Goal: Task Accomplishment & Management: Complete application form

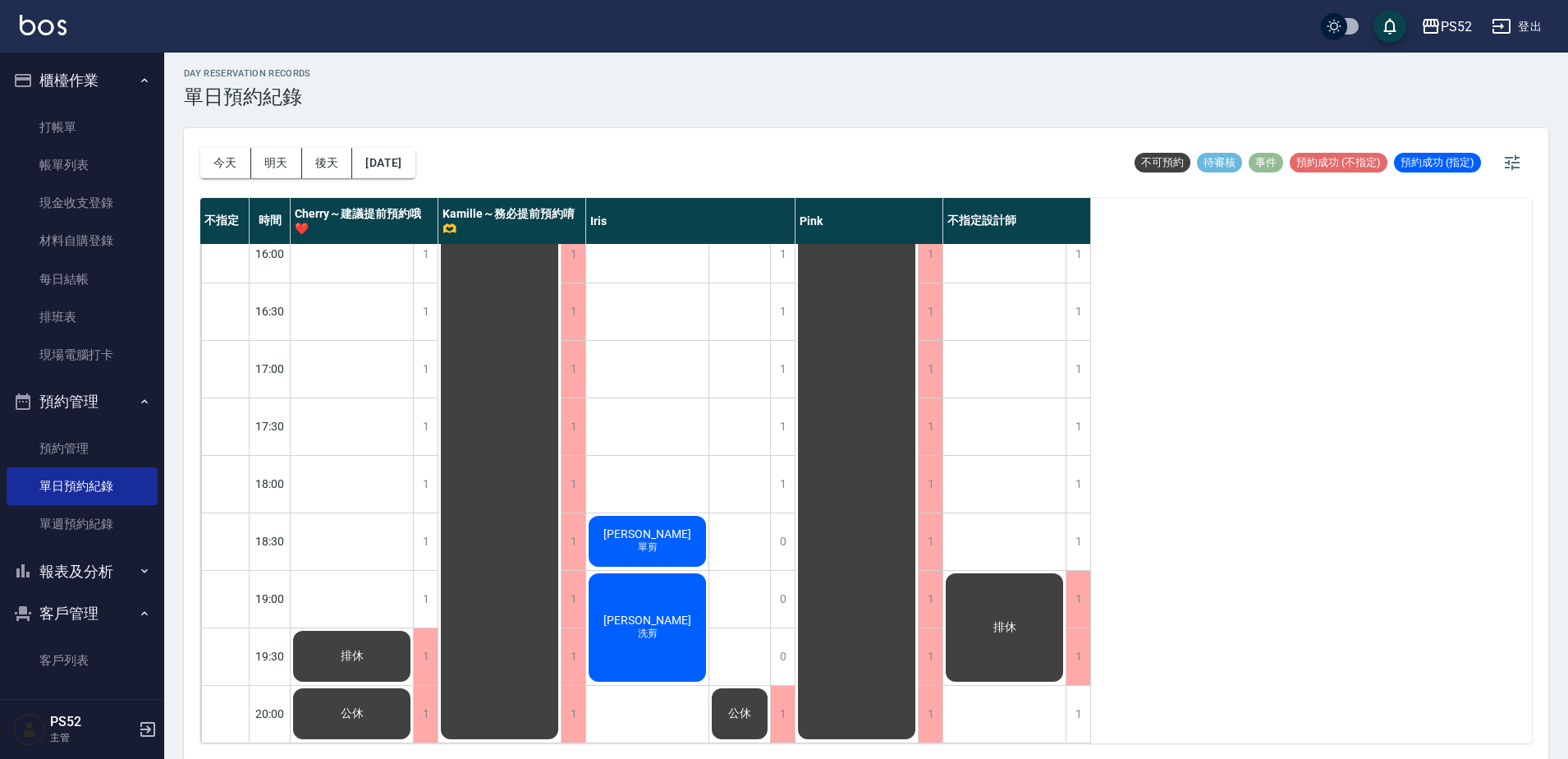
scroll to position [5, 0]
click at [1073, 699] on div "1" at bounding box center [1078, 713] width 25 height 57
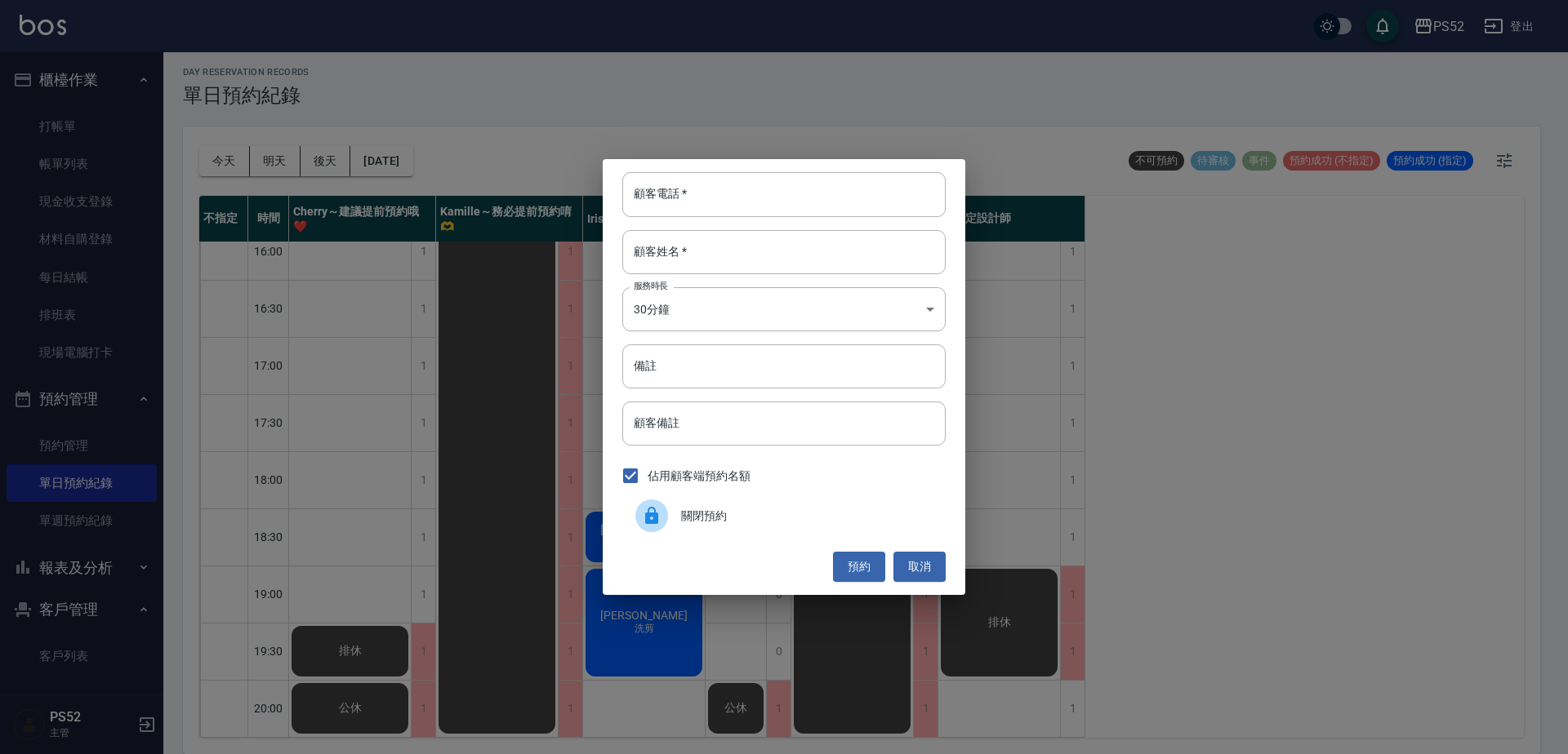
click at [711, 521] on span "關閉預約" at bounding box center [806, 516] width 251 height 17
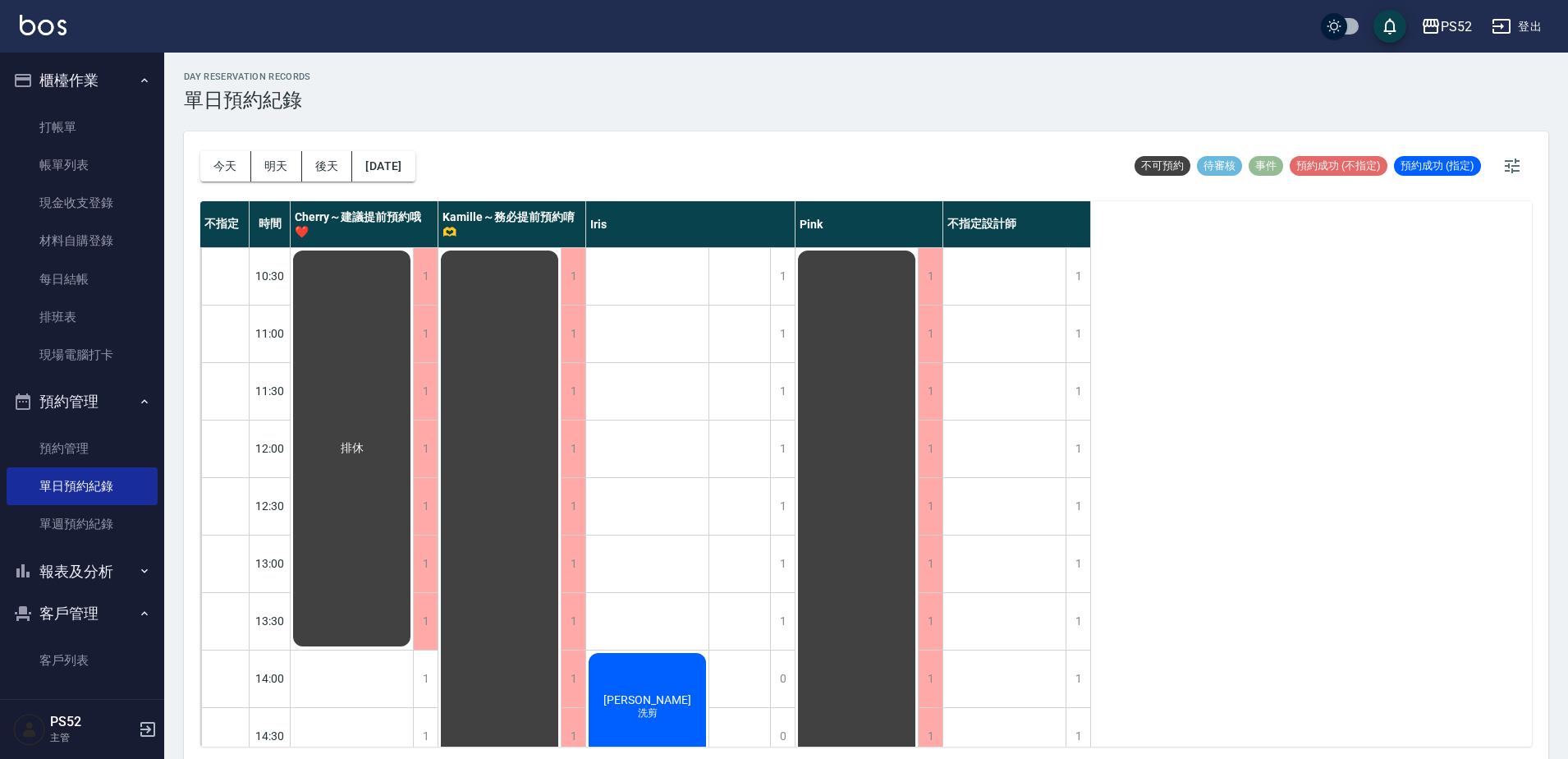
scroll to position [0, 0]
click at [212, 163] on button "今天" at bounding box center [226, 167] width 51 height 31
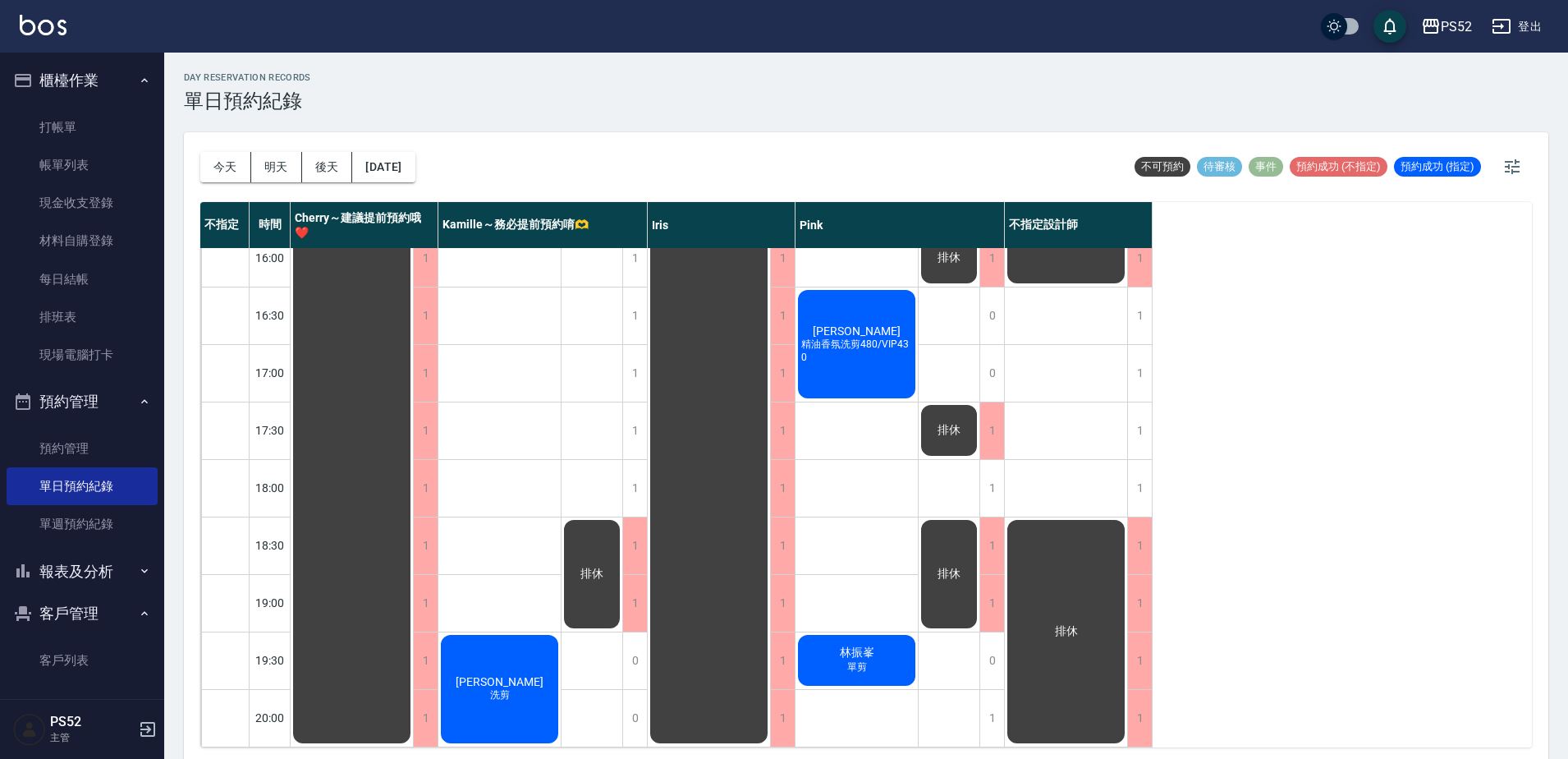
scroll to position [666, 0]
click at [115, 614] on button "客戶管理" at bounding box center [82, 614] width 151 height 42
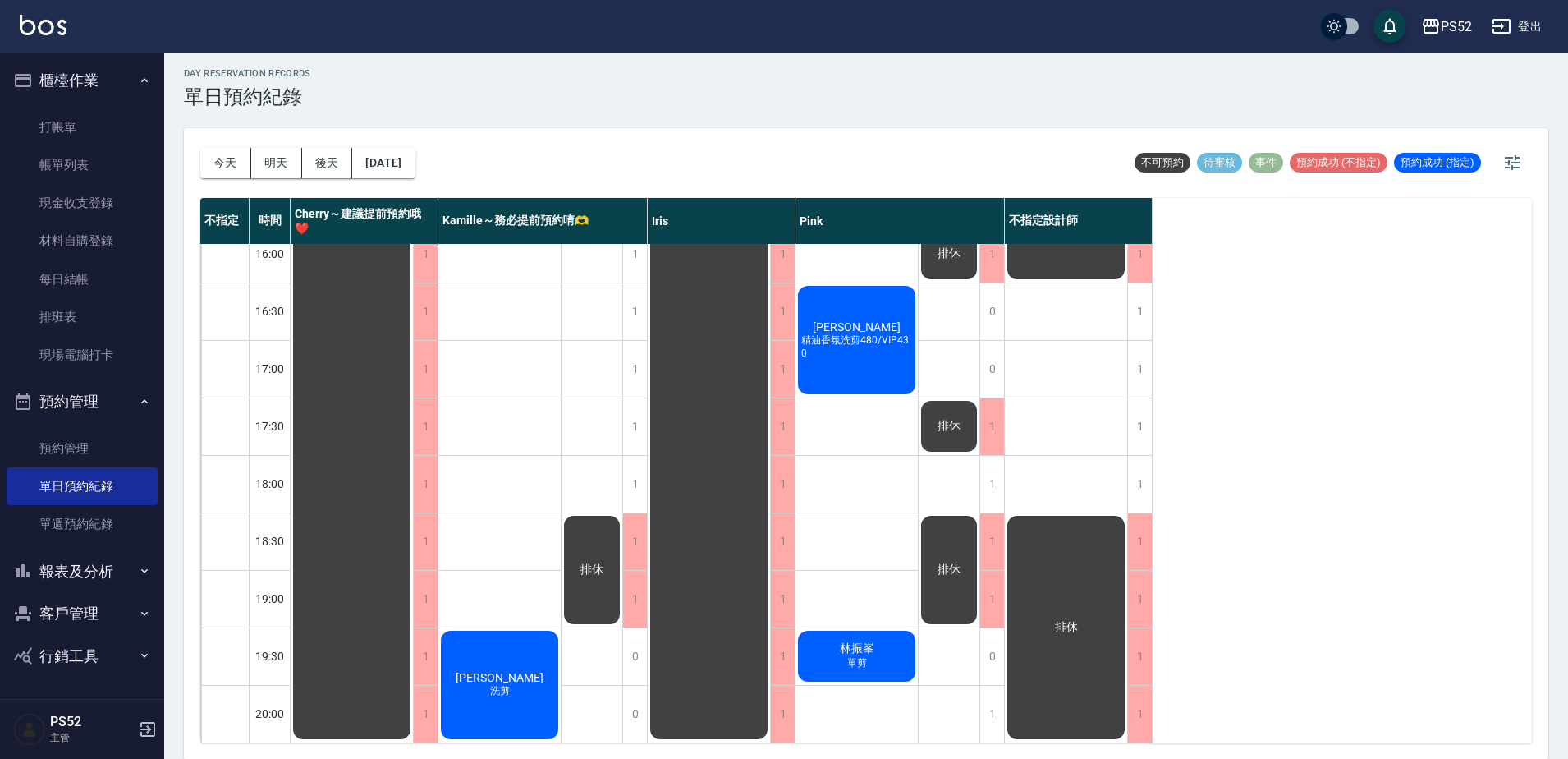
scroll to position [5, 0]
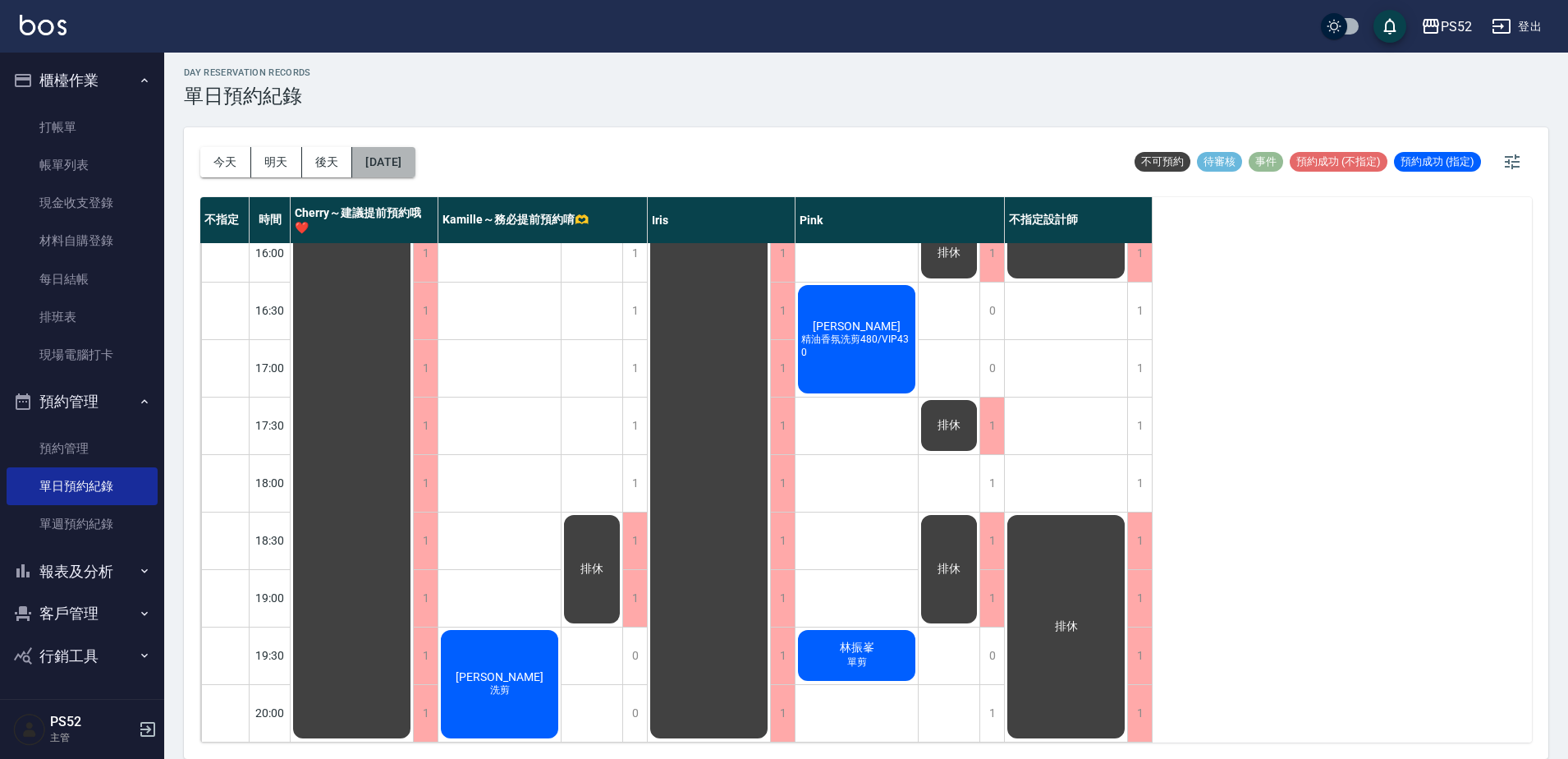
click at [397, 161] on button "[DATE]" at bounding box center [383, 162] width 62 height 31
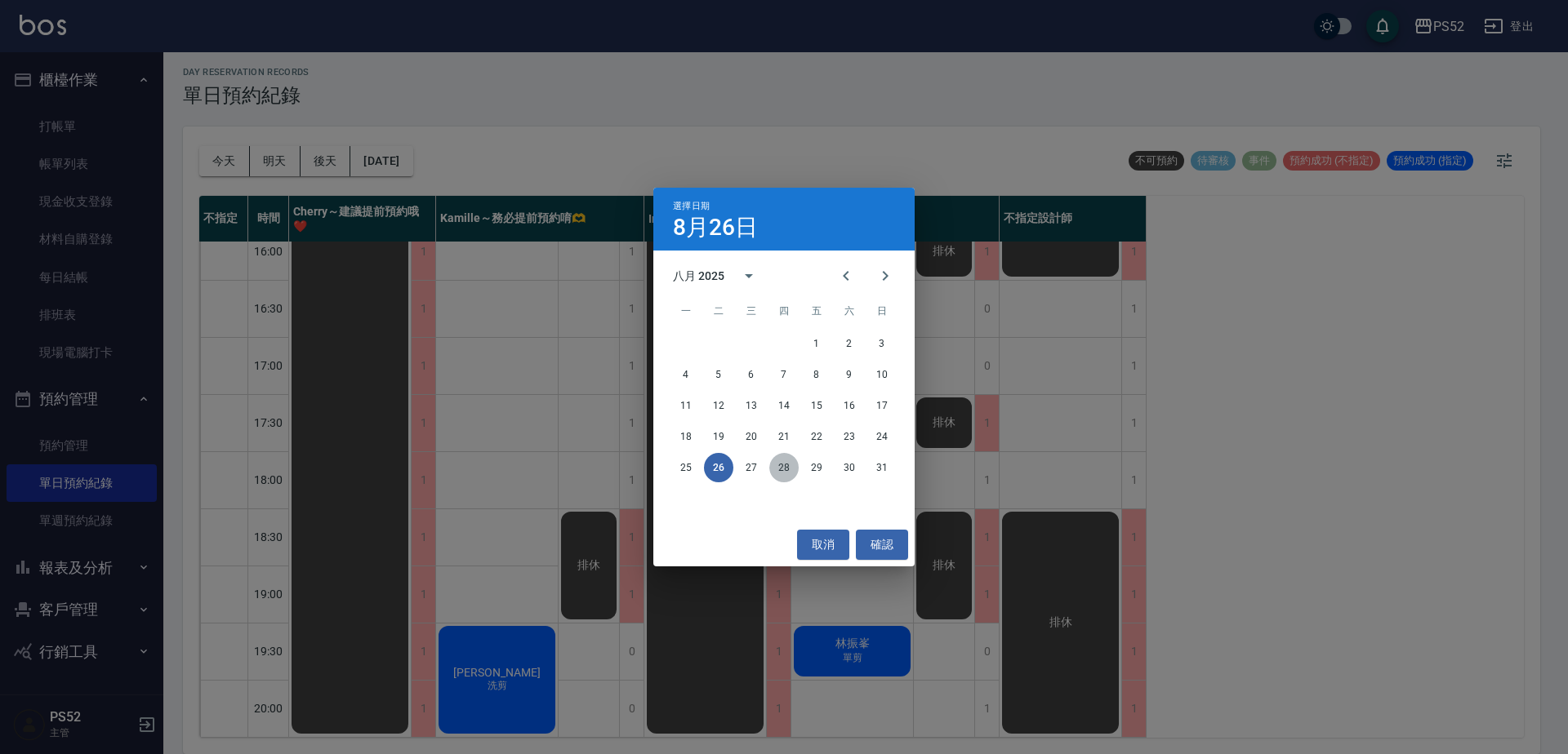
click at [795, 458] on button "28" at bounding box center [784, 468] width 30 height 30
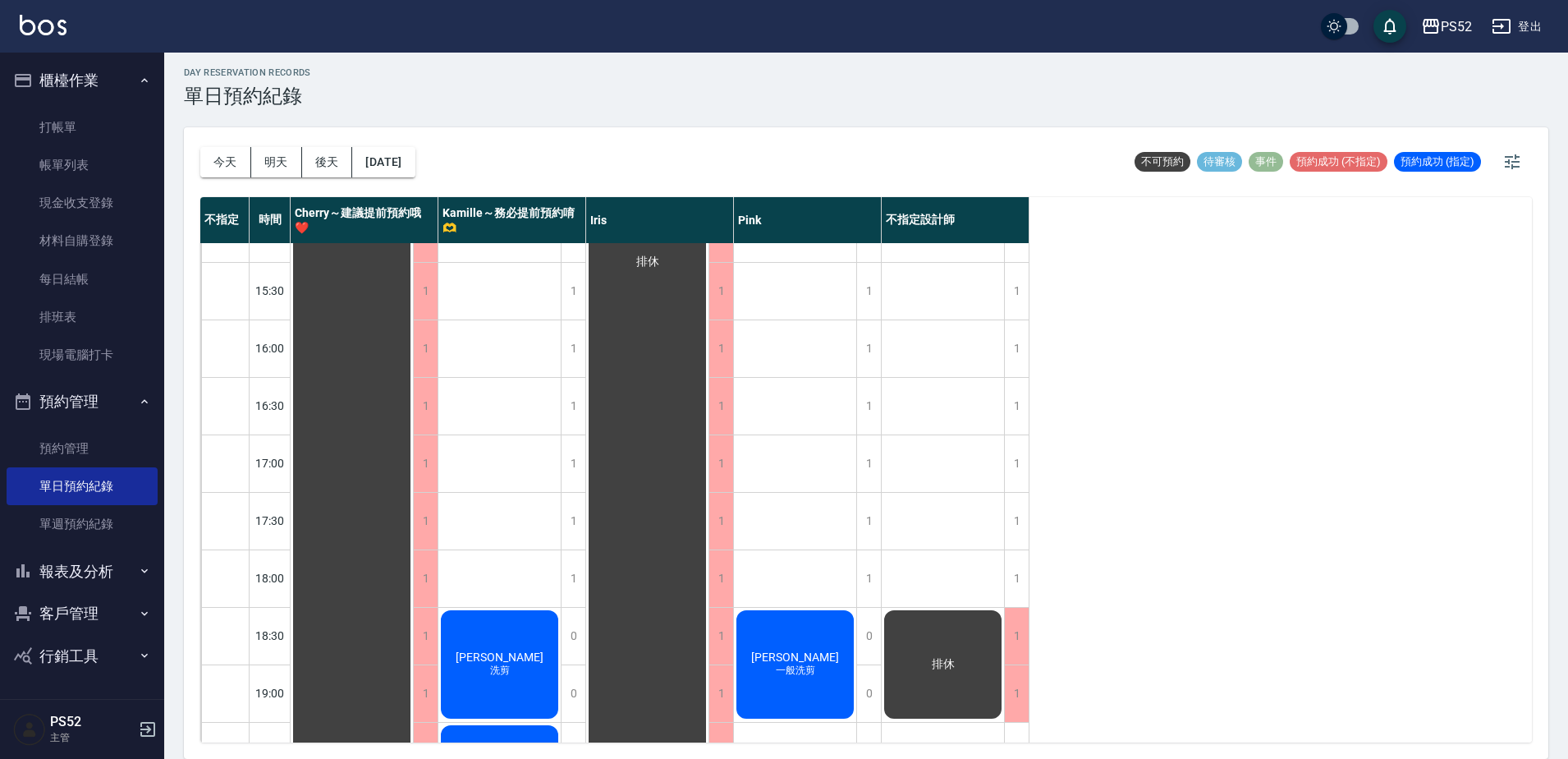
scroll to position [528, 0]
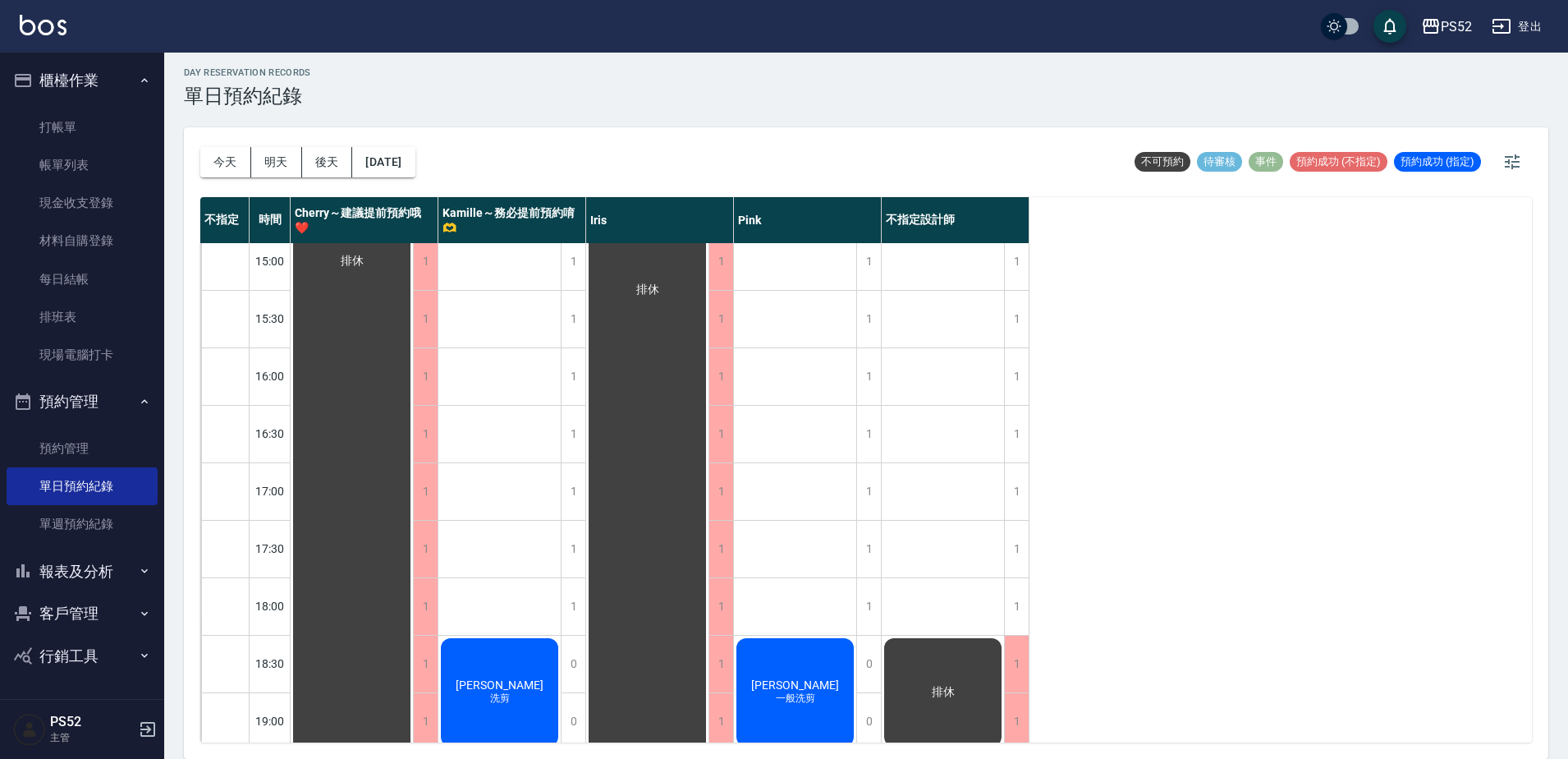
click at [1321, 594] on div "不指定 時間 Cherry～建議提前預約哦❤️ [PERSON_NAME]～務必提前預約唷🫶 [PERSON_NAME] 不指定設計師 10:30 11:00…" at bounding box center [866, 470] width 1332 height 546
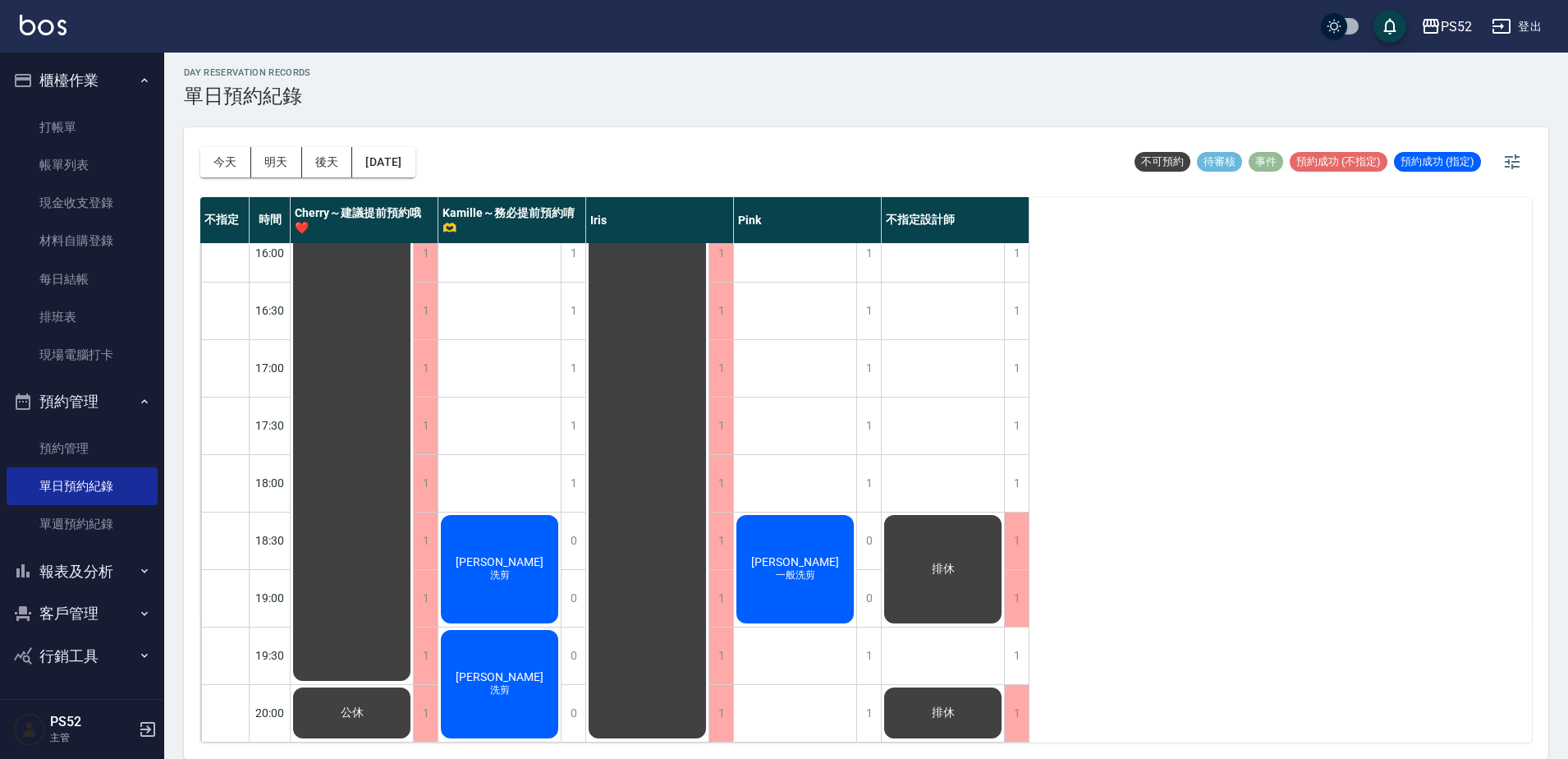
scroll to position [666, 0]
click at [1023, 707] on div "1" at bounding box center [1017, 713] width 25 height 57
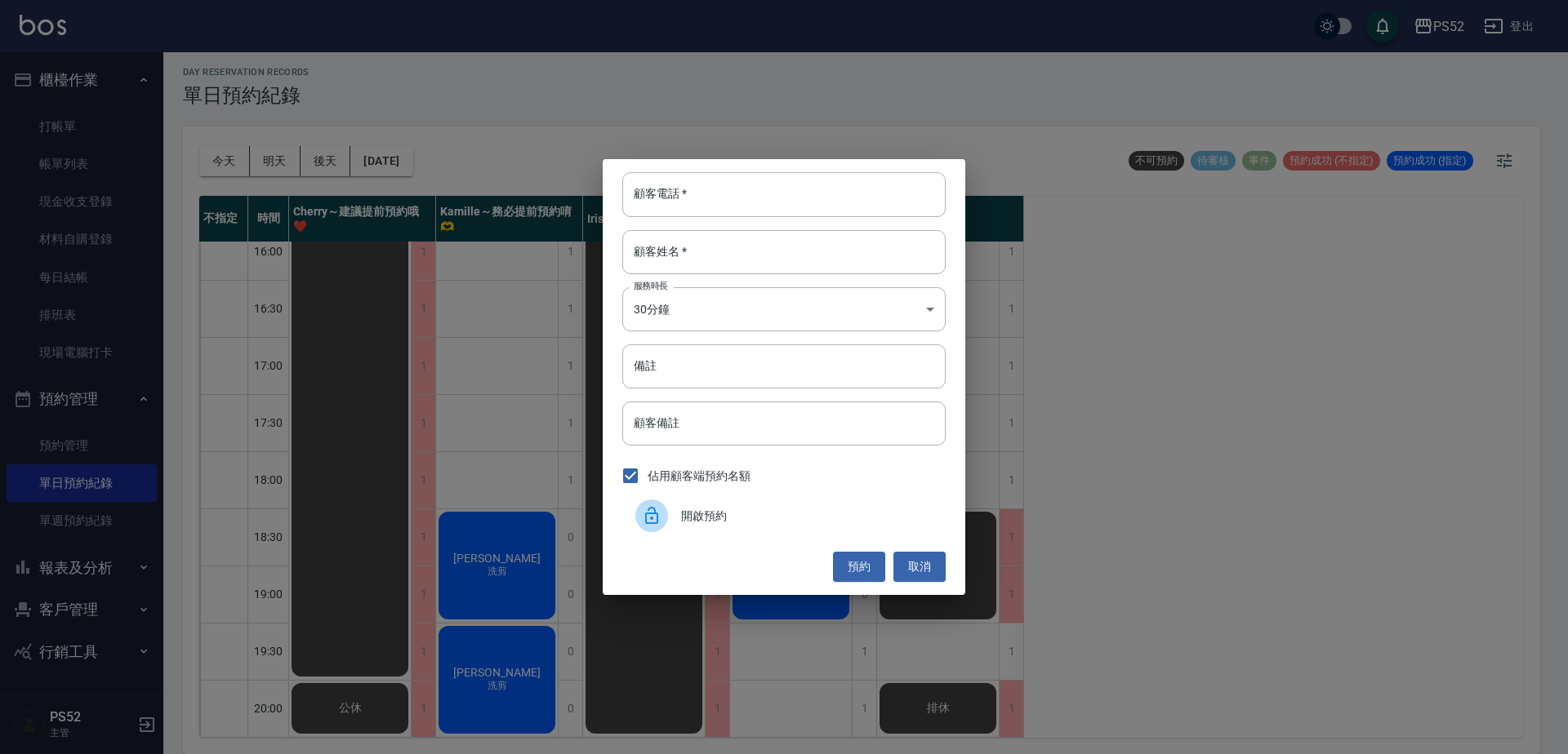
click at [723, 520] on span "開啟預約" at bounding box center [806, 516] width 251 height 17
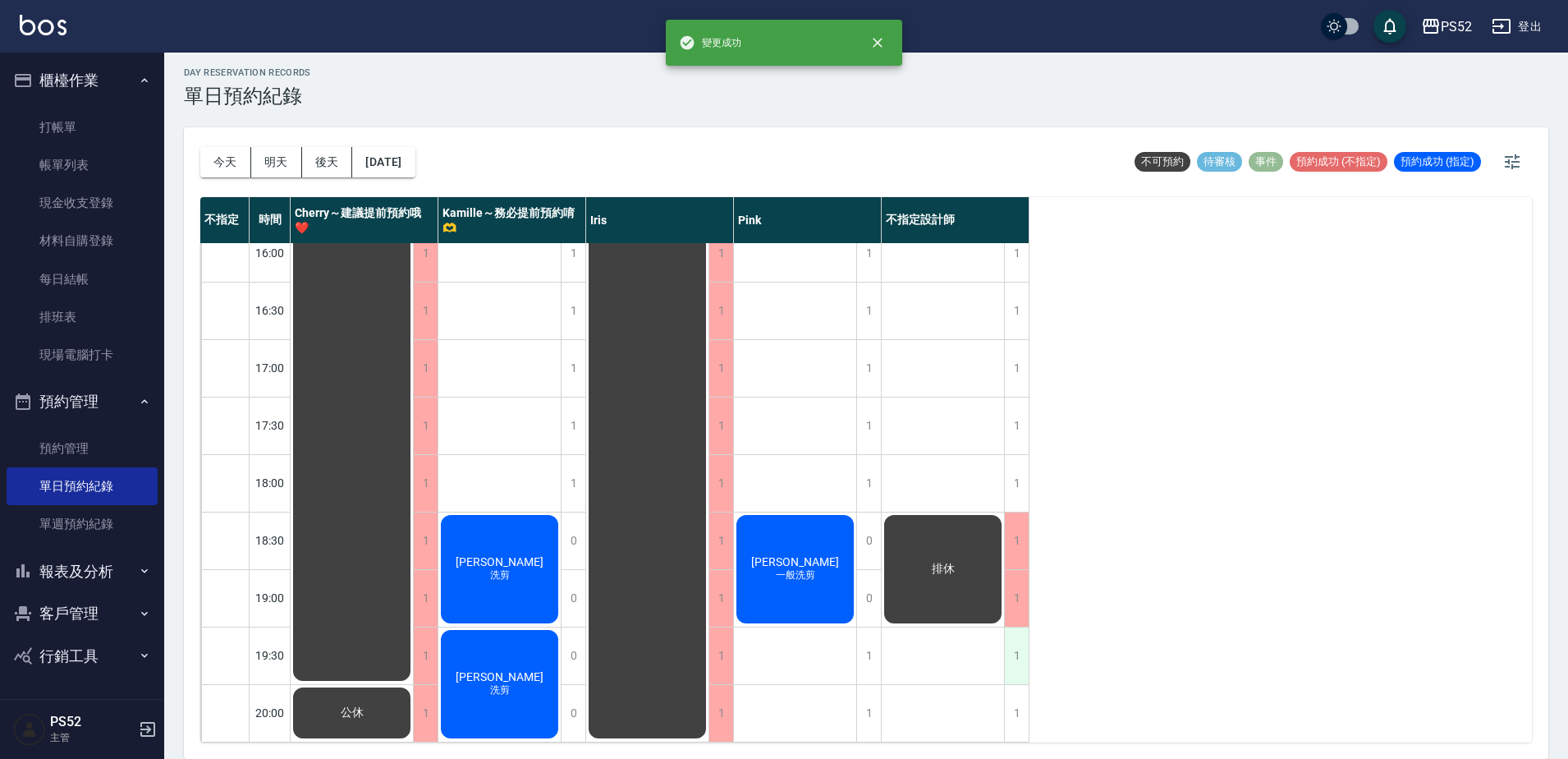
click at [1024, 655] on div "1" at bounding box center [1017, 655] width 25 height 57
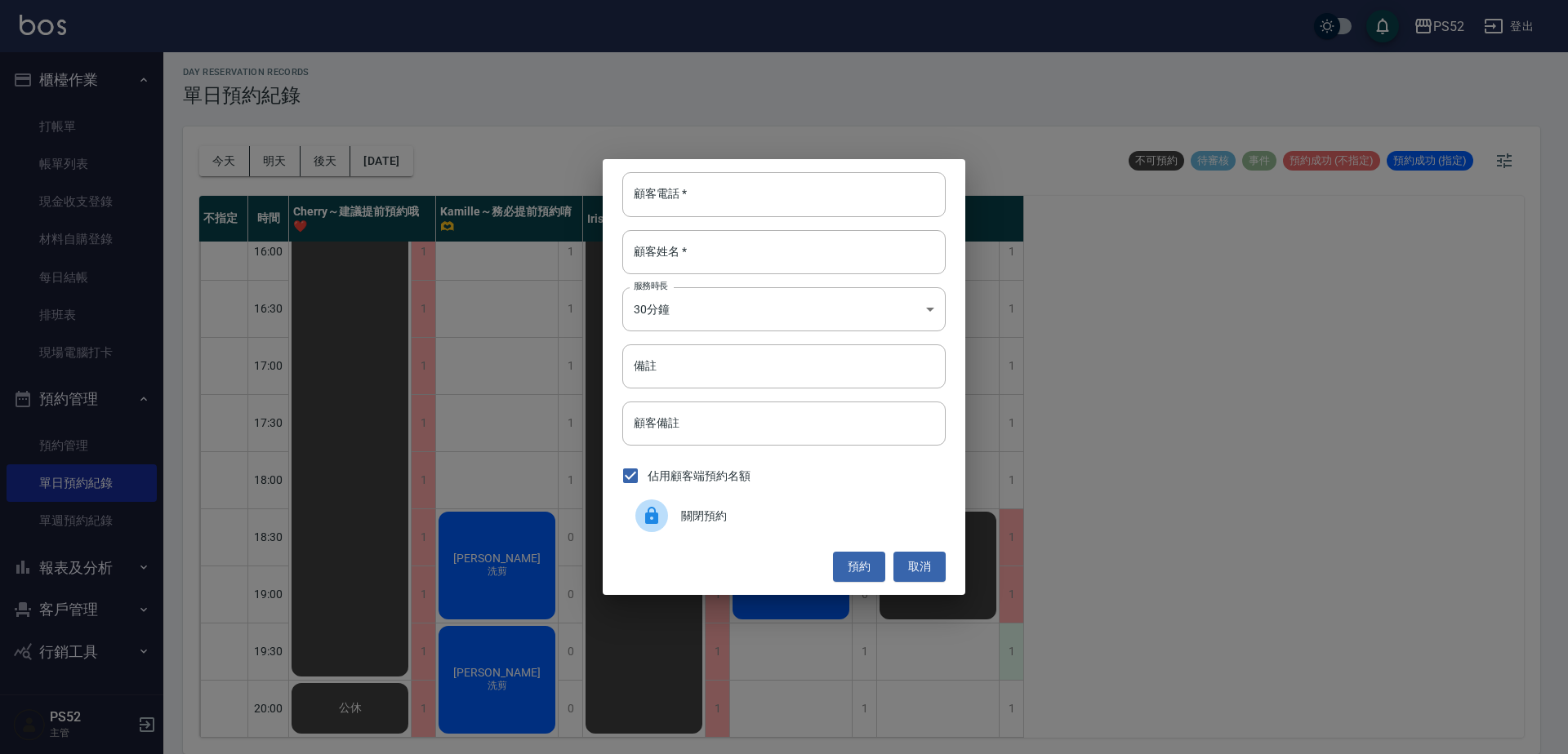
click at [1001, 667] on div "顧客電話   * 顧客電話   * 顧客姓名   * 顧客姓名   * 服務時長 30分鐘 1 服務時長 備註 備註 顧客備註 顧客備註 佔用顧客端預約名額 …" at bounding box center [784, 377] width 1568 height 754
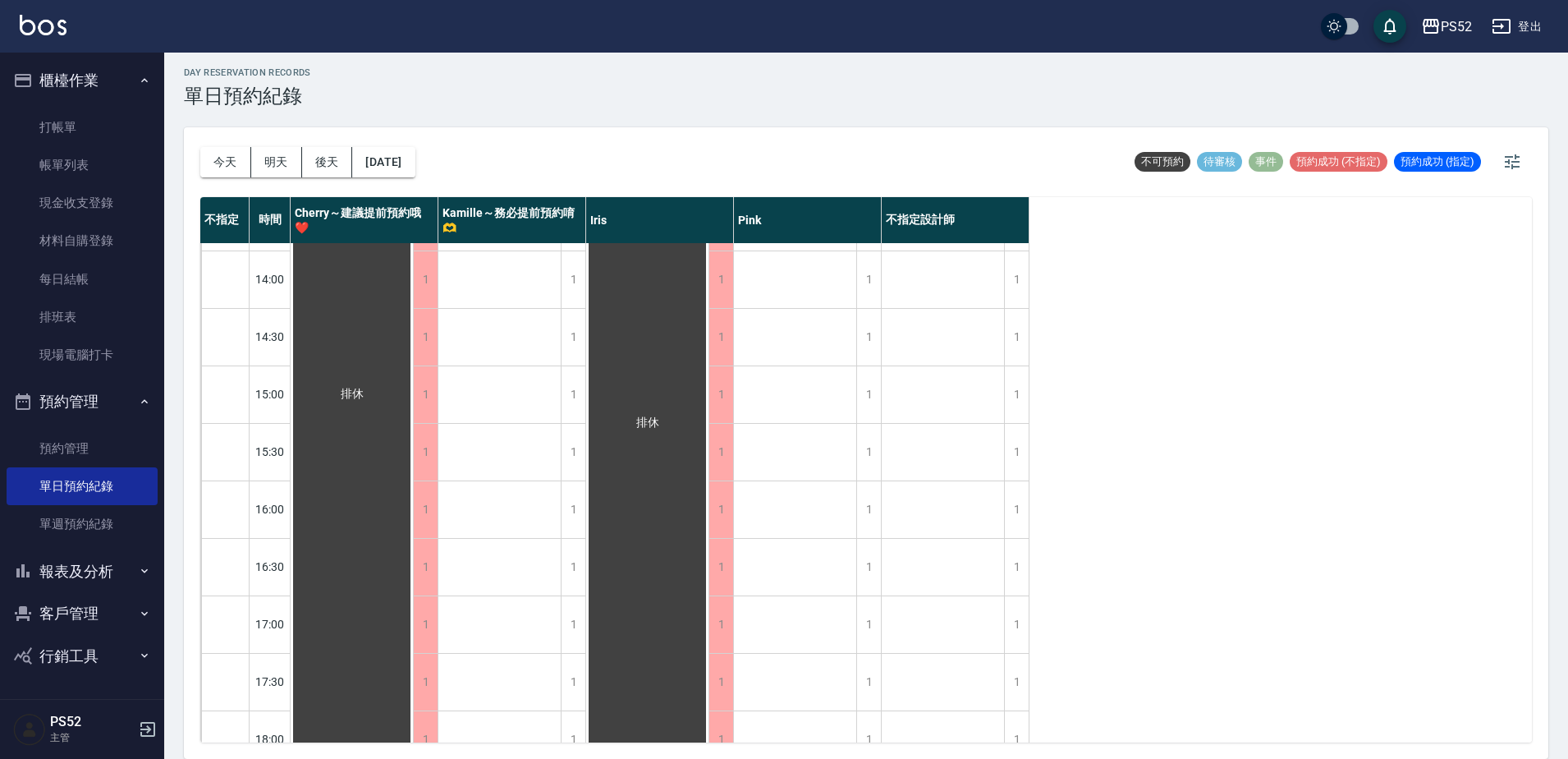
scroll to position [146, 0]
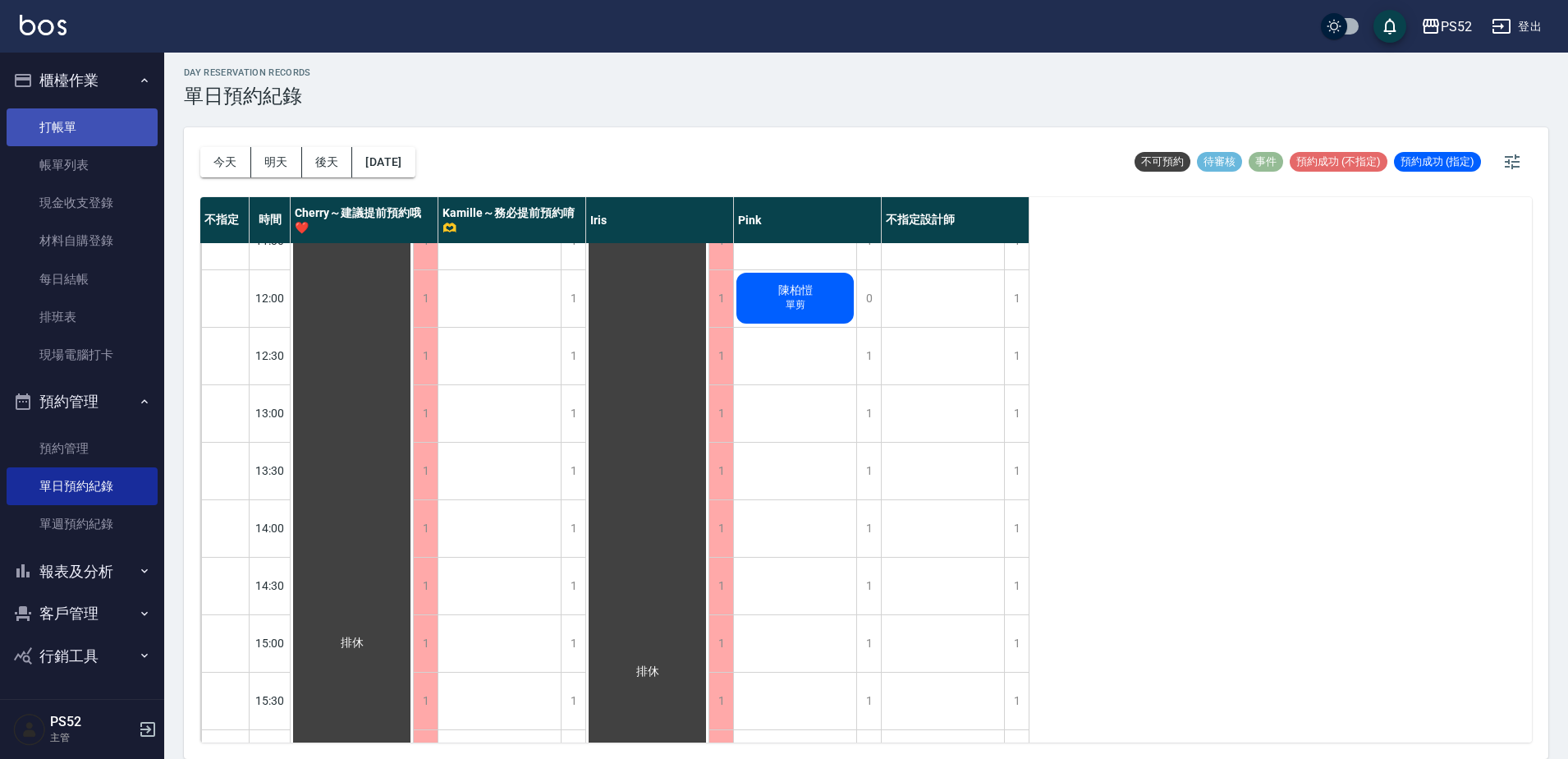
click at [122, 116] on link "打帳單" at bounding box center [82, 127] width 151 height 37
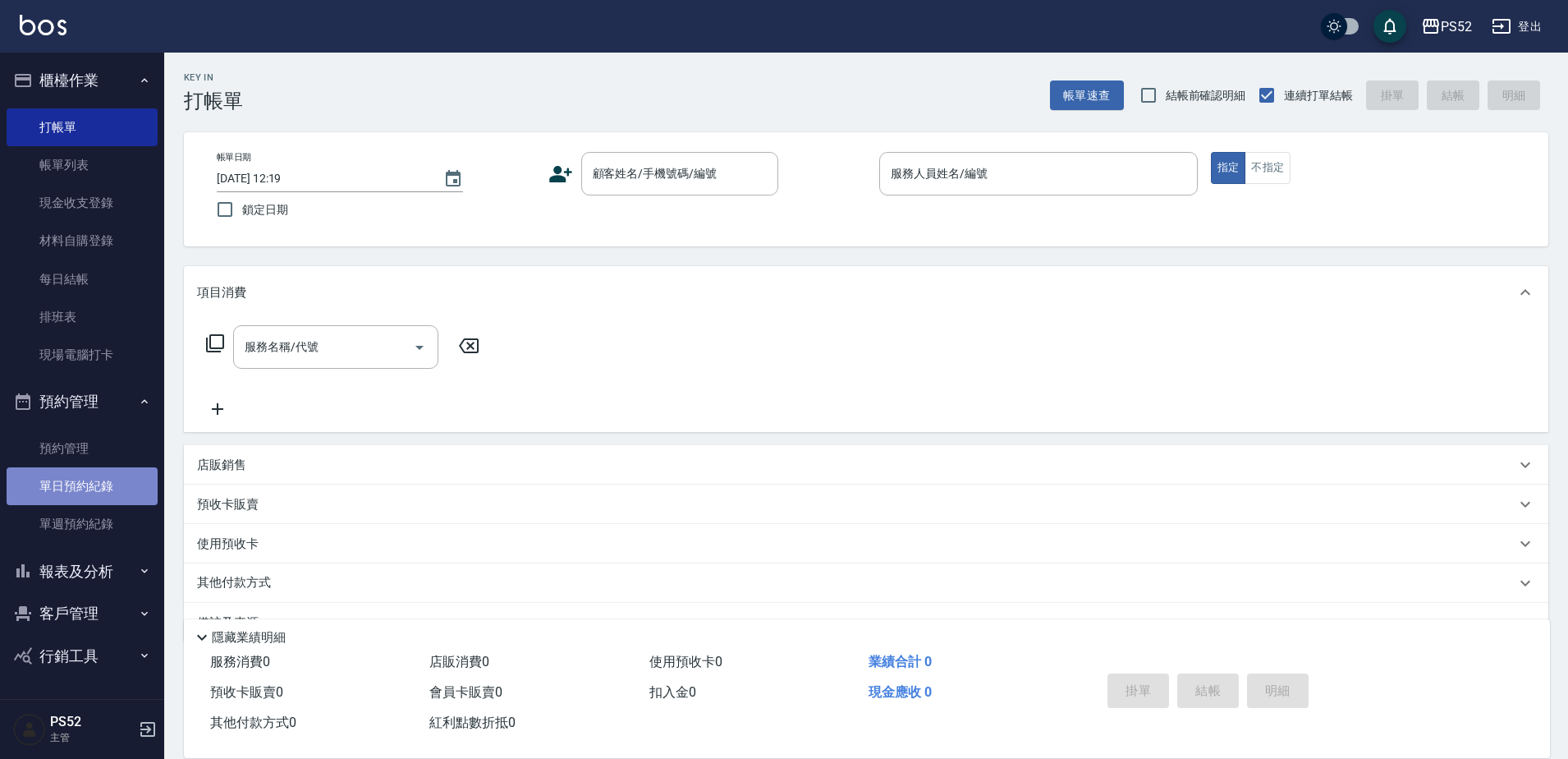
click at [60, 499] on link "單日預約紀錄" at bounding box center [82, 486] width 151 height 37
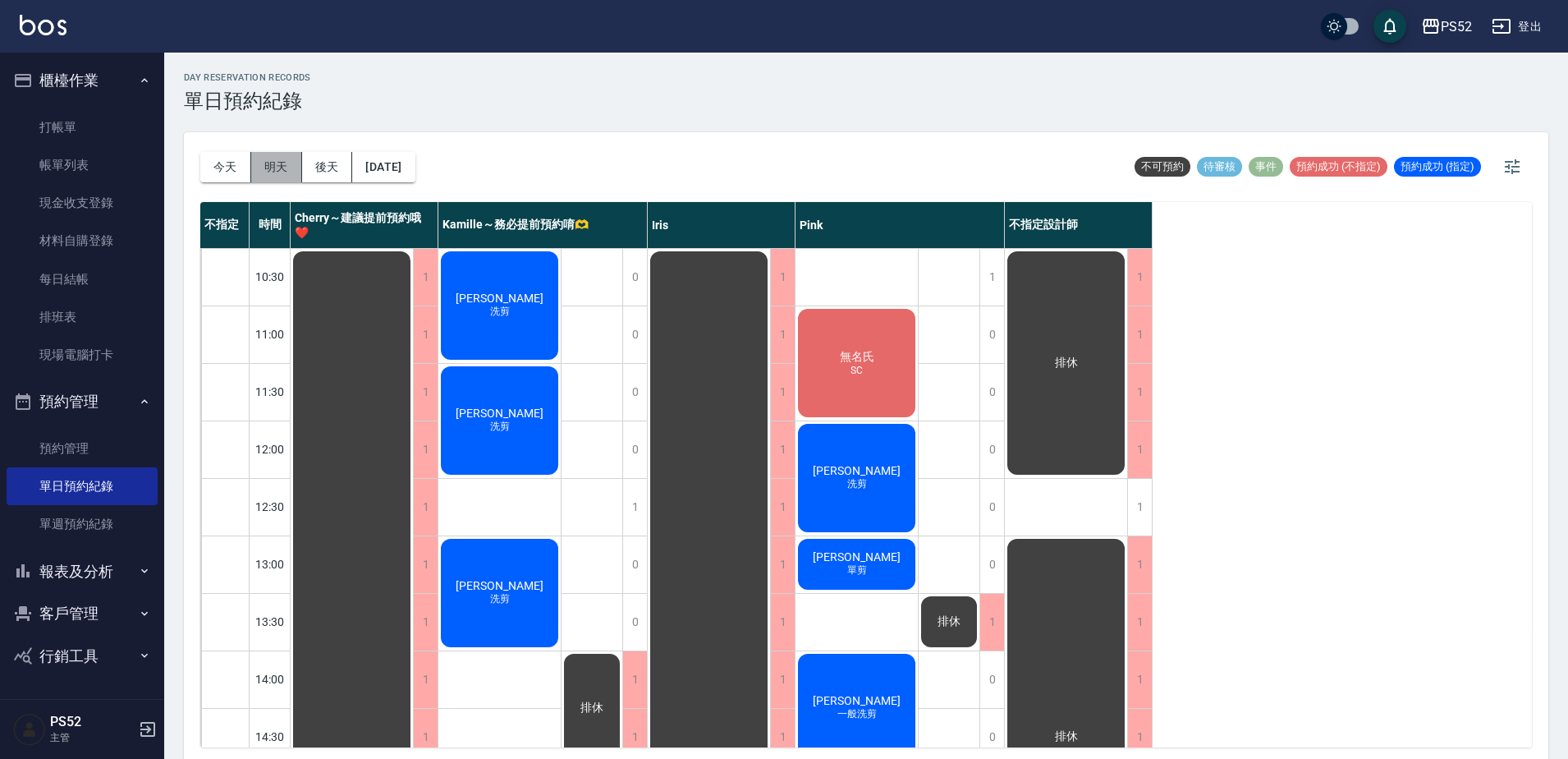
click at [285, 171] on button "明天" at bounding box center [277, 167] width 51 height 31
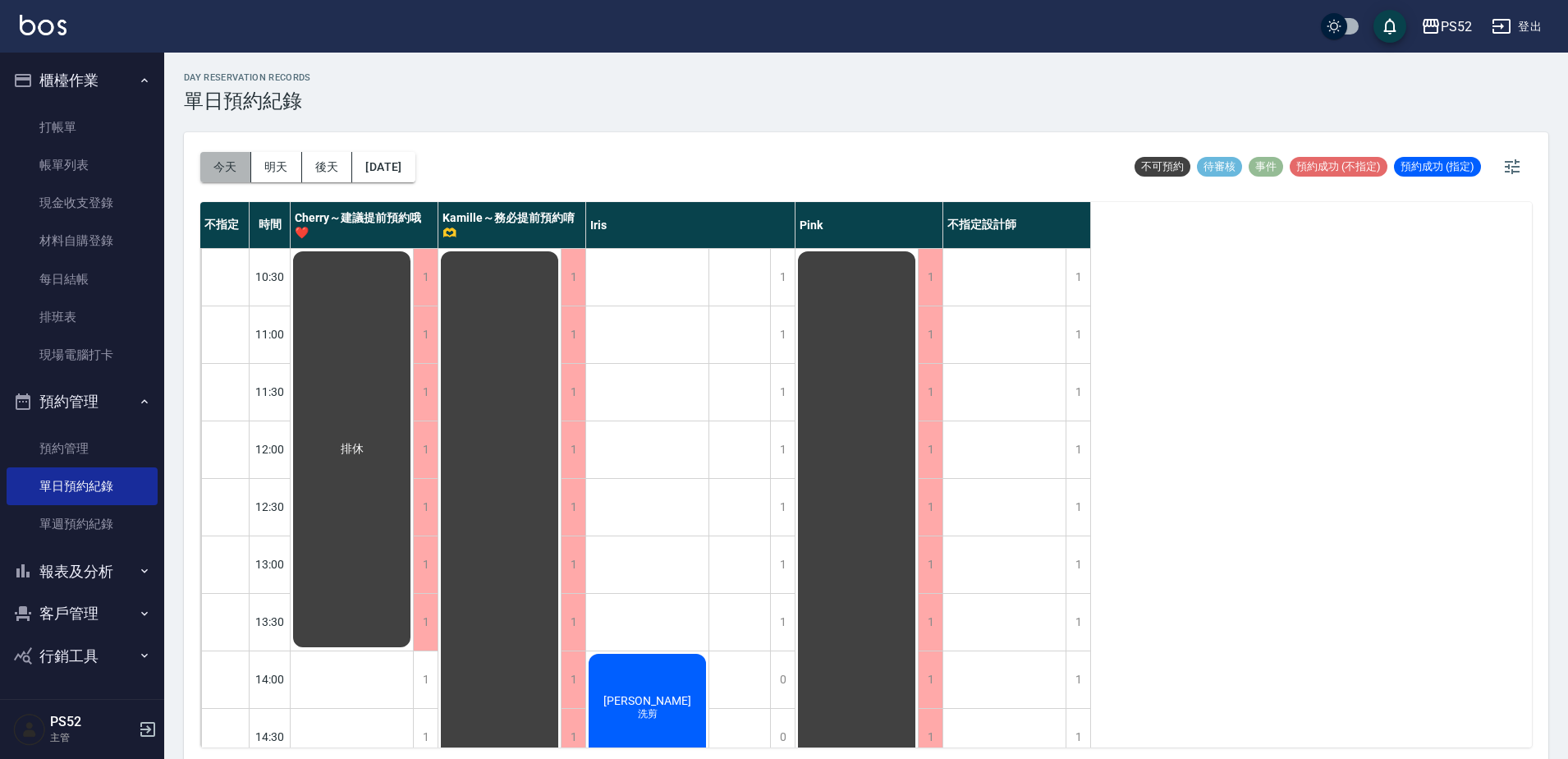
click at [226, 173] on button "今天" at bounding box center [226, 167] width 51 height 31
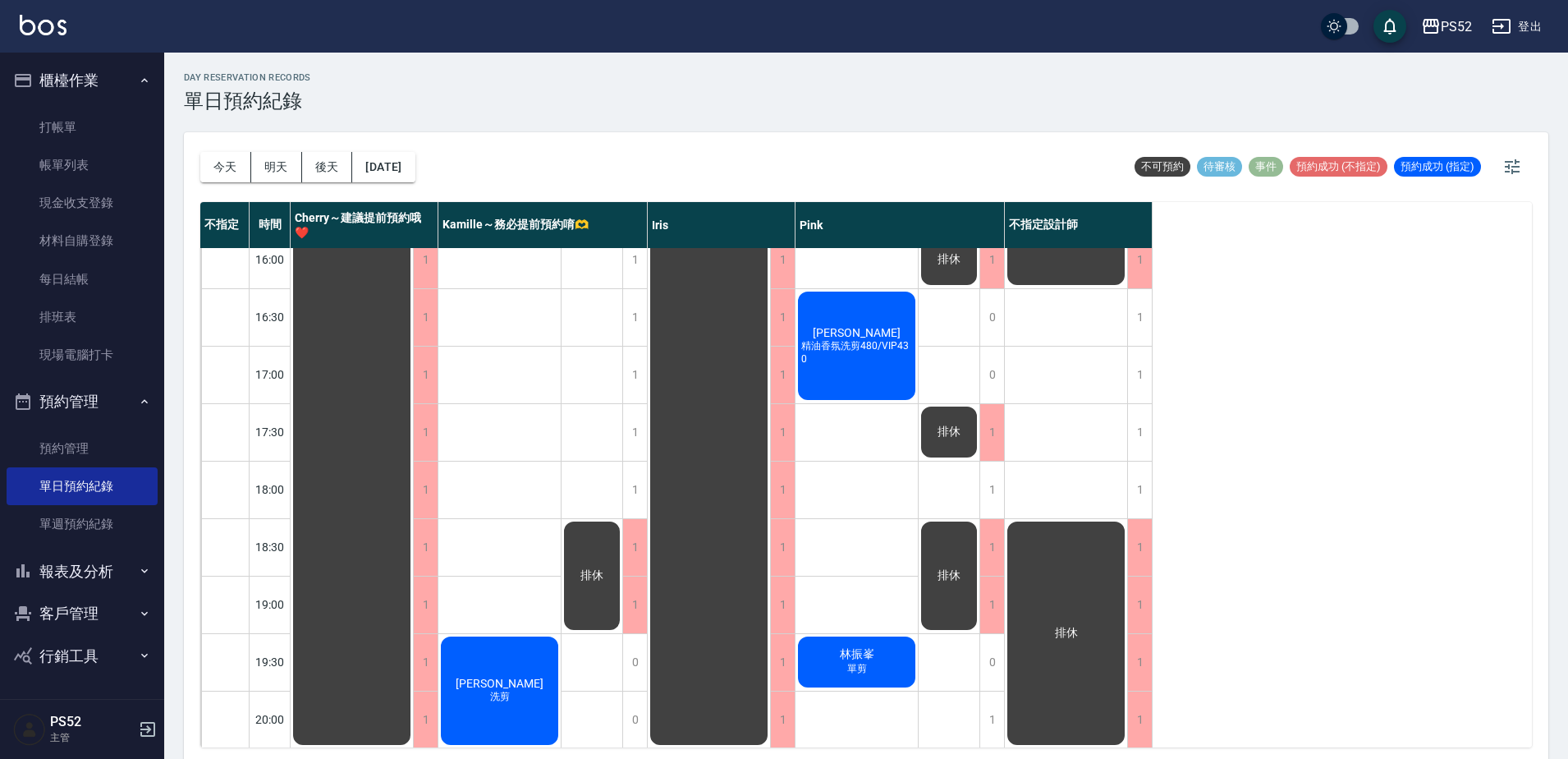
scroll to position [666, 0]
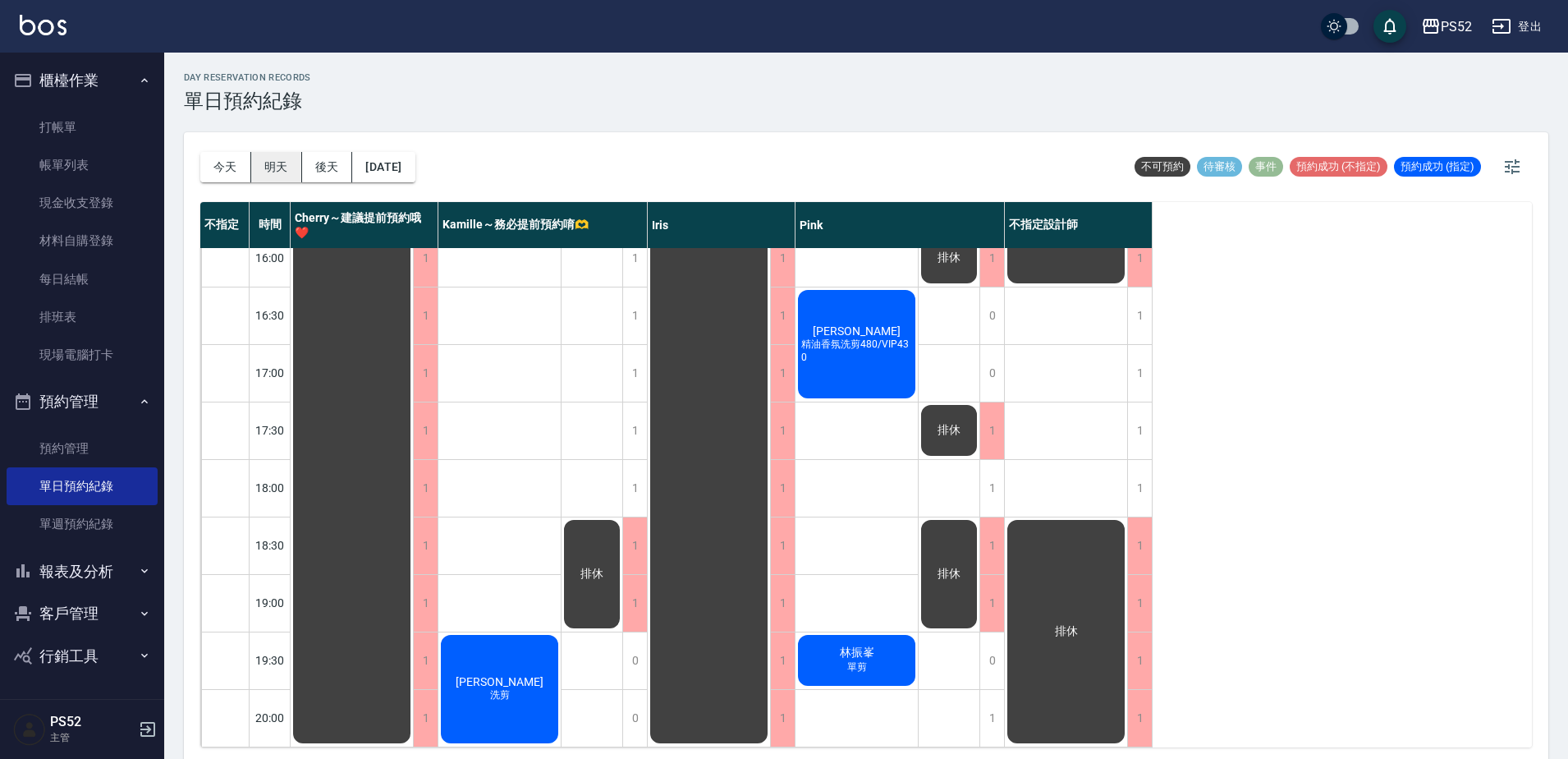
click at [275, 161] on button "明天" at bounding box center [277, 167] width 51 height 31
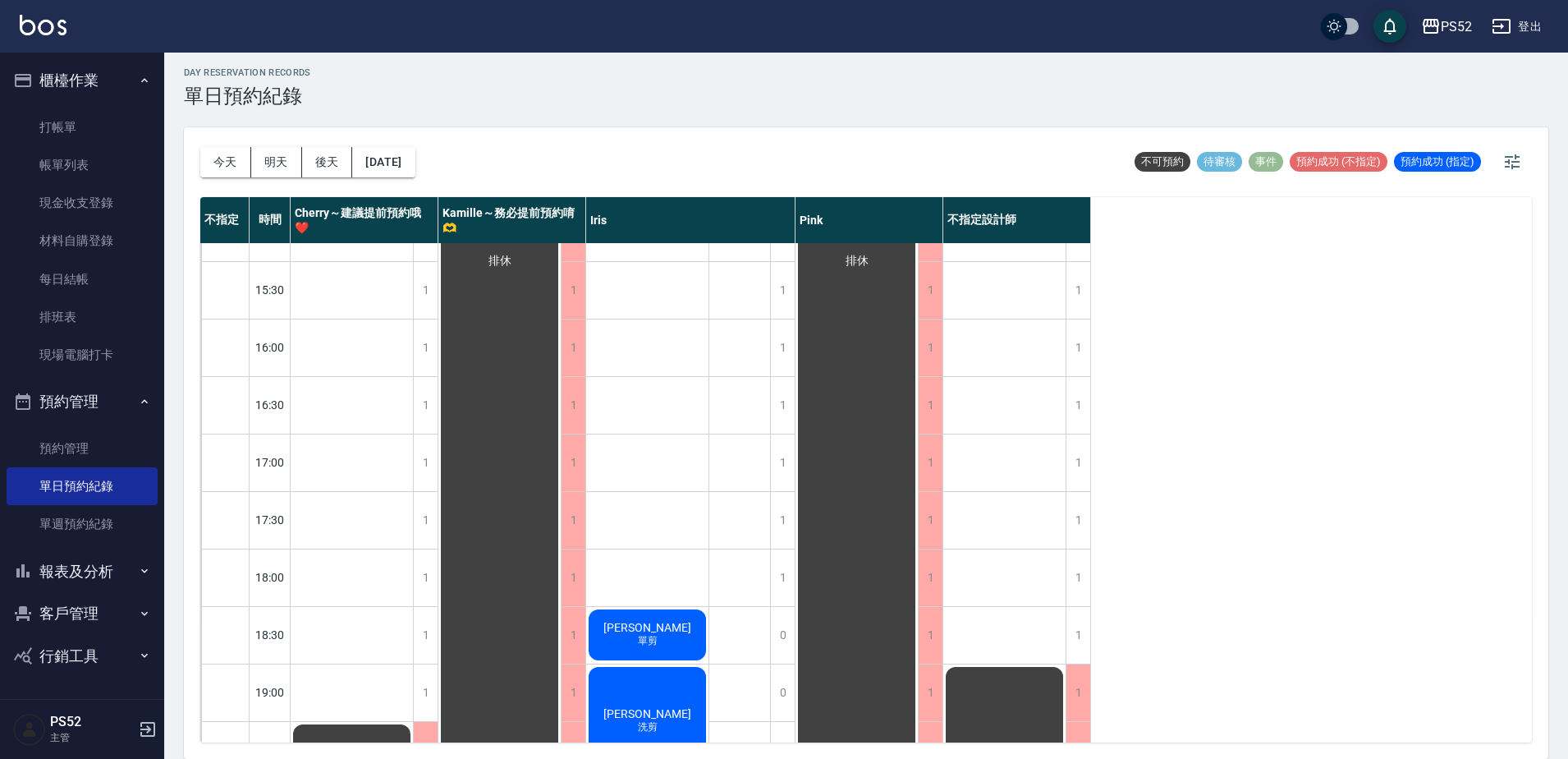
scroll to position [556, 0]
click at [1236, 567] on div "不指定 時間 Cherry～建議提前預約哦❤️ [PERSON_NAME]～務必提前預約唷🫶 [PERSON_NAME] 不指定設計師 10:30 11:00…" at bounding box center [866, 470] width 1332 height 546
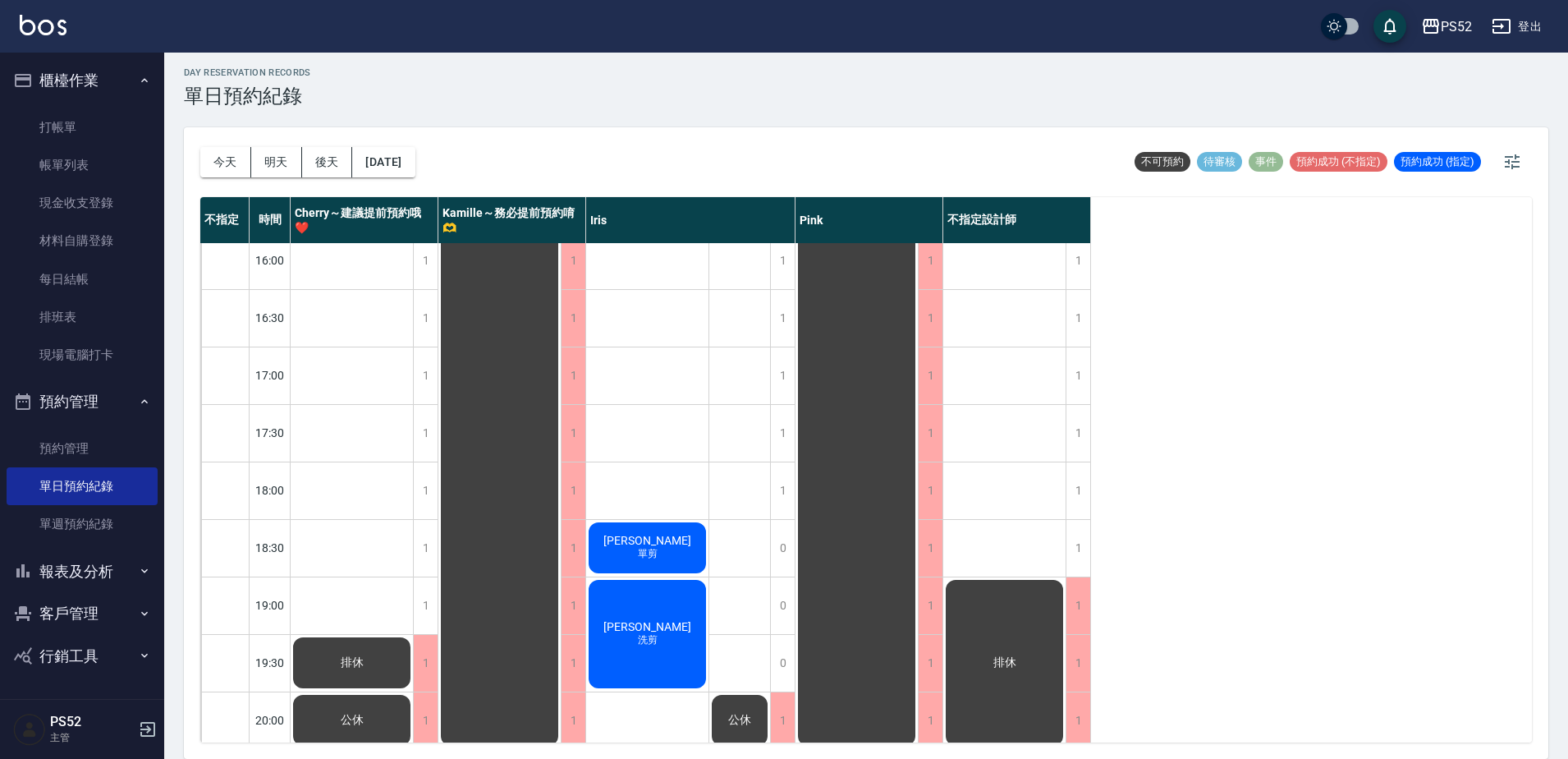
scroll to position [638, 0]
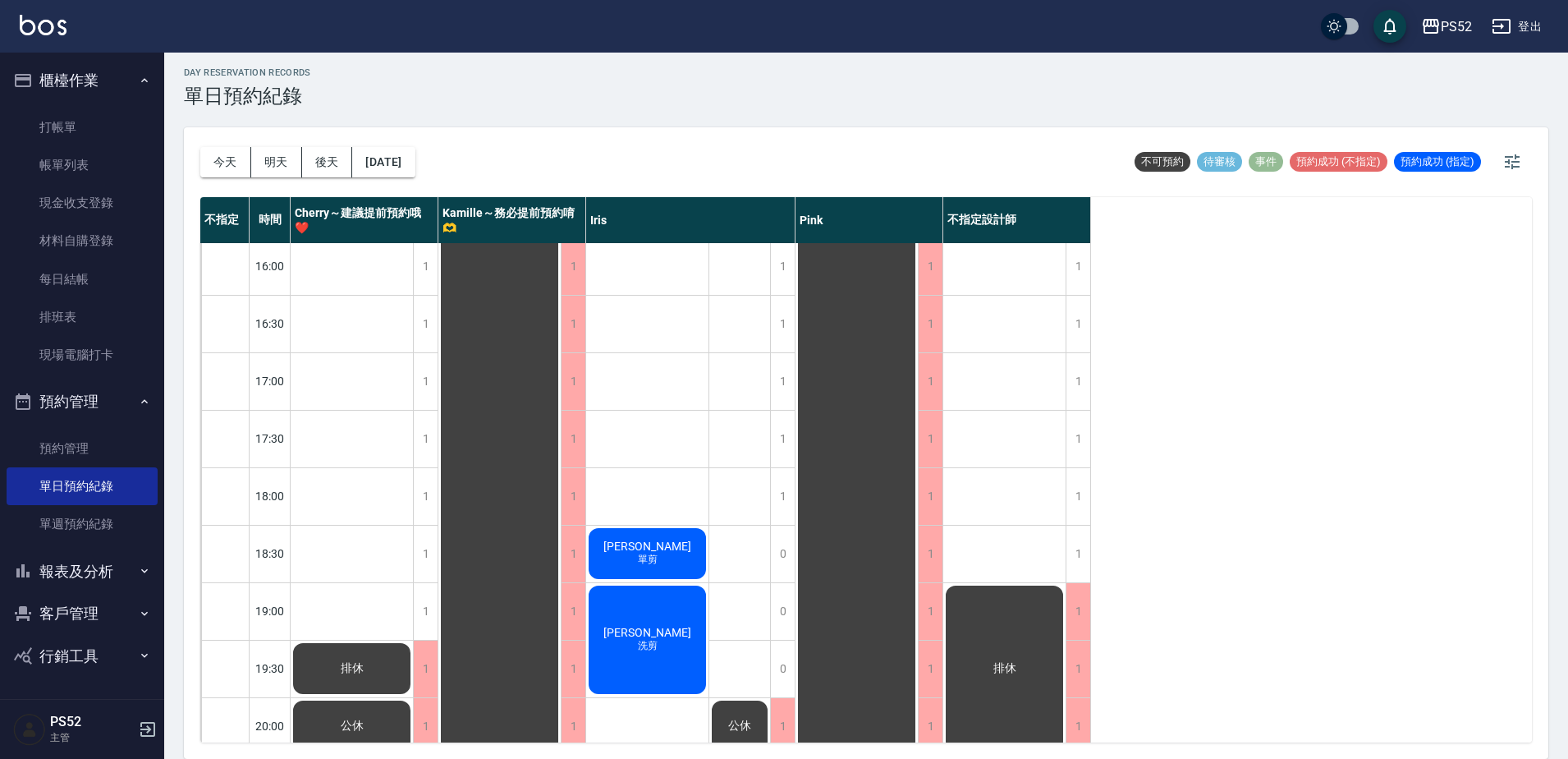
click at [1326, 564] on div "不指定 時間 Cherry～建議提前預約哦❤️ [PERSON_NAME]～務必提前預約唷🫶 [PERSON_NAME] 不指定設計師 10:30 11:00…" at bounding box center [866, 470] width 1332 height 546
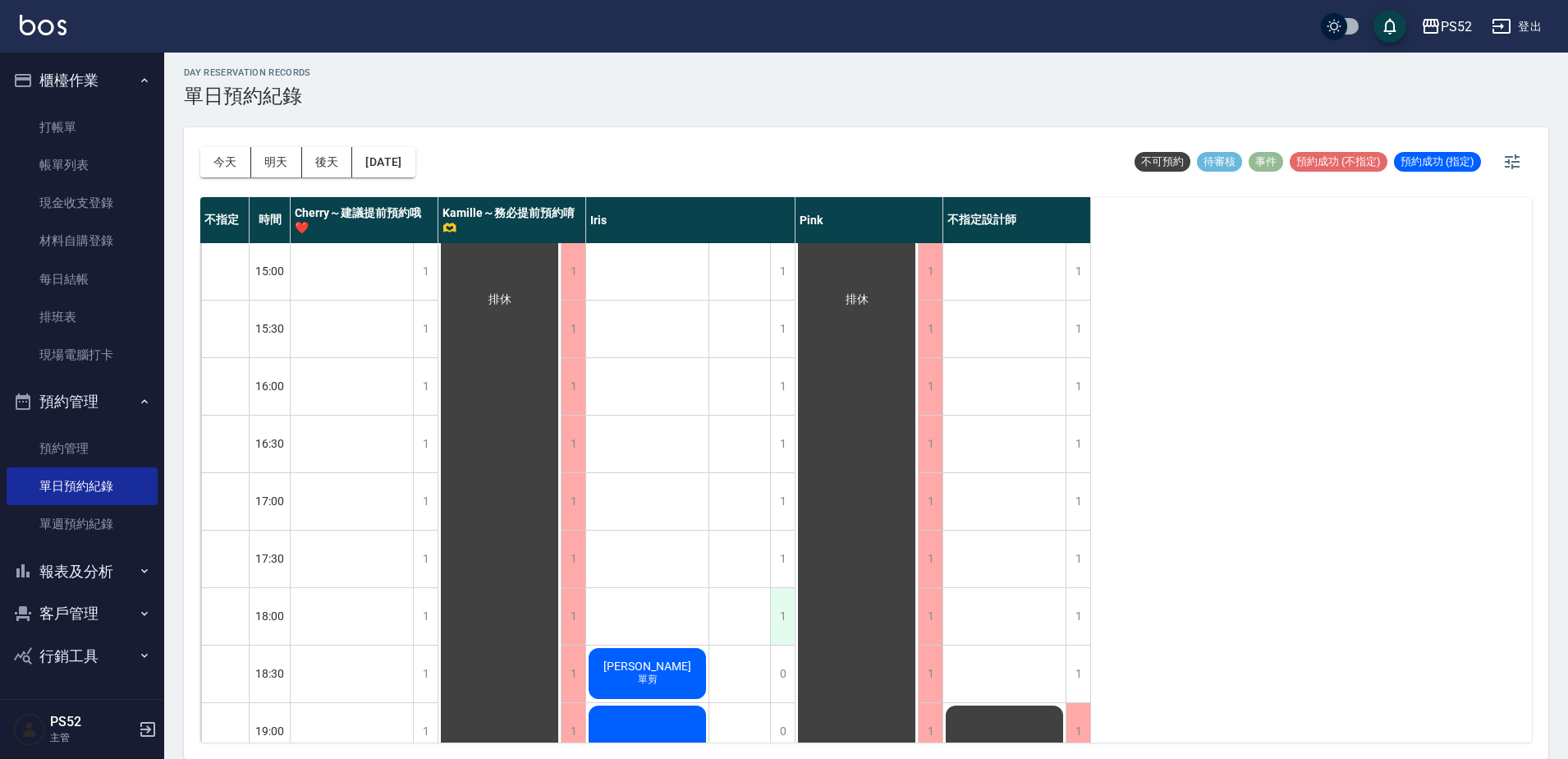
scroll to position [502, 0]
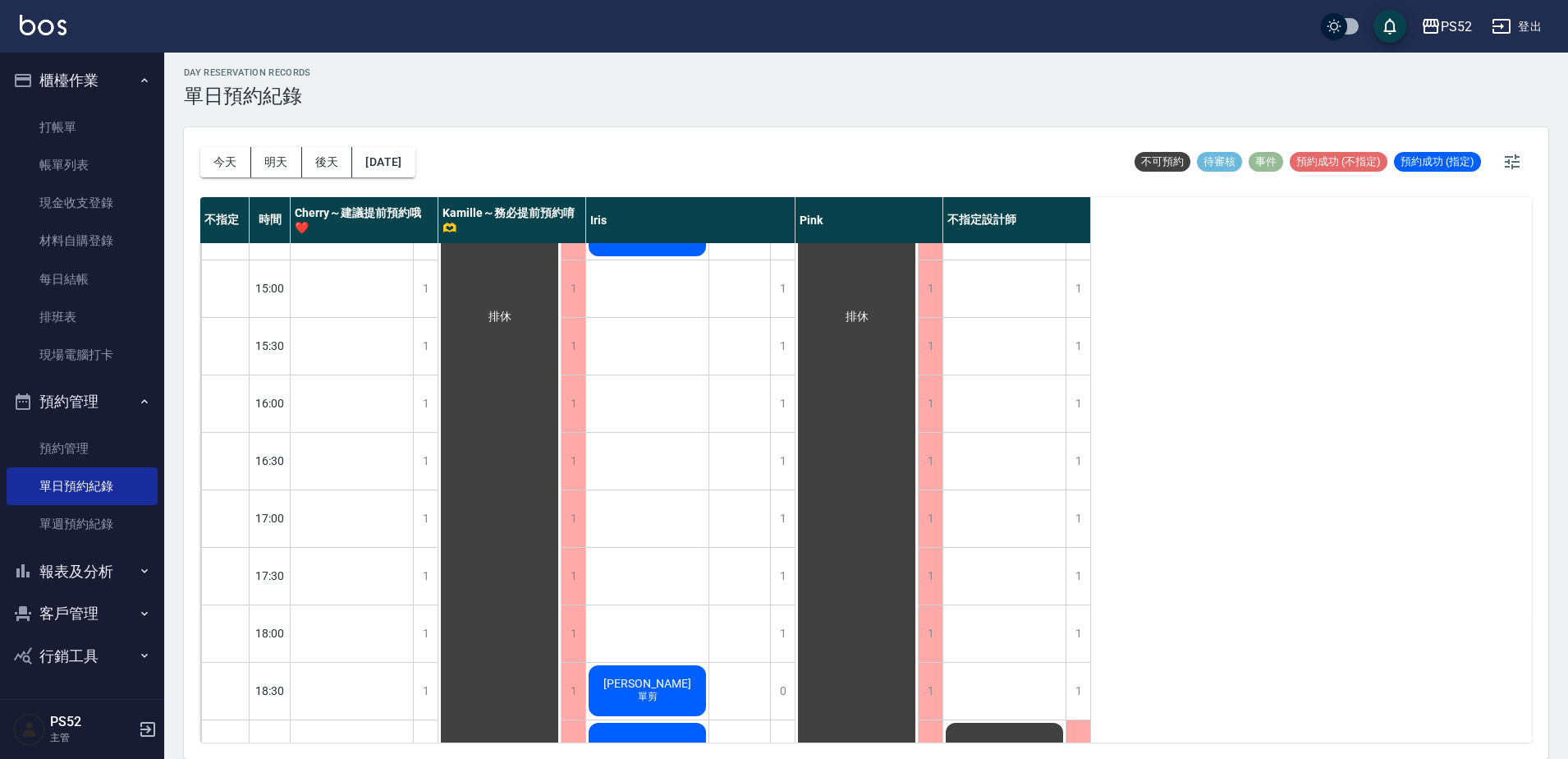
click at [1267, 493] on div "不指定 時間 Cherry～建議提前預約哦❤️ [PERSON_NAME]～務必提前預約唷🫶 [PERSON_NAME] 不指定設計師 10:30 11:00…" at bounding box center [866, 470] width 1332 height 546
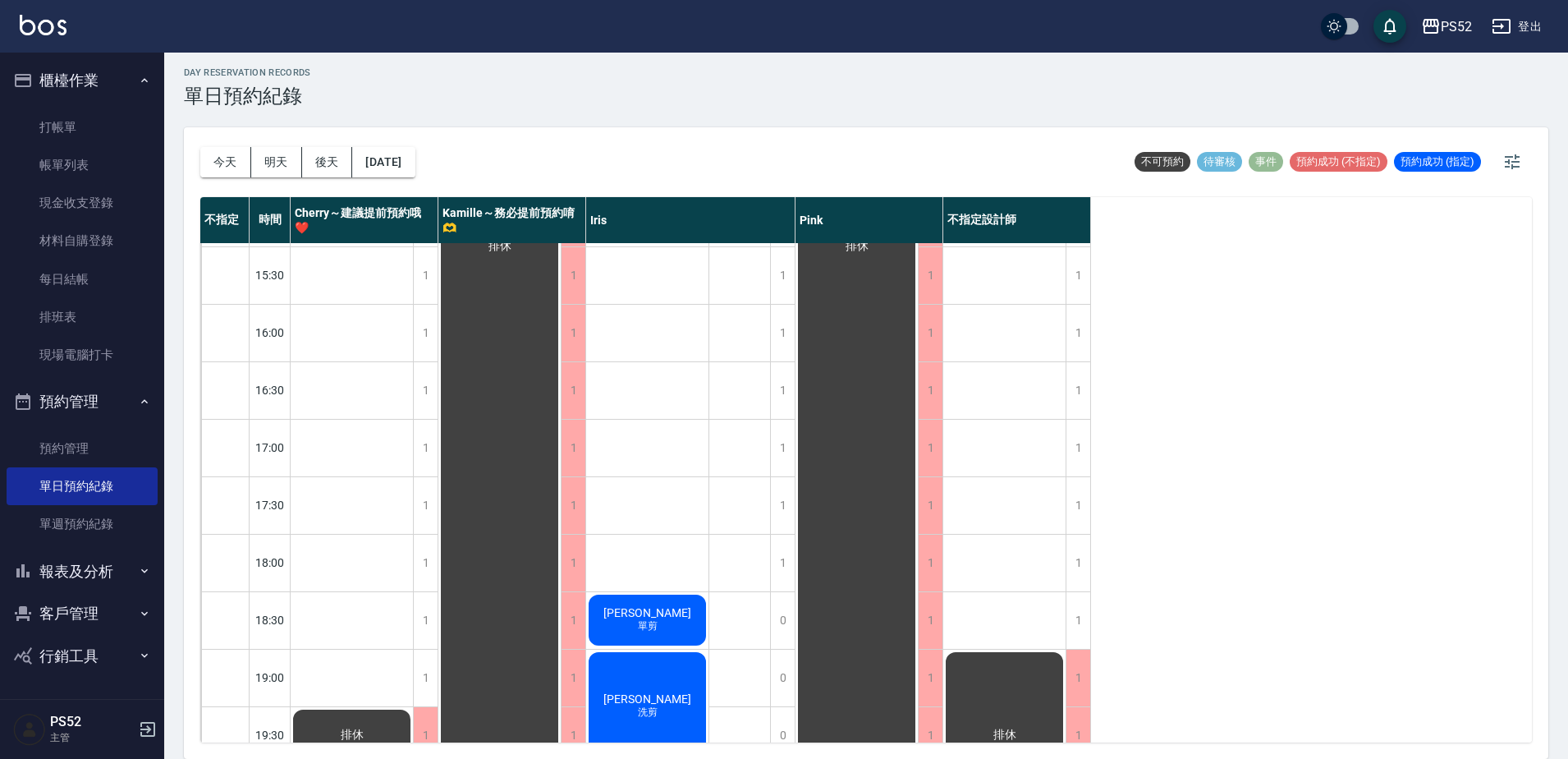
scroll to position [583, 0]
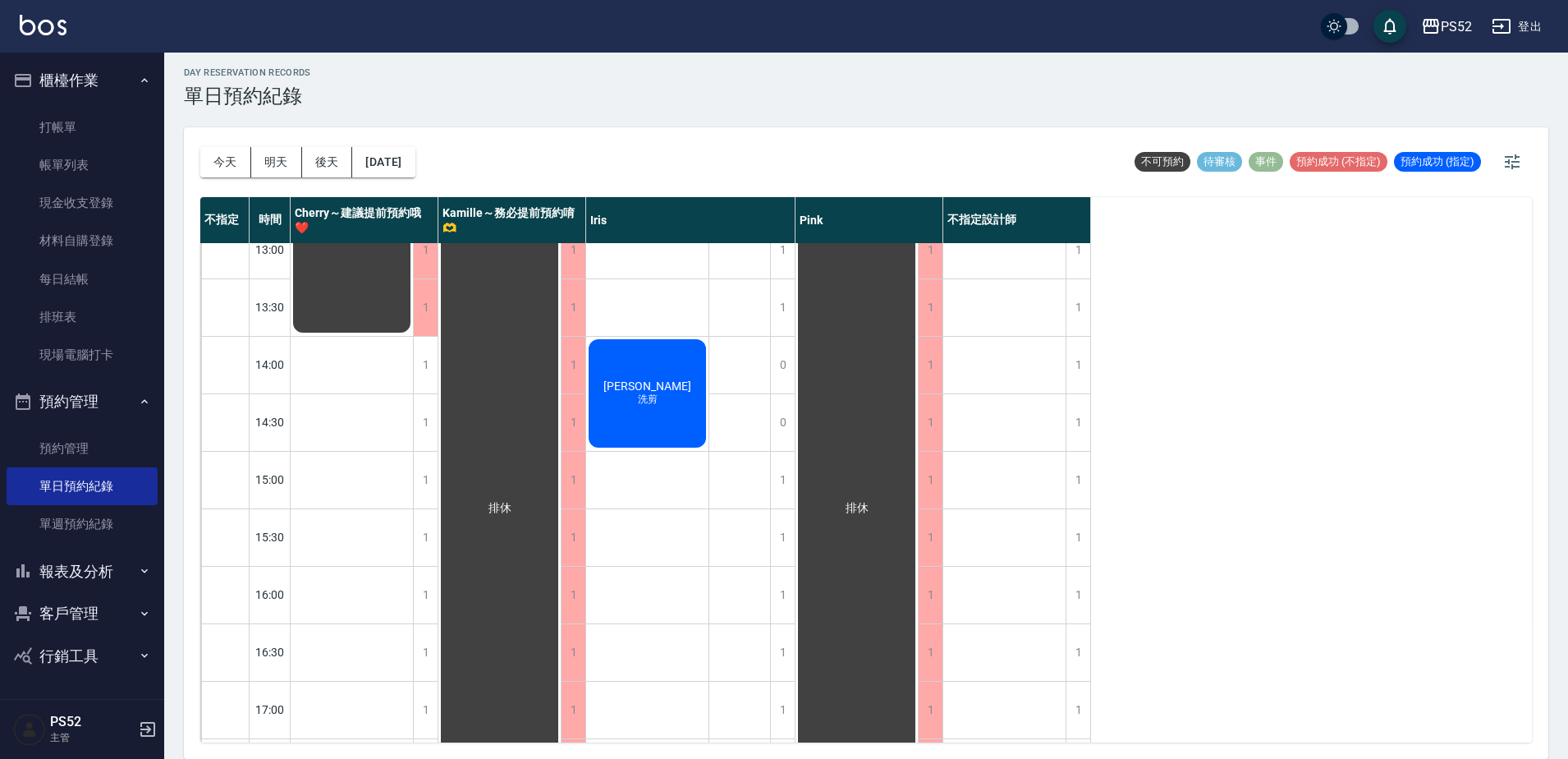
click at [1273, 446] on div "不指定 時間 Cherry～建議提前預約哦❤️ [PERSON_NAME]～務必提前預約唷🫶 [PERSON_NAME] 不指定設計師 10:30 11:00…" at bounding box center [866, 470] width 1332 height 546
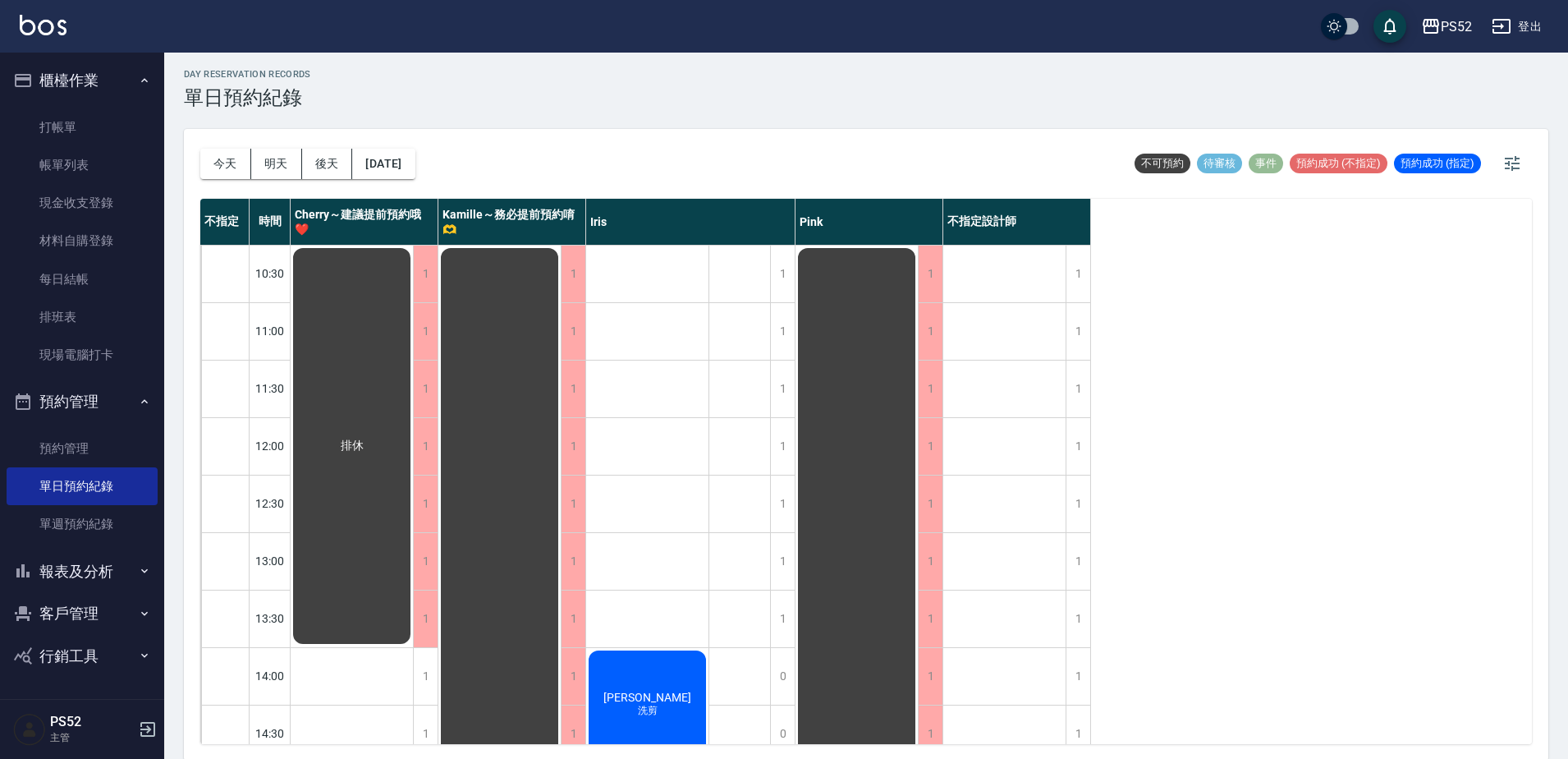
scroll to position [0, 0]
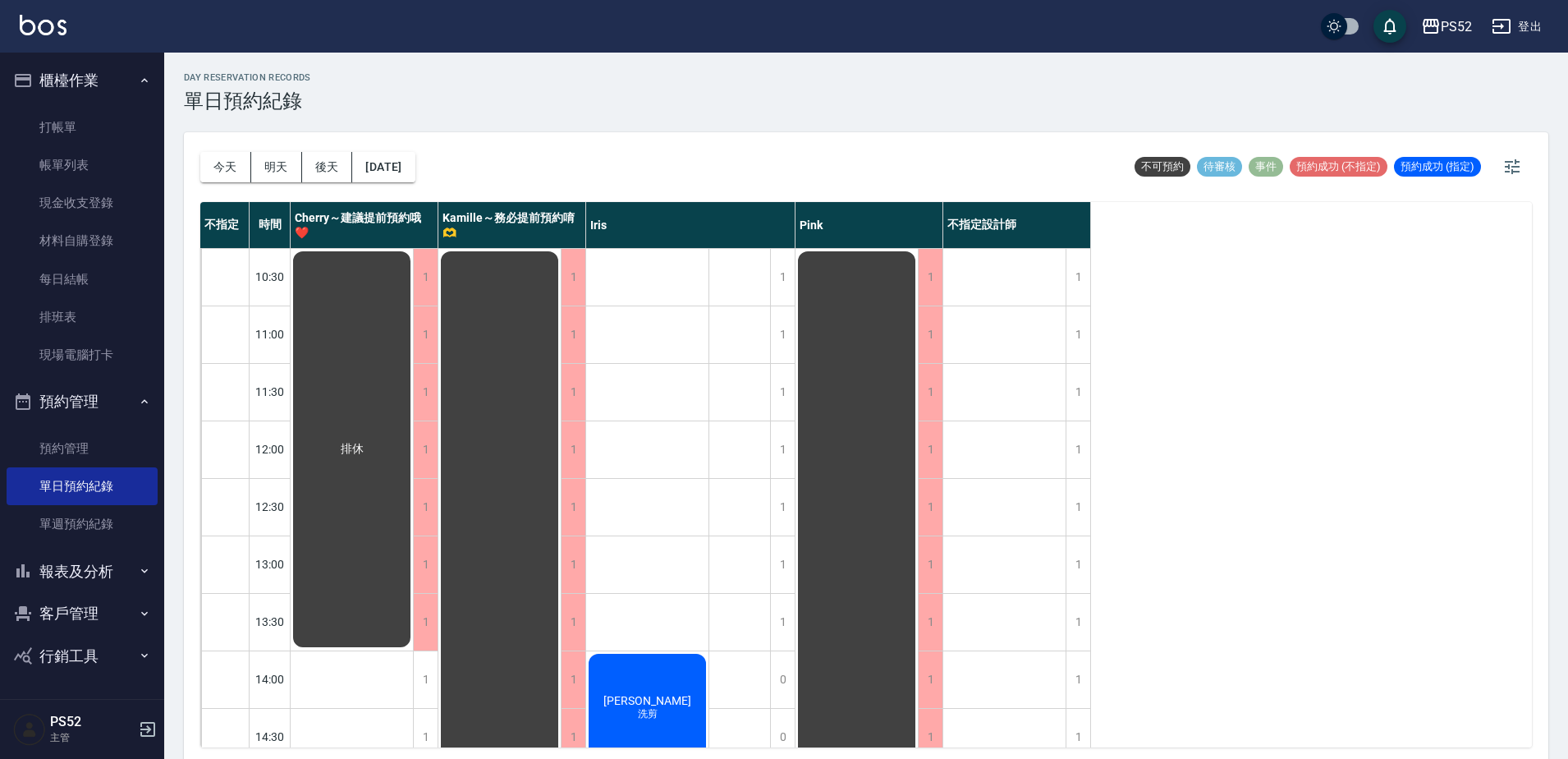
click at [1289, 364] on div "不指定 時間 Cherry～建議提前預約哦❤️ [PERSON_NAME]～務必提前預約唷🫶 [PERSON_NAME] 不指定設計師 10:30 11:00…" at bounding box center [866, 475] width 1332 height 546
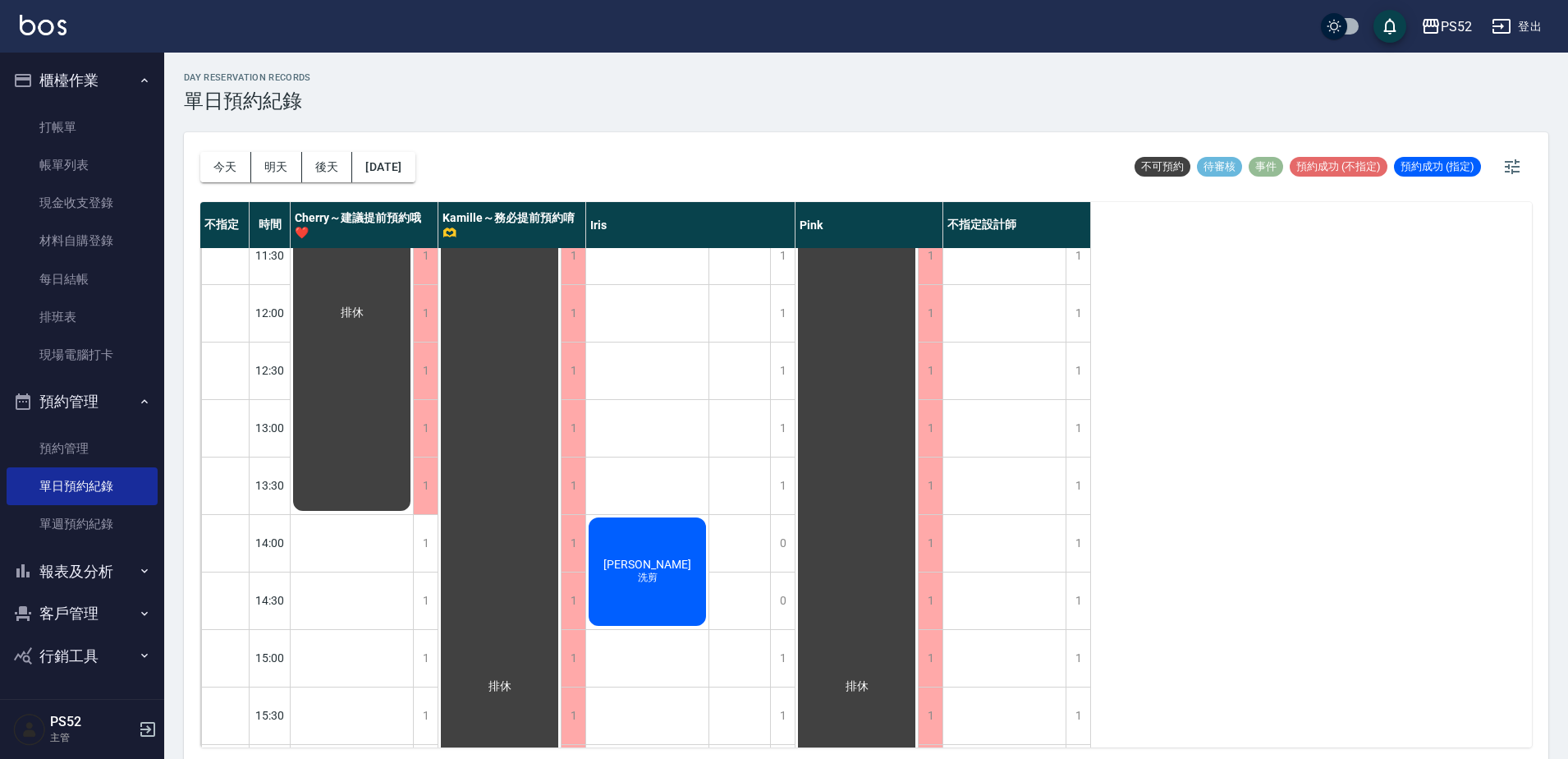
scroll to position [110, 0]
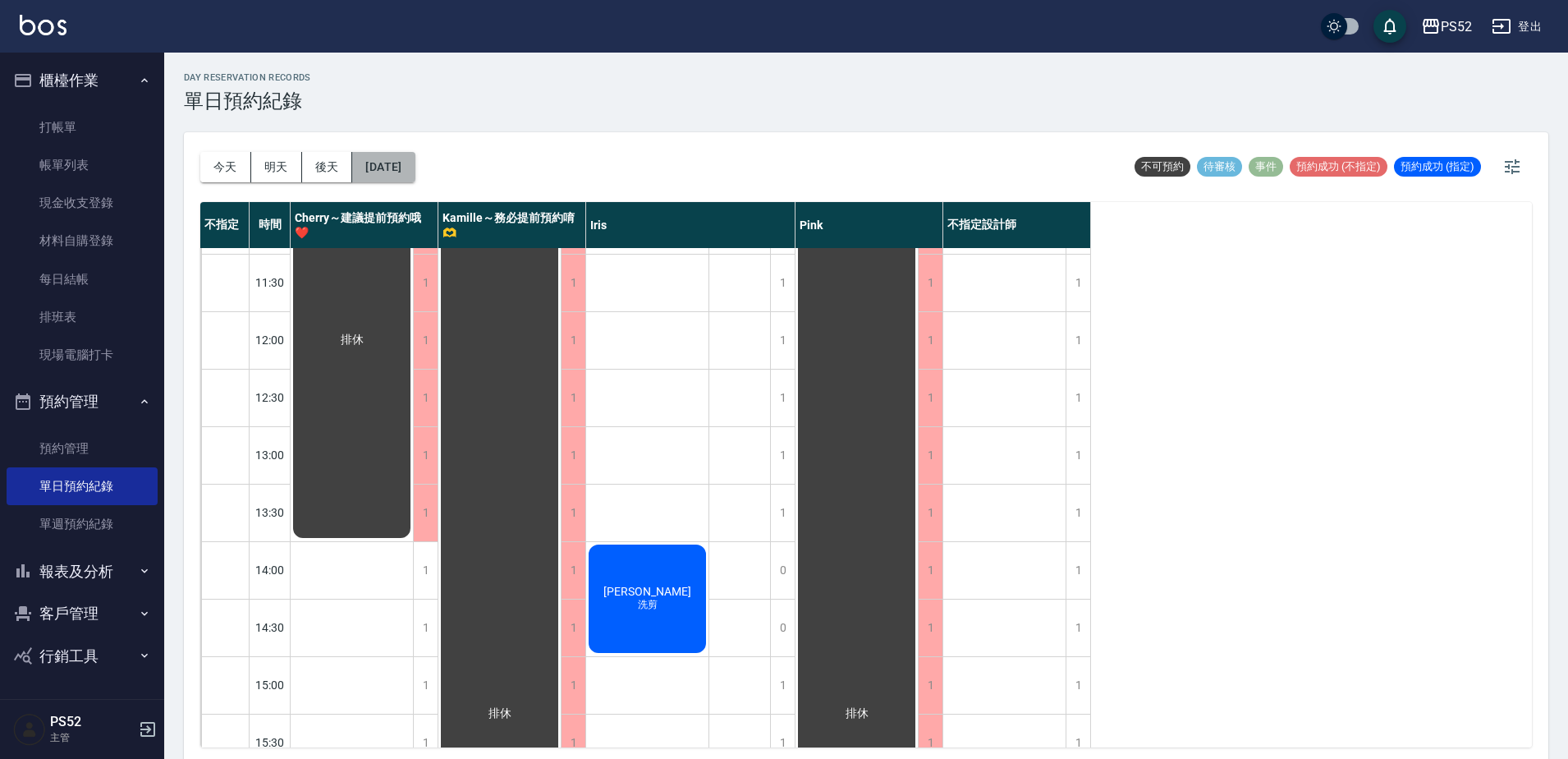
click at [413, 169] on button "[DATE]" at bounding box center [383, 167] width 62 height 31
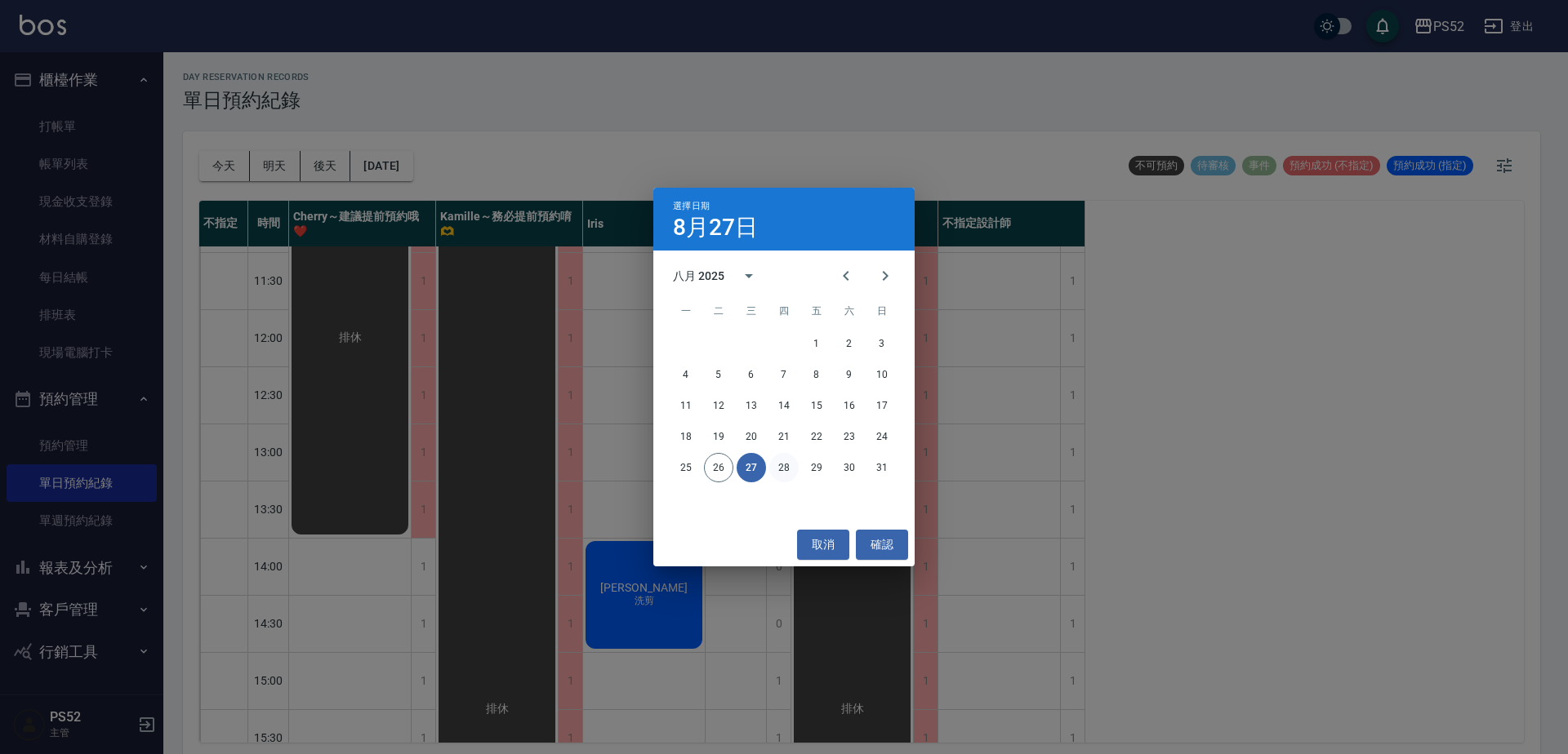
click at [789, 465] on button "28" at bounding box center [784, 468] width 30 height 30
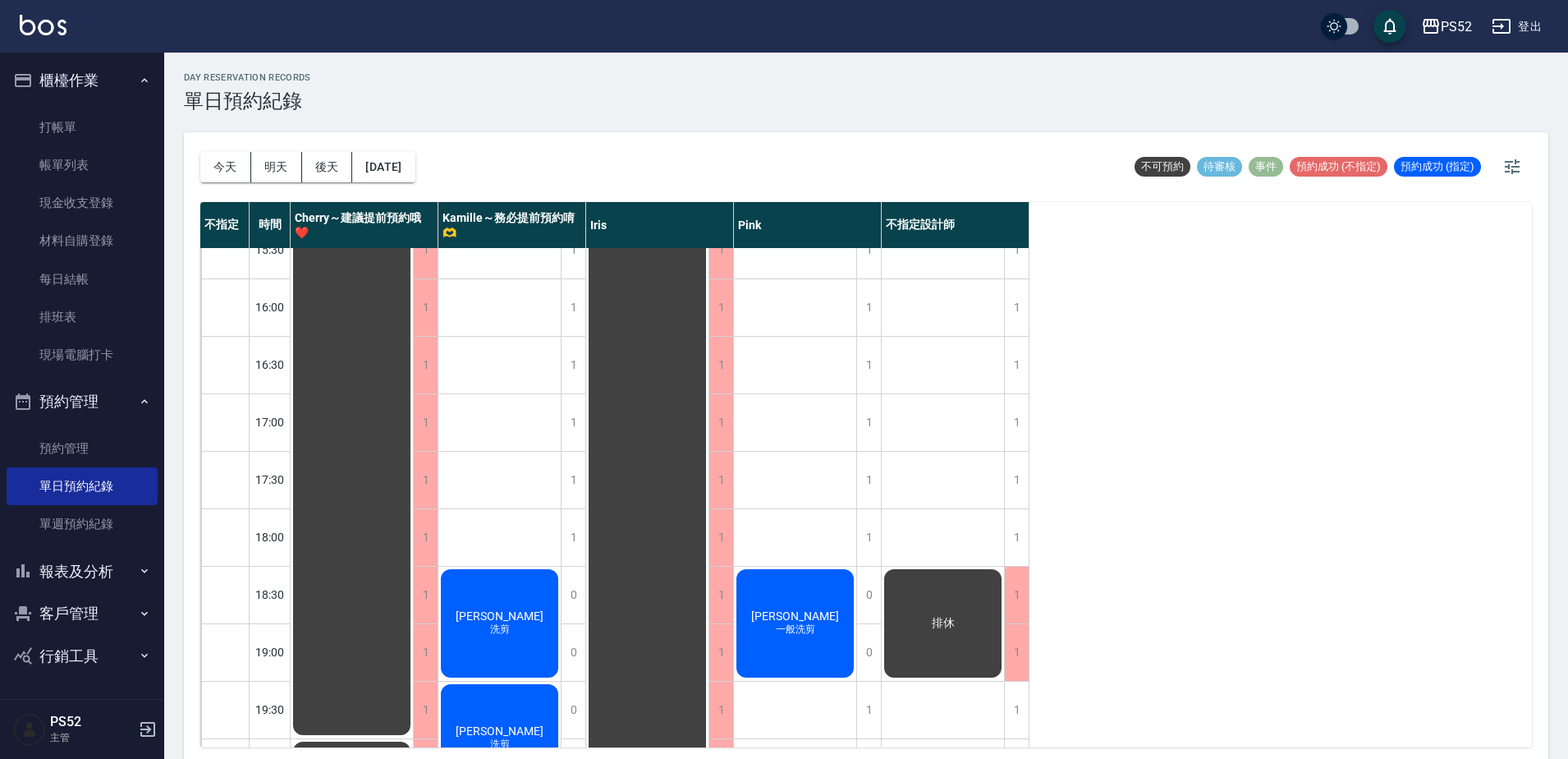
scroll to position [666, 0]
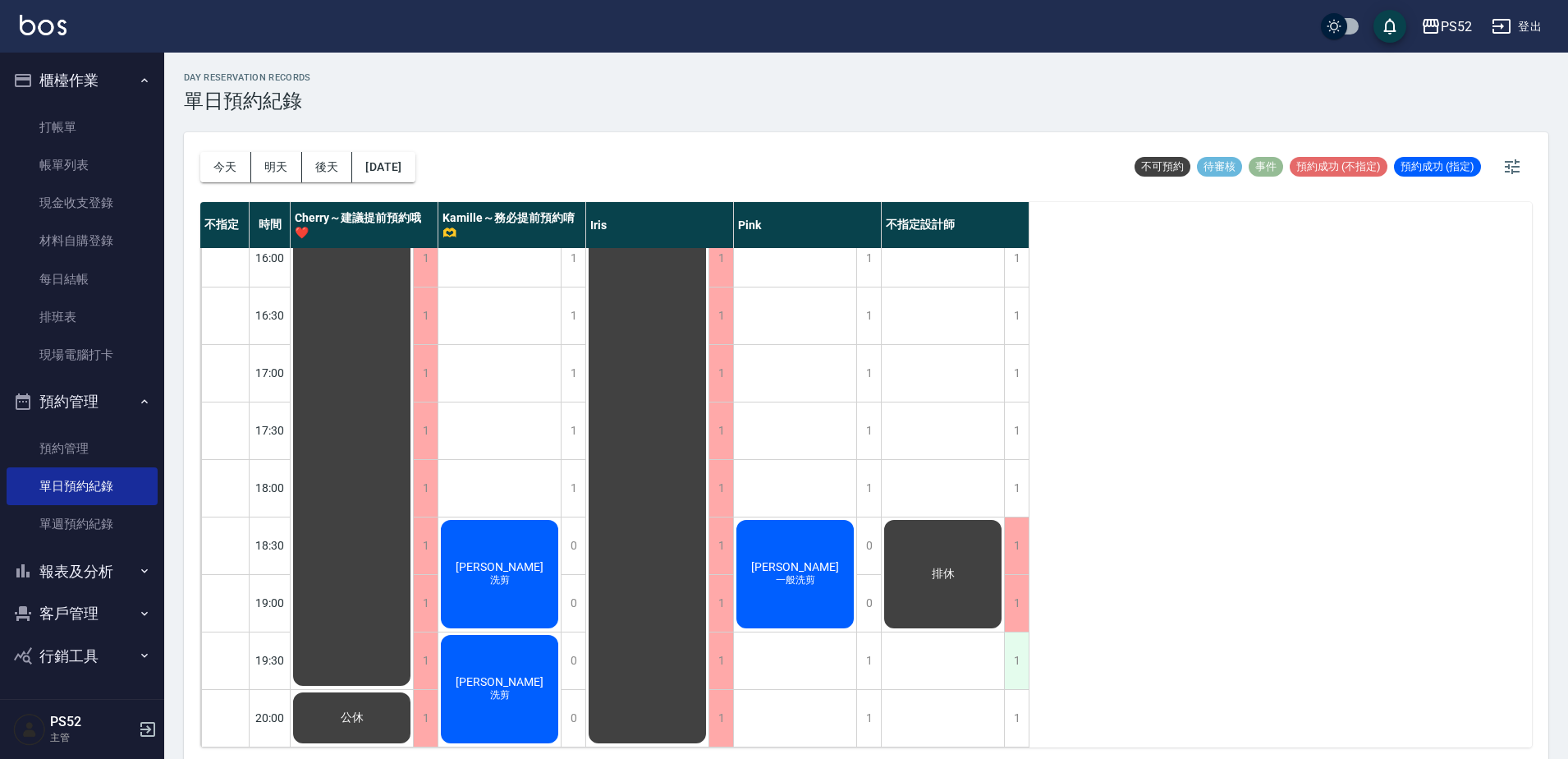
click at [1015, 664] on div "1" at bounding box center [1017, 660] width 25 height 57
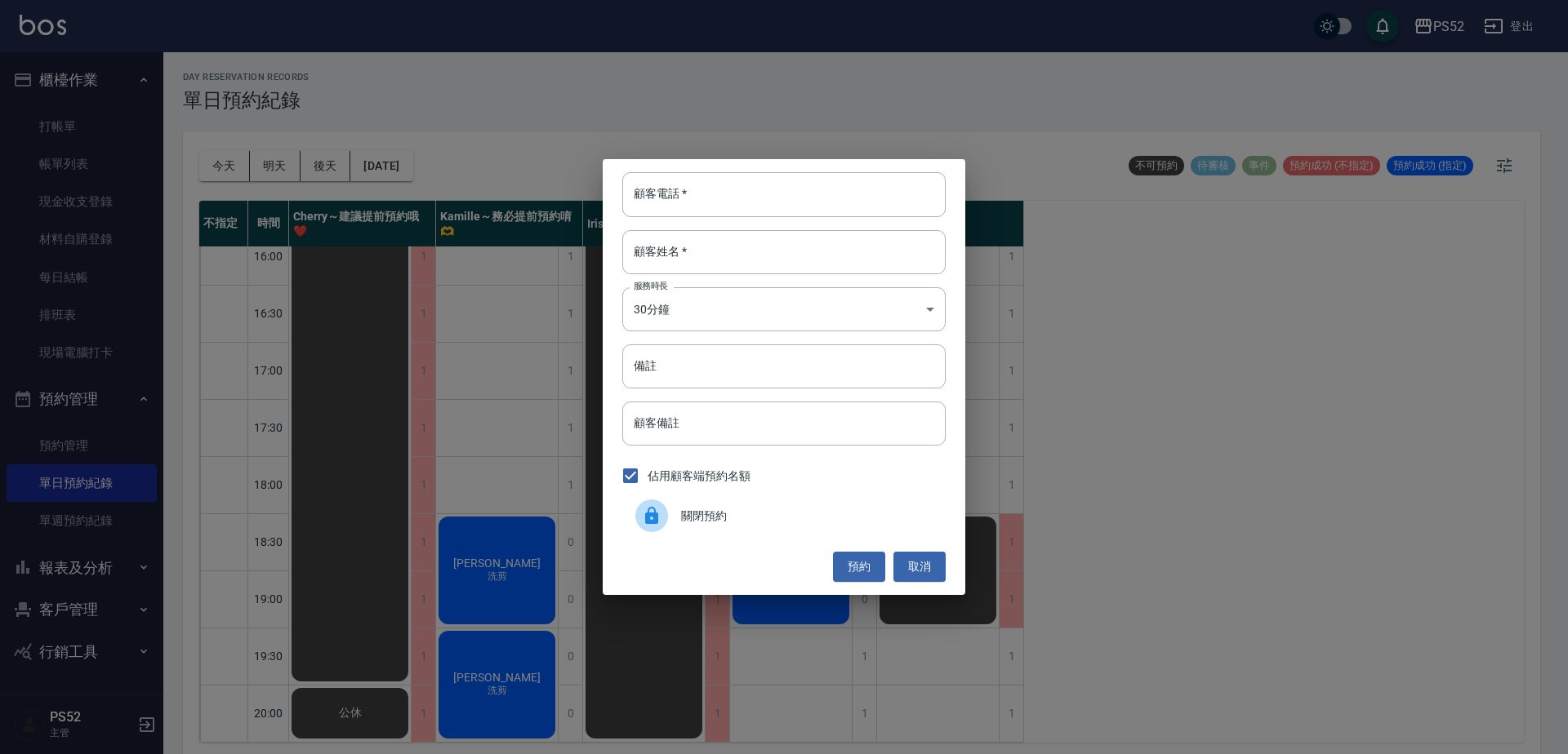
click at [680, 512] on div at bounding box center [658, 515] width 46 height 32
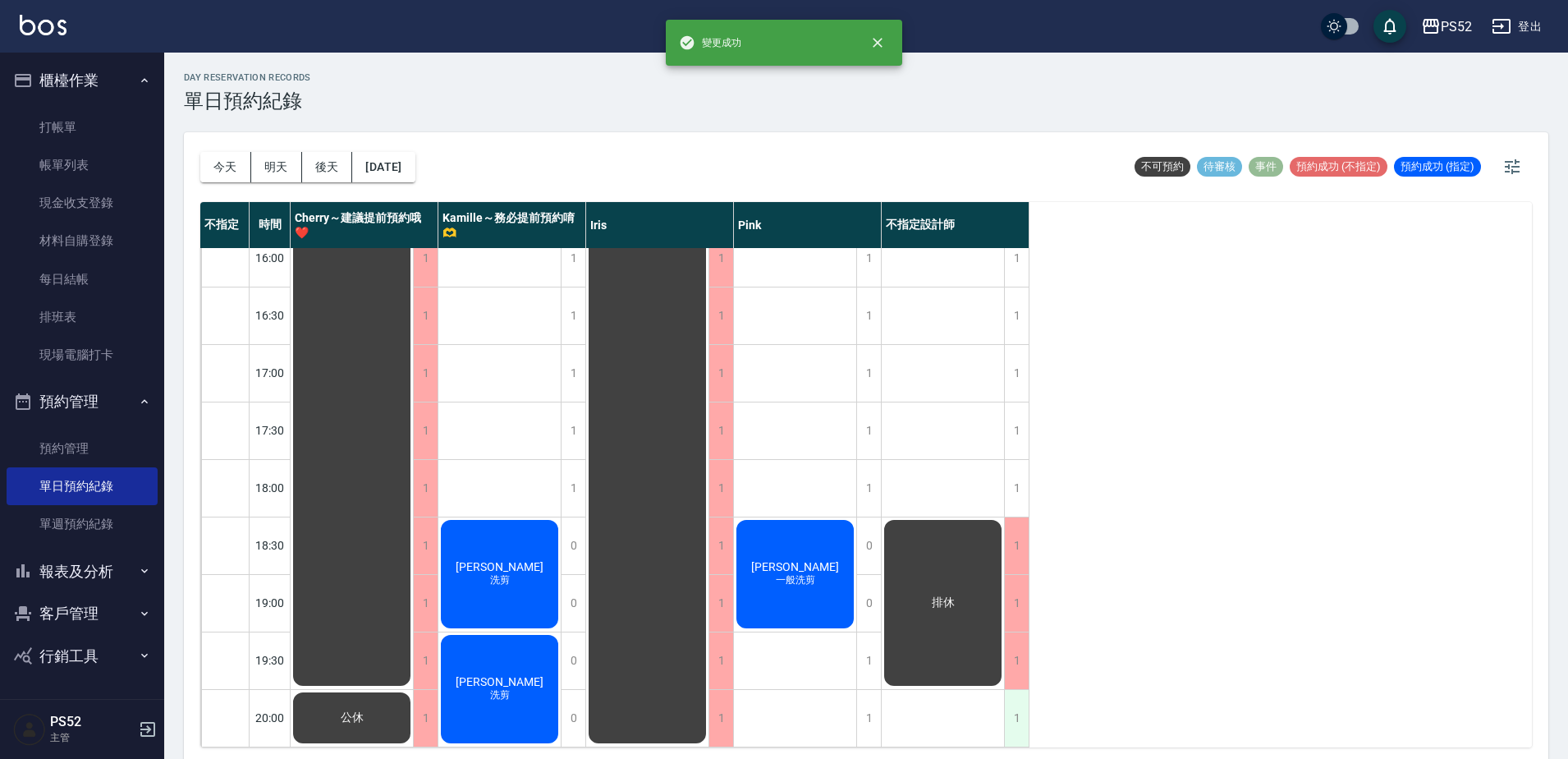
click at [1014, 703] on div "1" at bounding box center [1017, 718] width 25 height 57
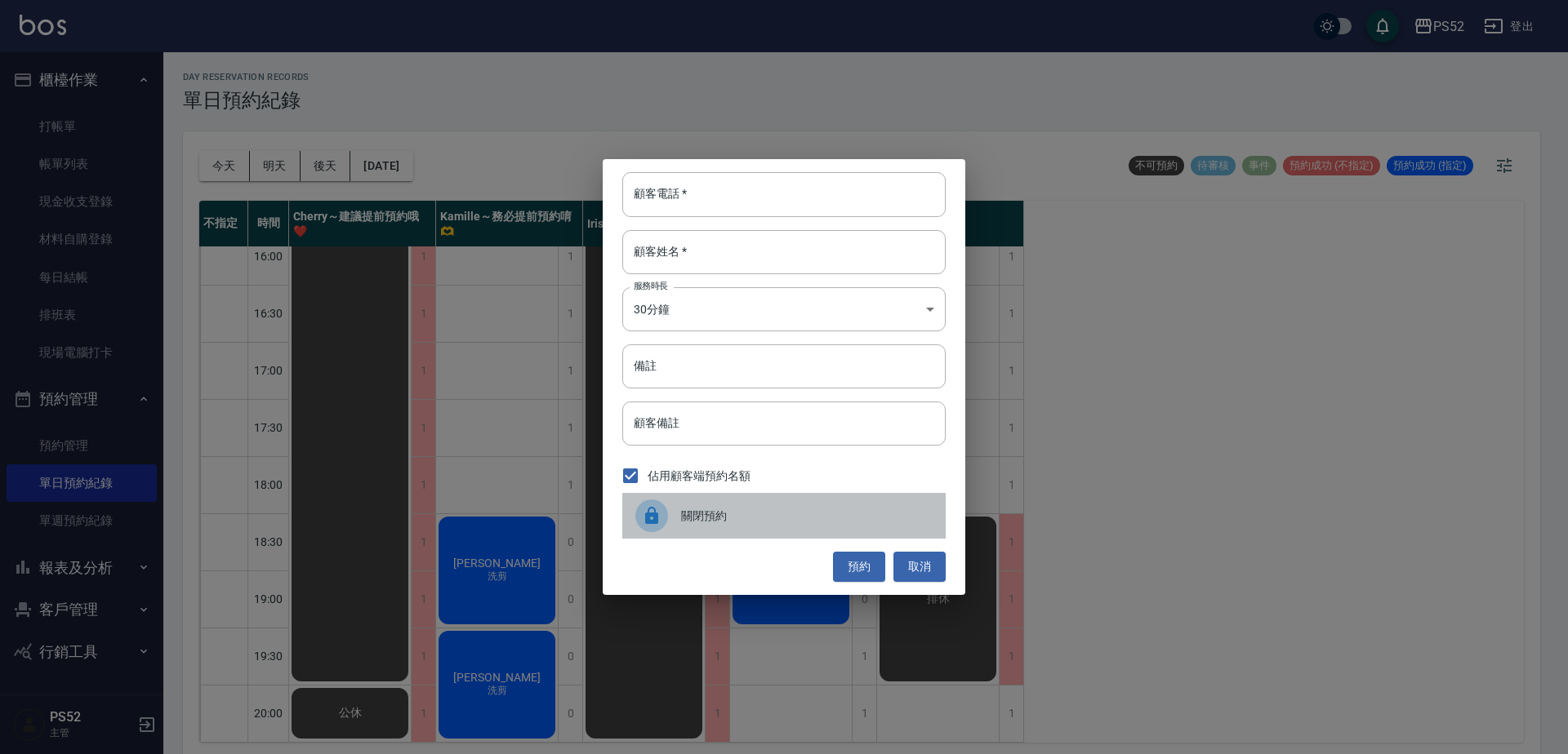
click at [698, 504] on div "關閉預約" at bounding box center [784, 516] width 324 height 46
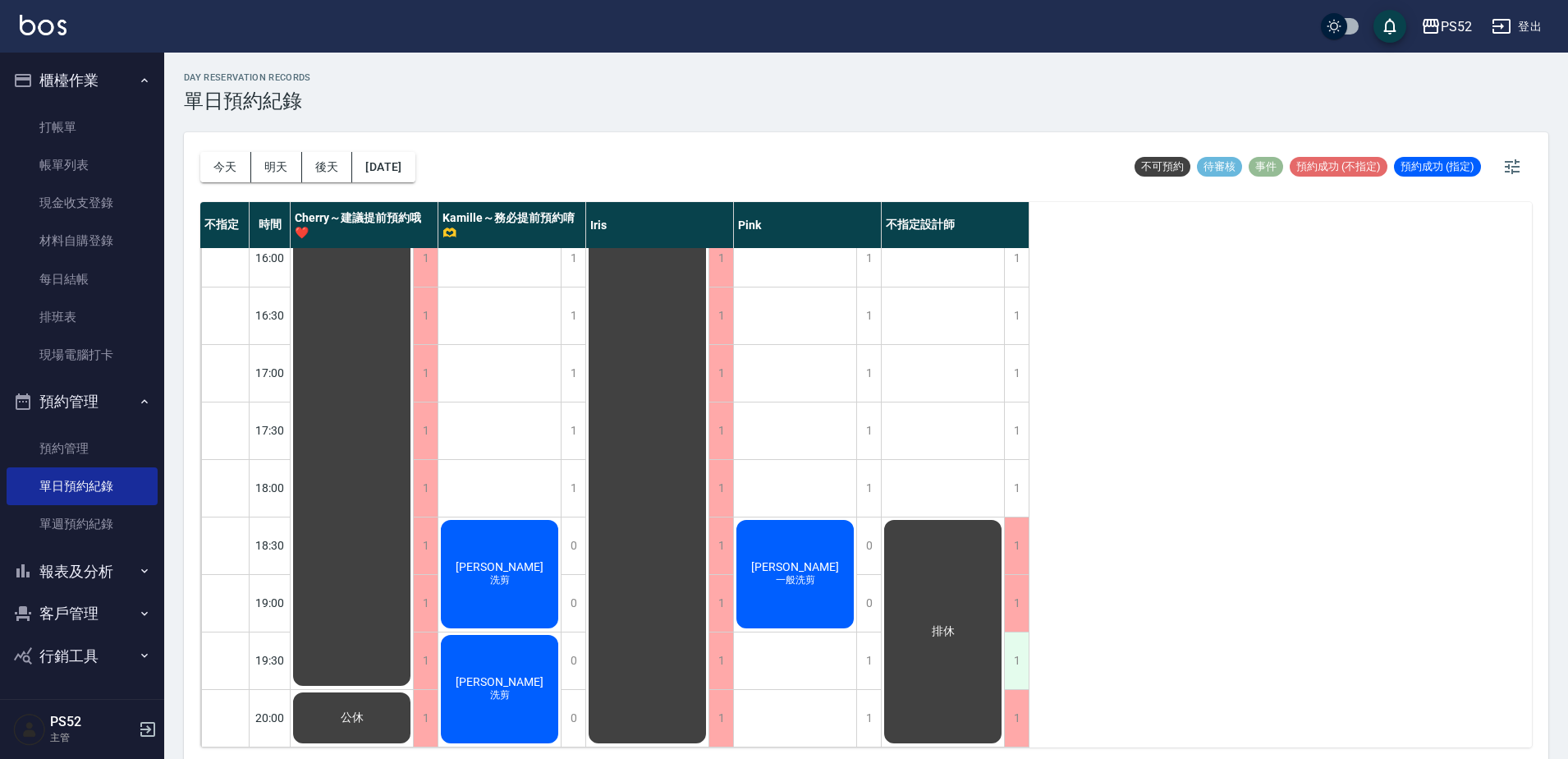
click at [1015, 653] on div "1" at bounding box center [1017, 660] width 25 height 57
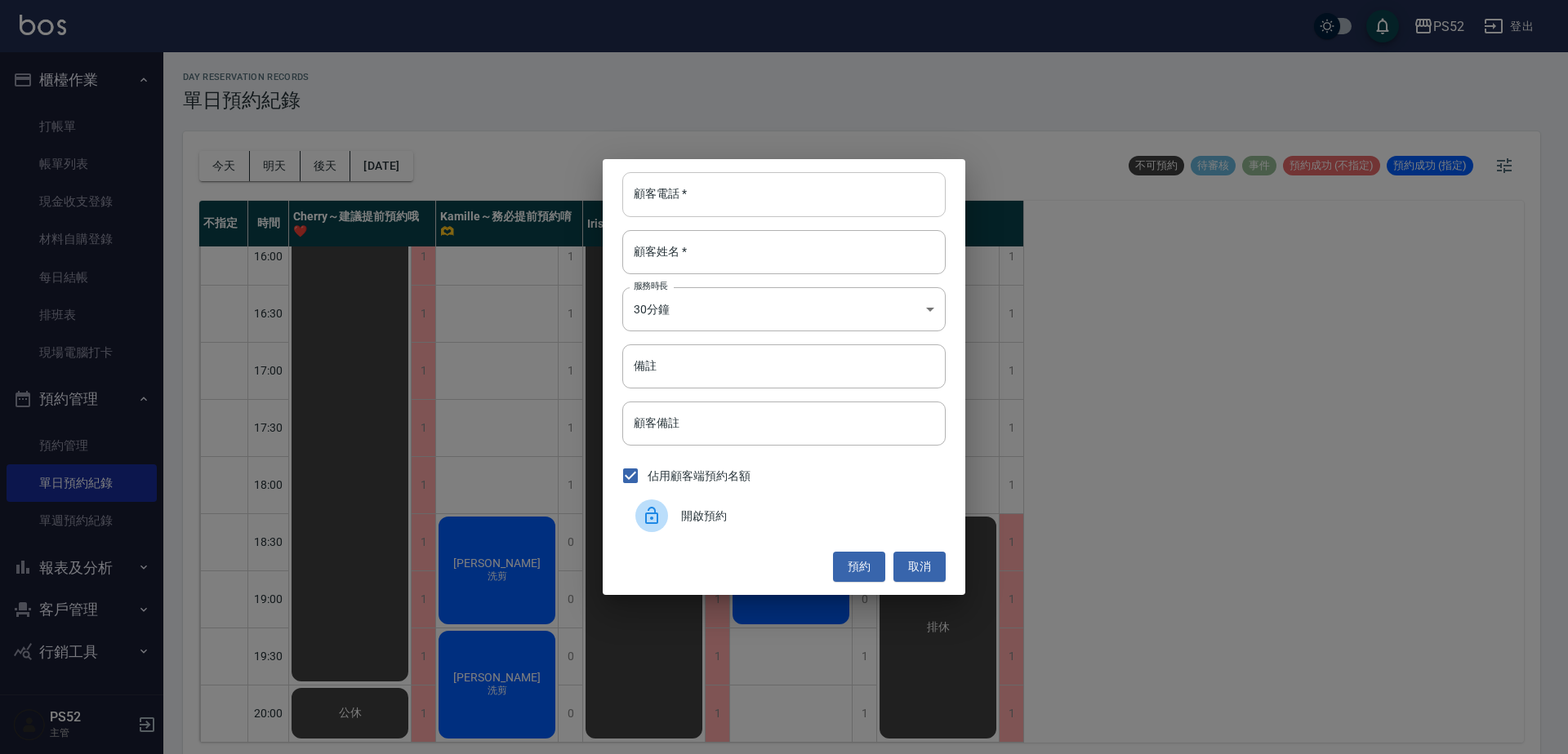
click at [677, 209] on input "顧客電話   *" at bounding box center [784, 194] width 324 height 44
paste input "0986186022"
click at [640, 193] on input "0986186022" at bounding box center [784, 194] width 324 height 44
click at [647, 193] on input "0986186022" at bounding box center [784, 194] width 324 height 44
type input "0986186022"
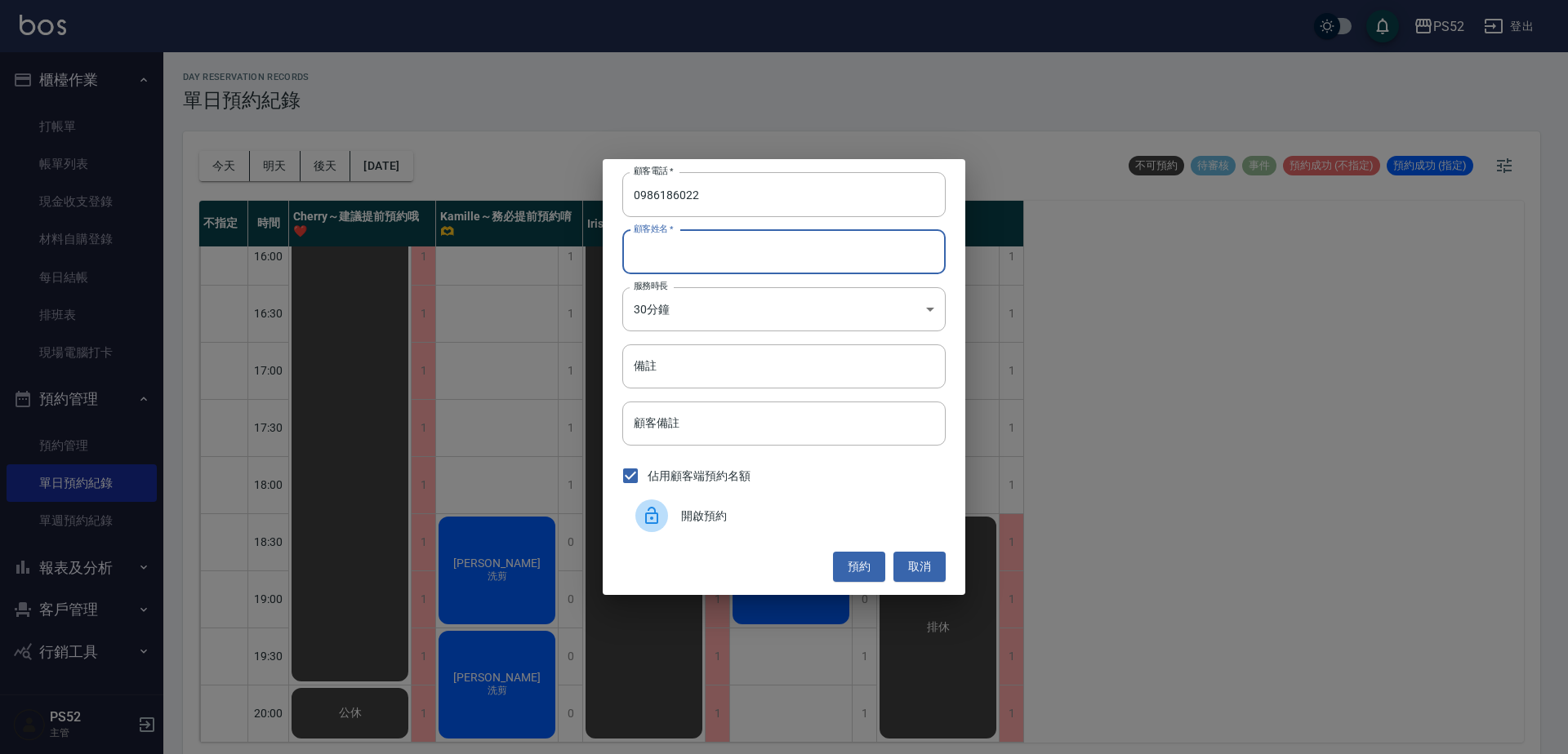
click at [690, 240] on input "顧客姓名   *" at bounding box center [784, 252] width 324 height 44
paste input "陳羿臻[洪靖翔]"
type input "陳羿臻[洪靖翔]"
click at [707, 341] on div "顧客電話   * [PHONE_NUMBER] 顧客電話   * 顧客姓名   * [PERSON_NAME][[PERSON_NAME]] 顧客姓名   *…" at bounding box center [784, 377] width 363 height 435
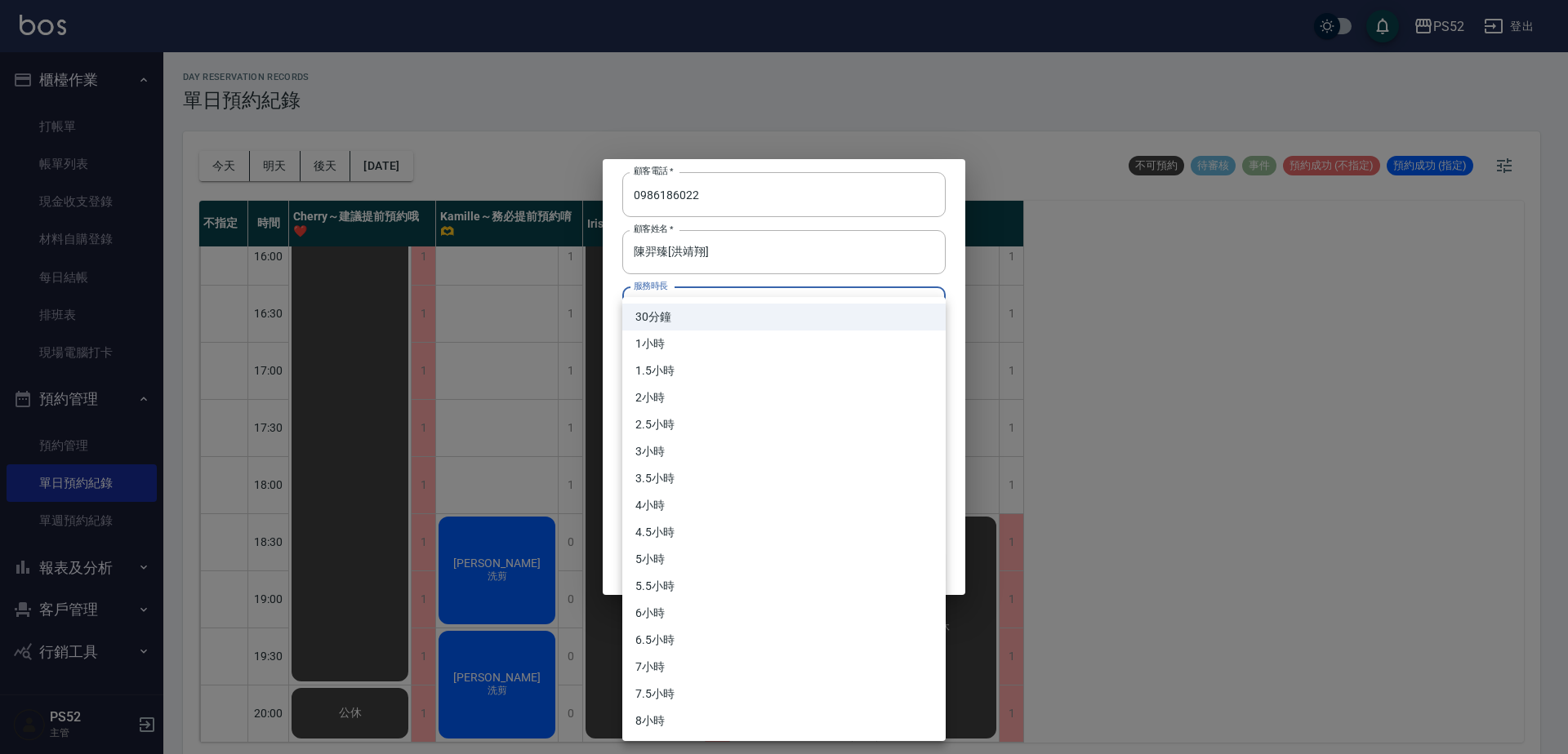
click at [706, 320] on body "PS52 登出 櫃檯作業 打帳單 帳單列表 現金收支登錄 材料自購登錄 每日結帳 排班表 現場電腦打卡 預約管理 預約管理 單日預約紀錄 單週預約紀錄 報表及…" at bounding box center [784, 379] width 1568 height 759
click at [647, 349] on li "1小時" at bounding box center [784, 344] width 324 height 27
type input "2"
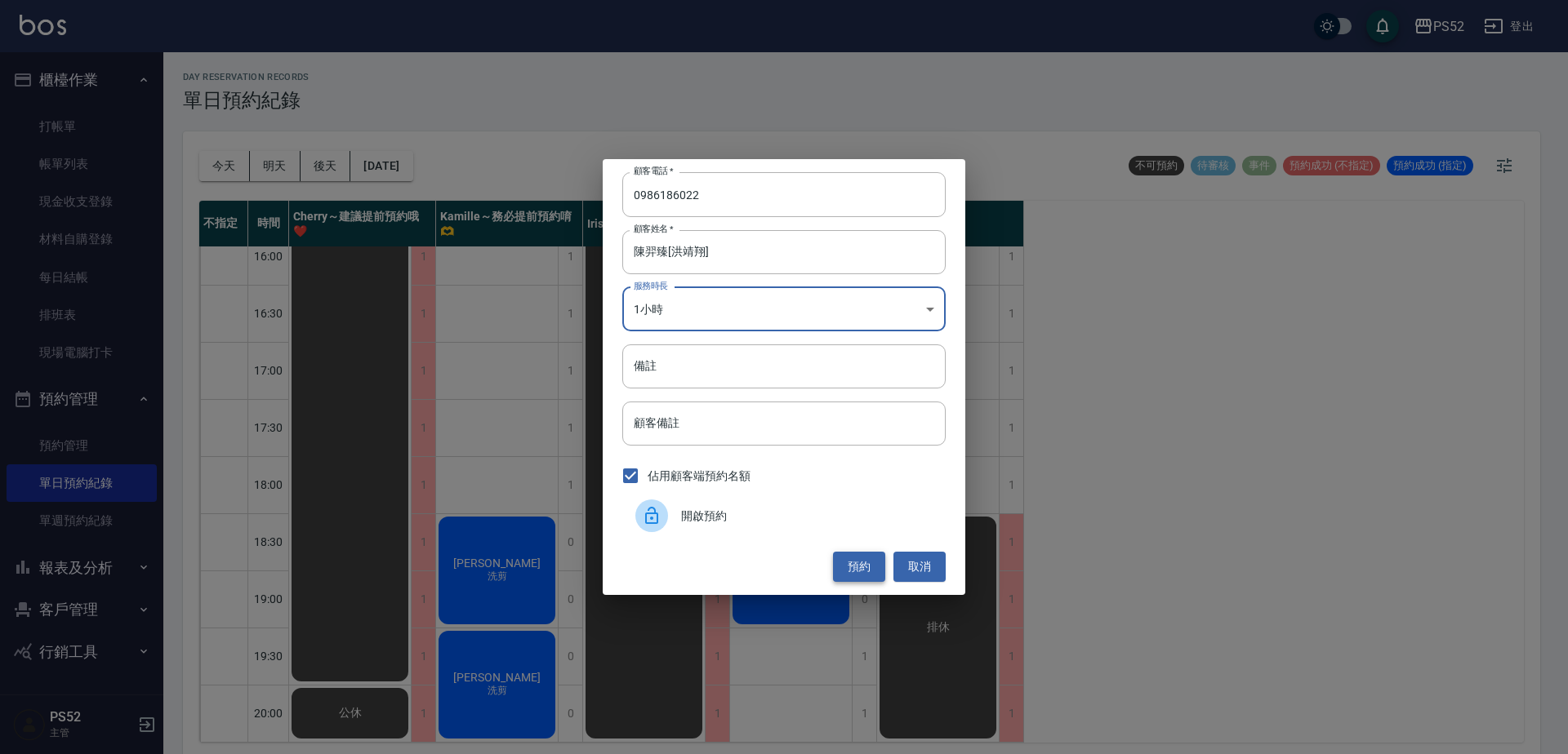
click at [857, 567] on button "預約" at bounding box center [858, 567] width 53 height 31
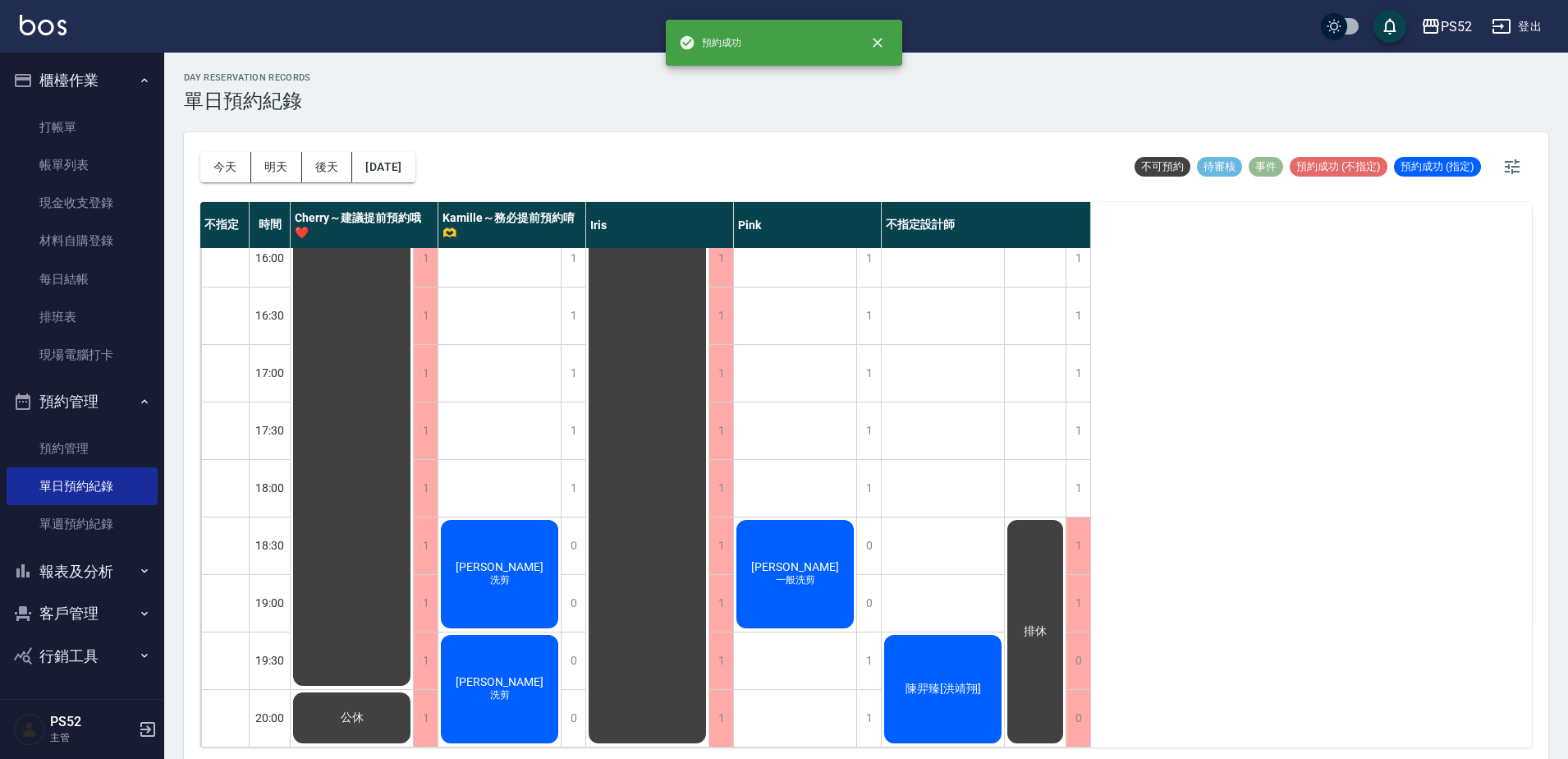
click at [413, 648] on div "陳羿臻[洪靖翔]" at bounding box center [351, 143] width 122 height 1091
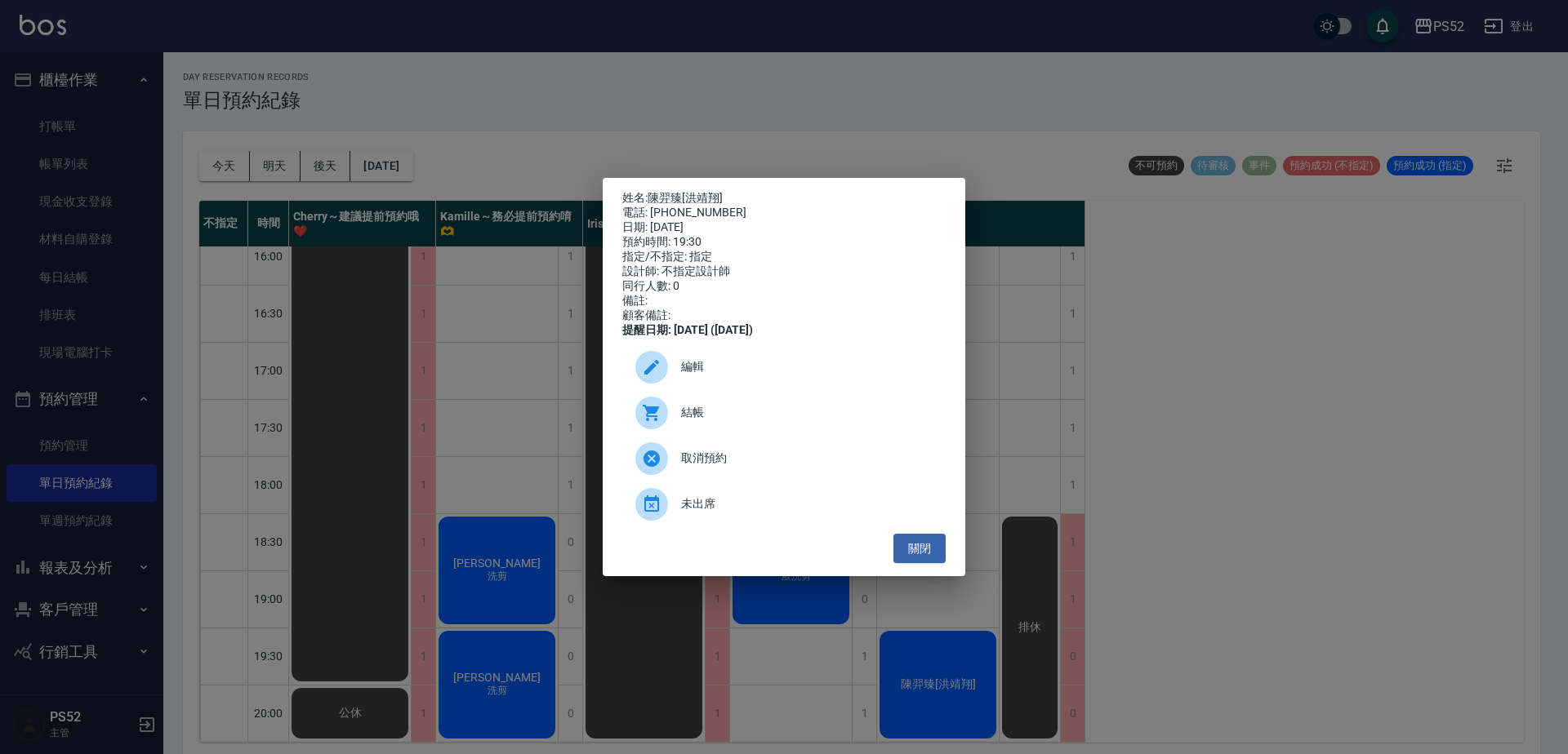
click at [760, 387] on div "編輯" at bounding box center [784, 367] width 324 height 46
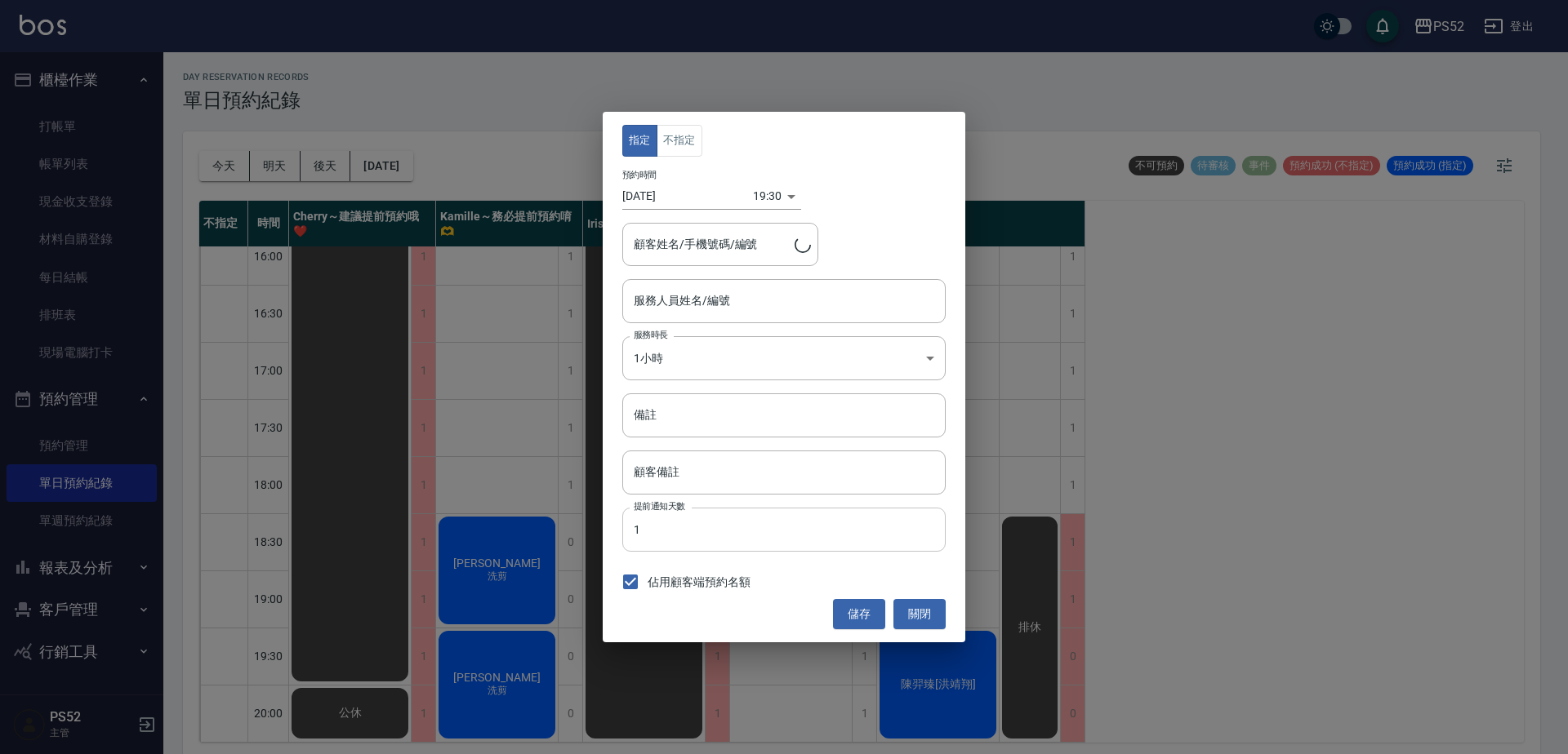
type input "不指定設計師-88"
type input "[PERSON_NAME][[PERSON_NAME]]/0986186022/B0986186022"
click at [689, 135] on button "不指定" at bounding box center [680, 140] width 46 height 31
click at [683, 296] on input "不指定設計師-88" at bounding box center [772, 301] width 285 height 29
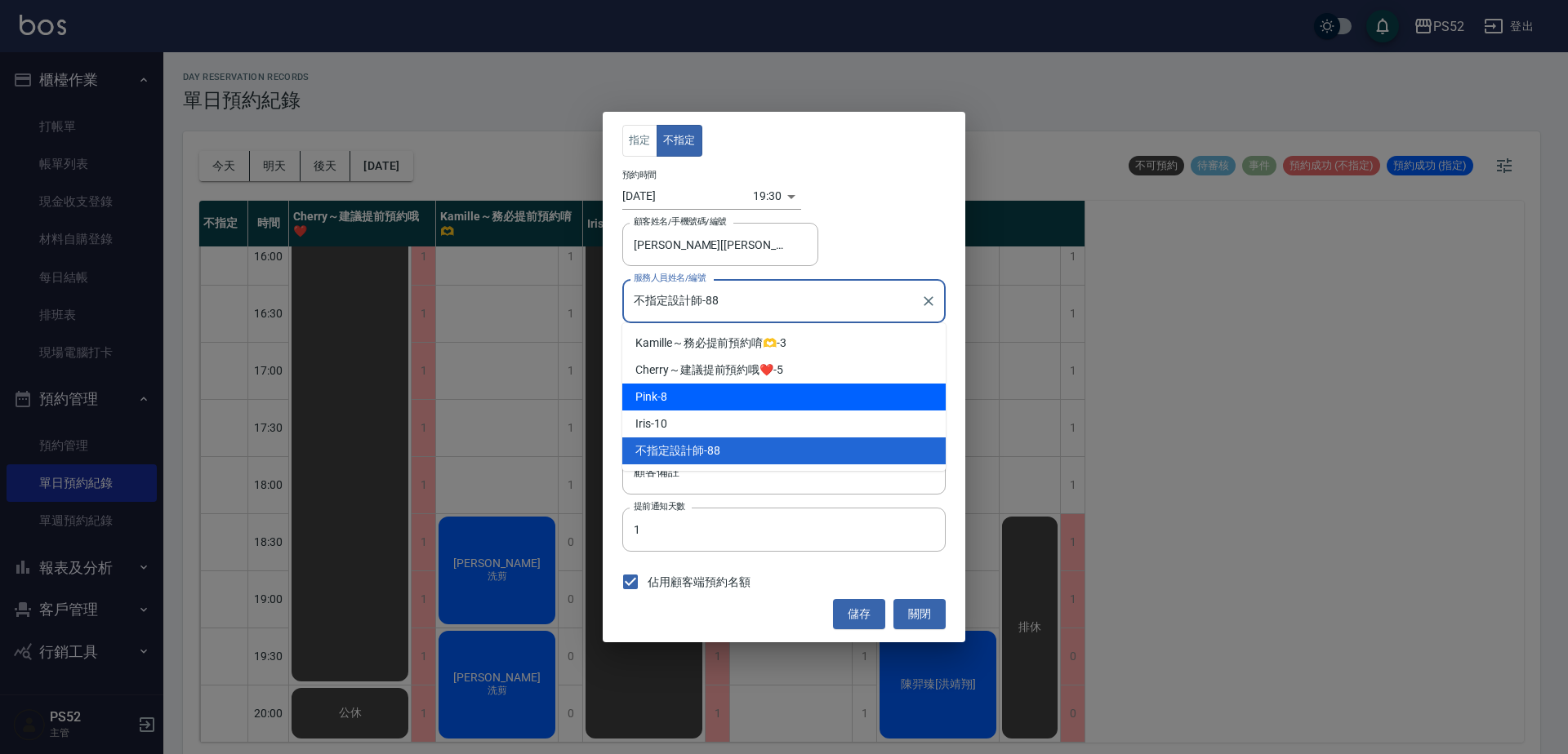
click at [673, 391] on div "Pink -8" at bounding box center [784, 397] width 324 height 27
type input "Pink-8"
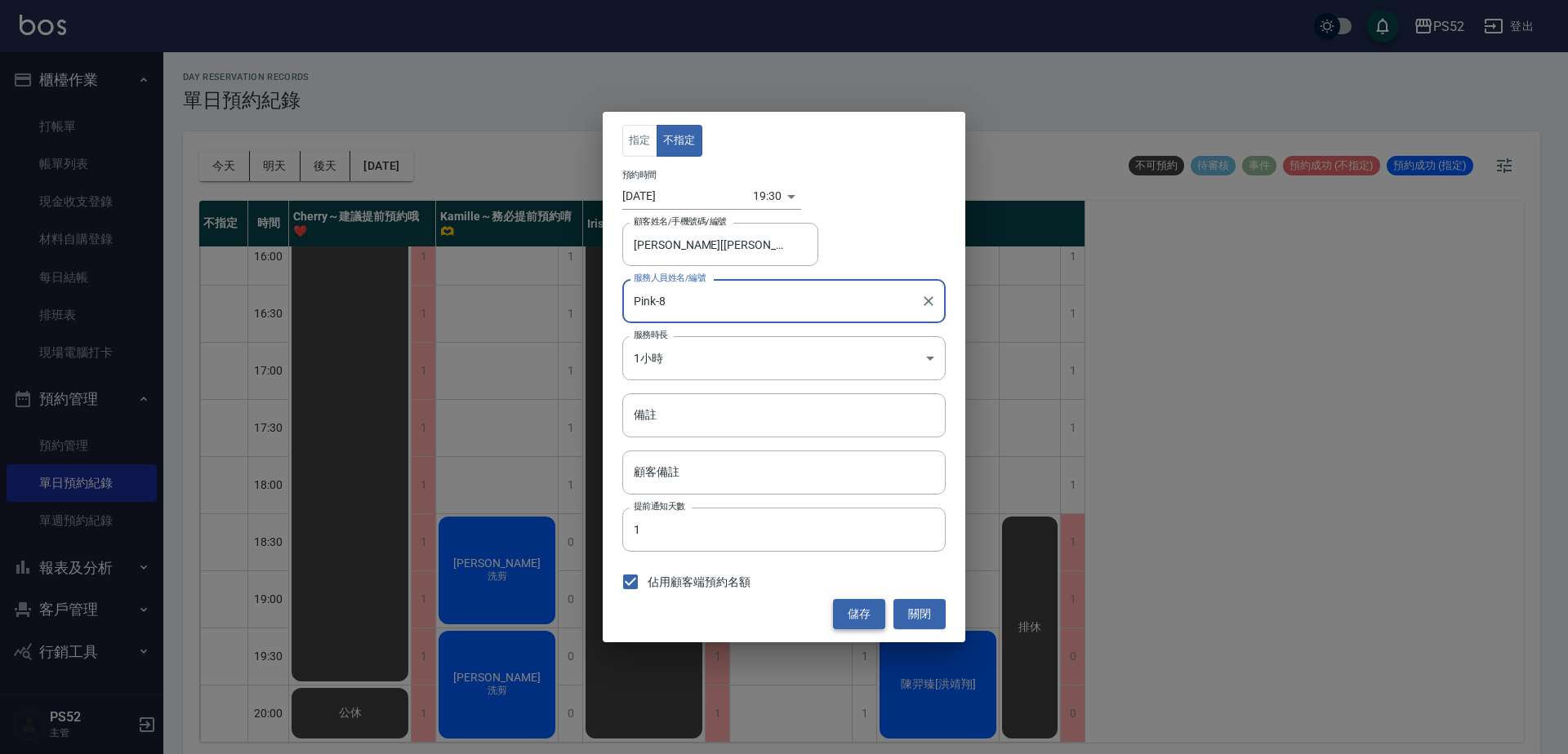
click at [854, 614] on button "儲存" at bounding box center [858, 615] width 53 height 31
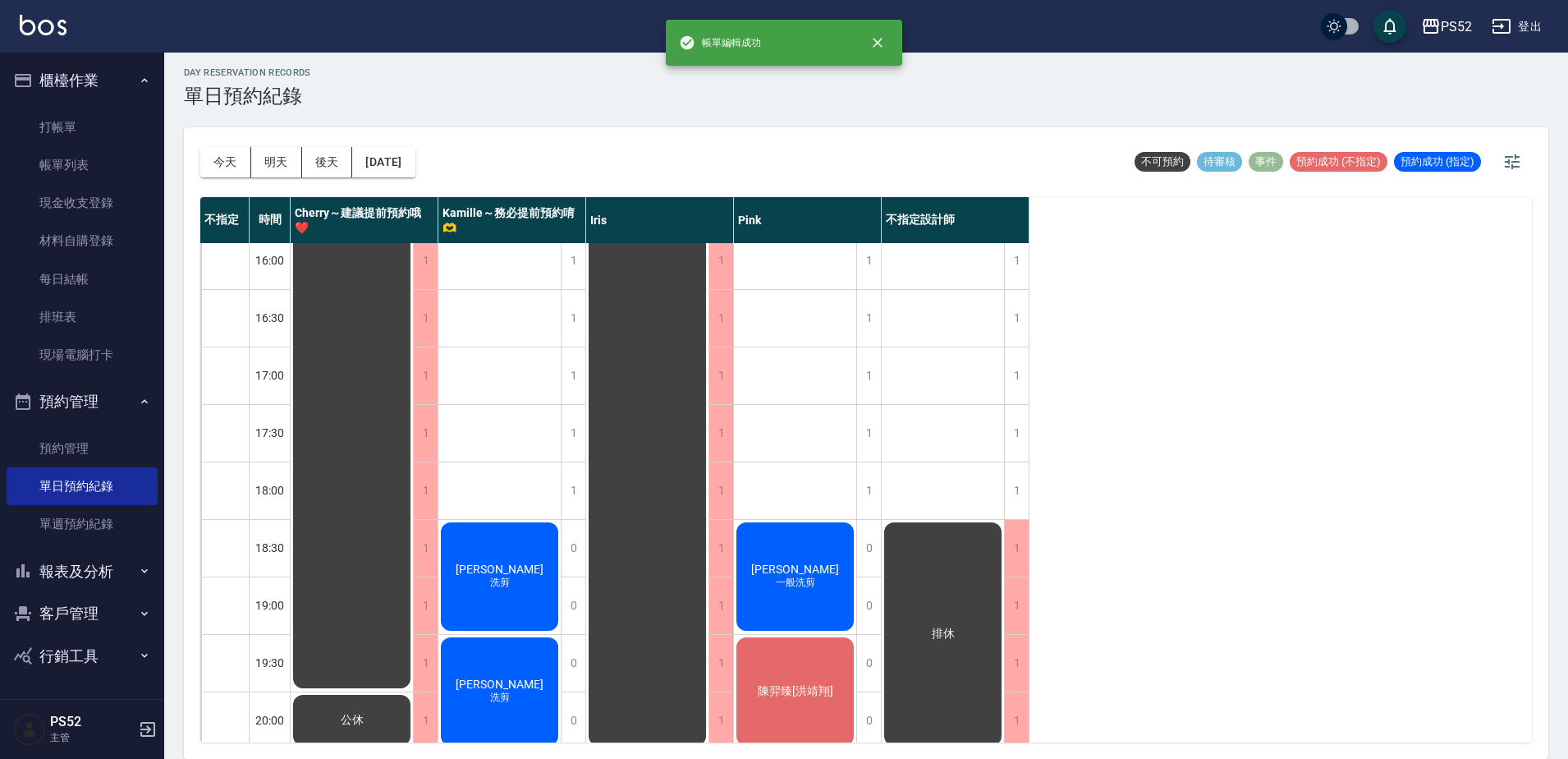
scroll to position [638, 0]
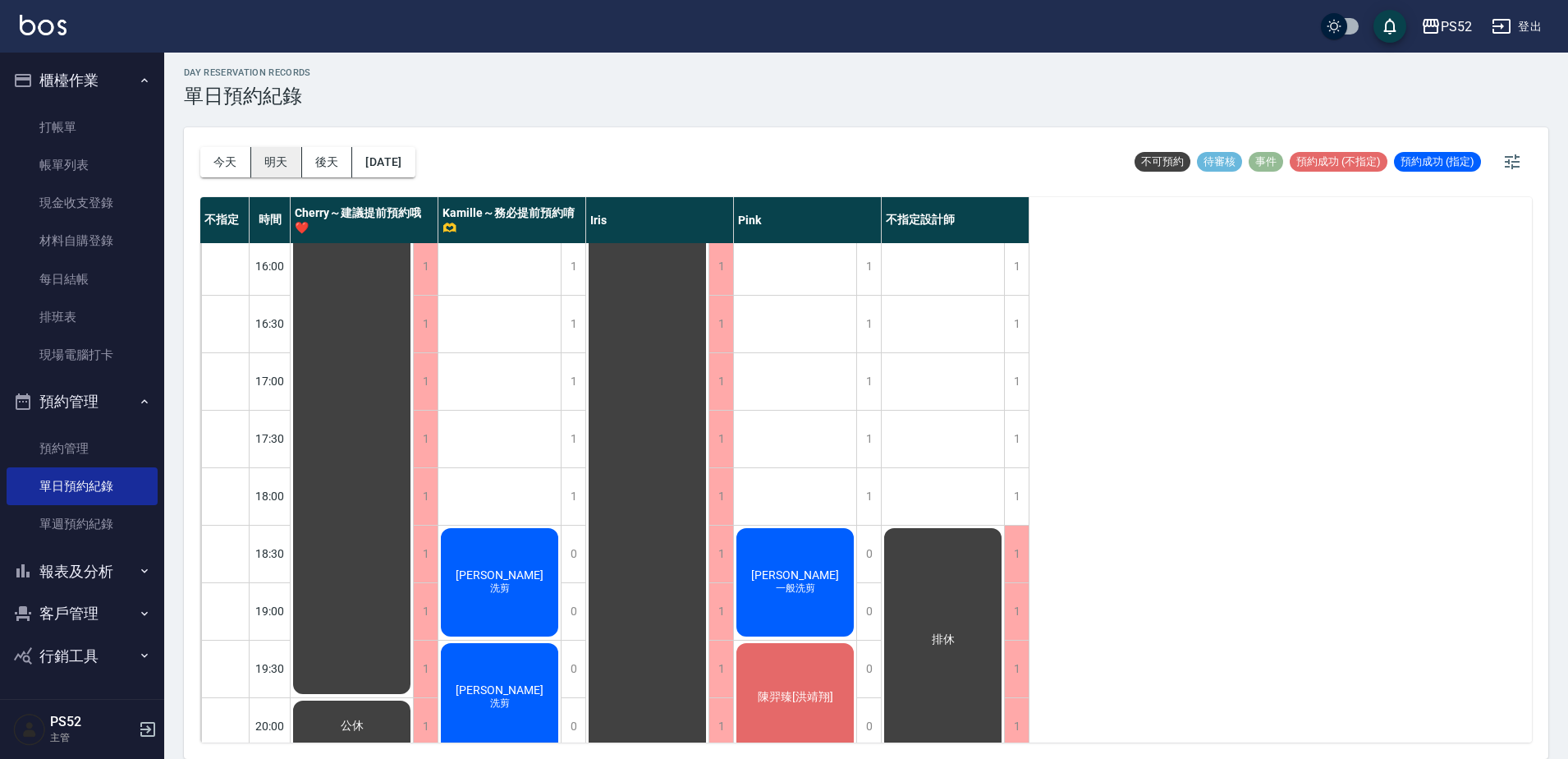
click at [261, 173] on button "明天" at bounding box center [277, 162] width 51 height 31
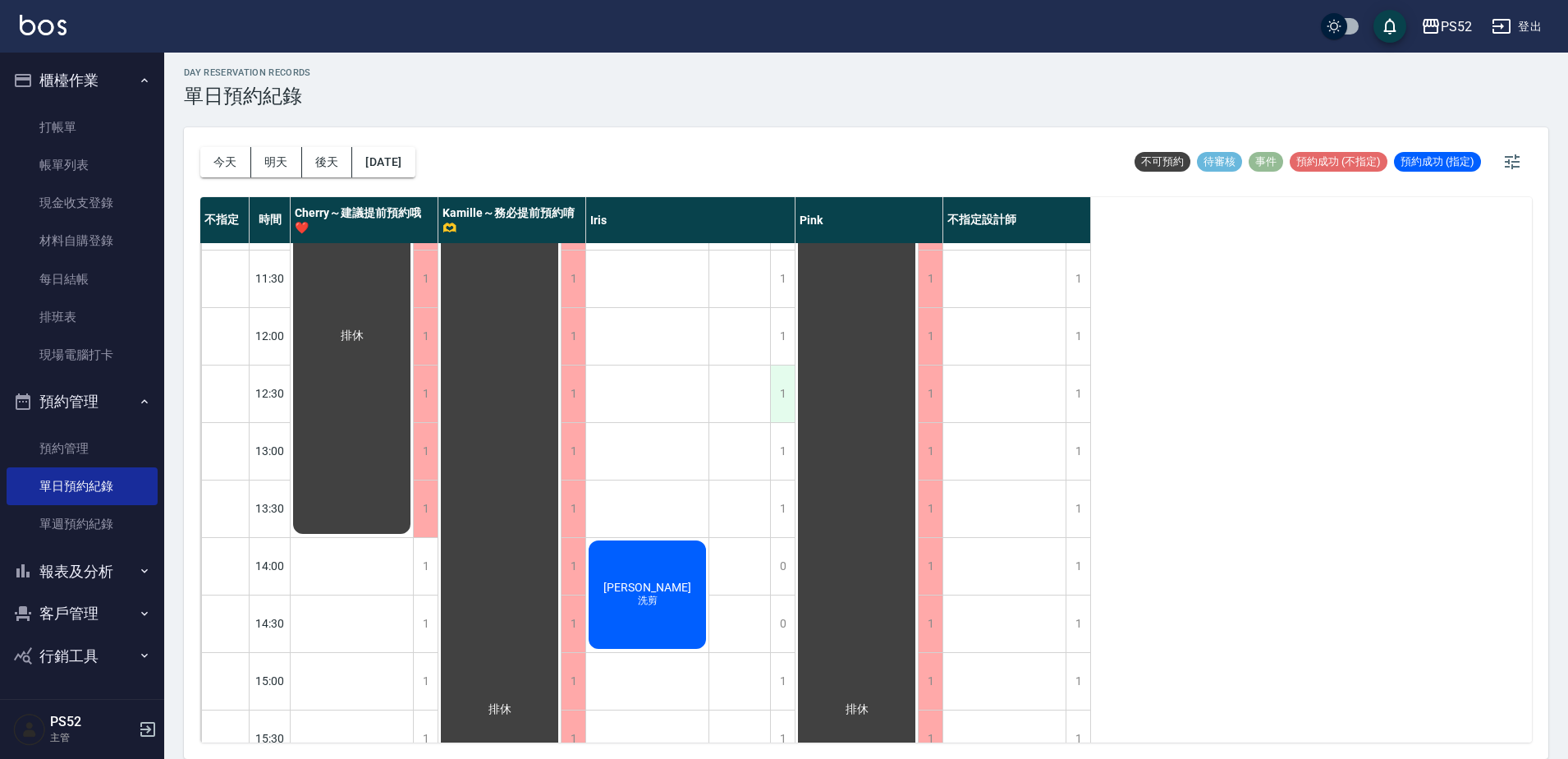
scroll to position [90, 0]
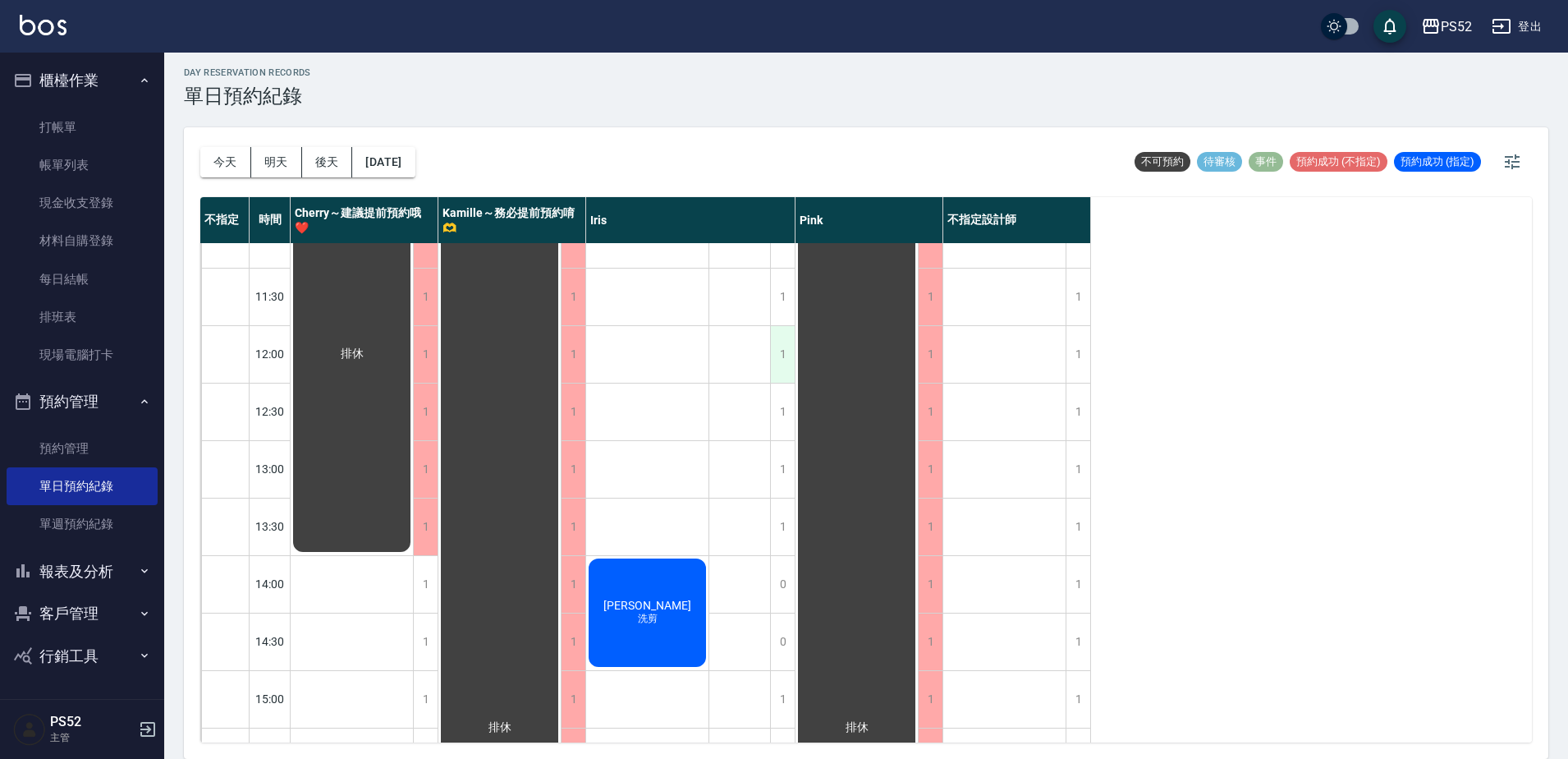
click at [787, 361] on div "1" at bounding box center [783, 355] width 25 height 57
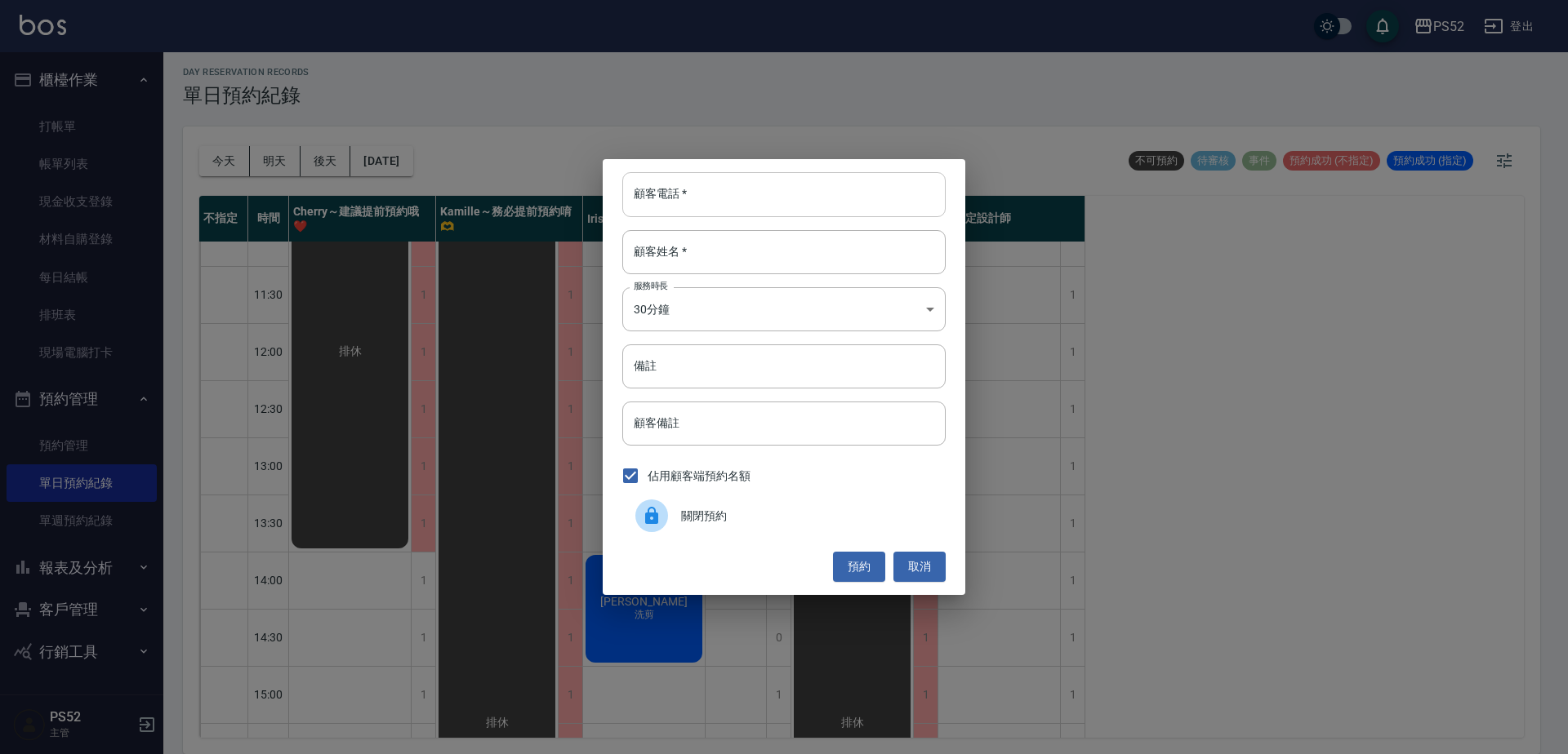
click at [695, 204] on input "顧客電話   *" at bounding box center [784, 194] width 324 height 44
click at [711, 262] on input "顧客姓名   *" at bounding box center [784, 252] width 324 height 44
paste input "陳羿臻[洪靖翔]"
type input "陳羿臻[洪靖翔]"
click at [690, 203] on input "顧客電話   *" at bounding box center [784, 194] width 324 height 44
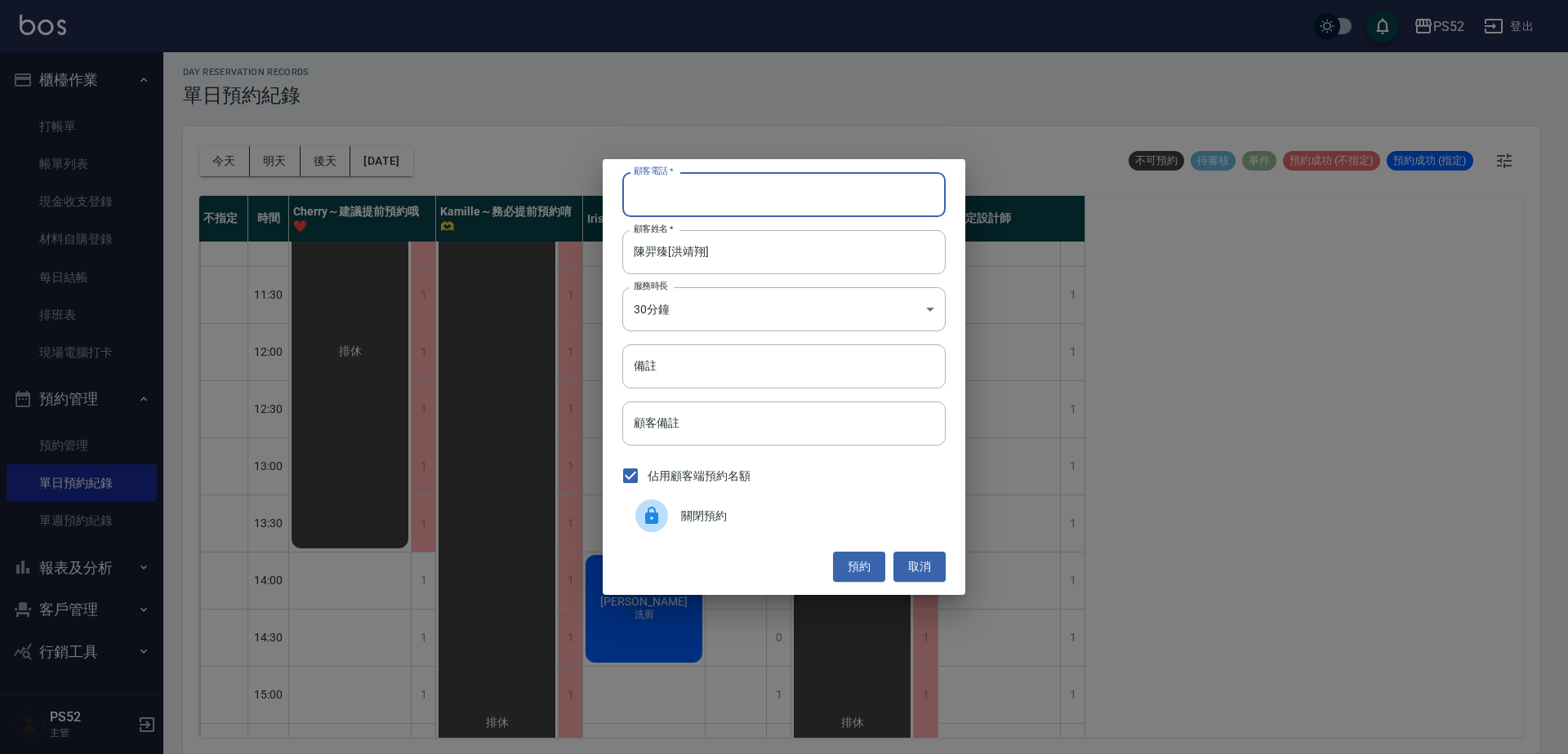
paste input "0986186022"
type input "0986186022"
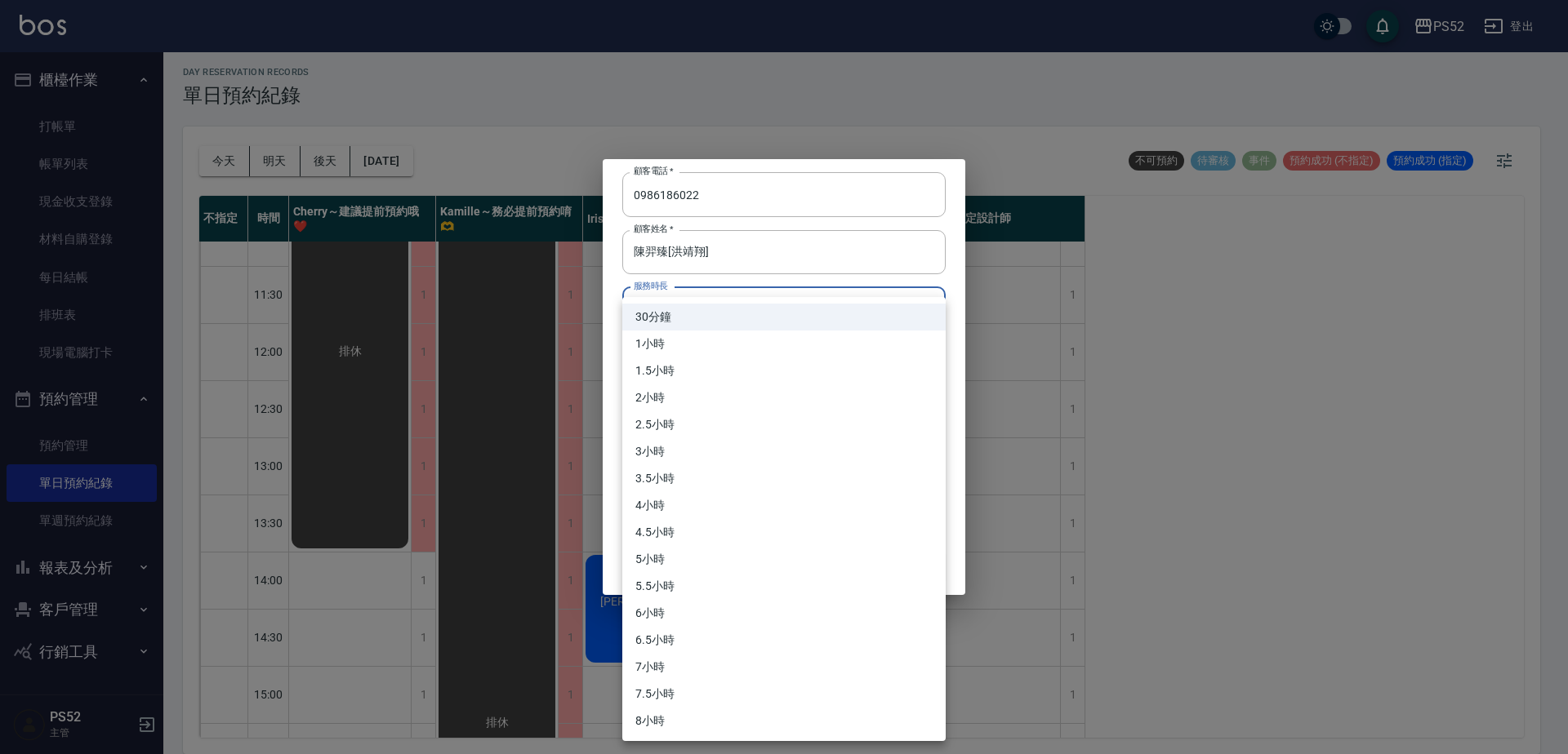
click at [724, 312] on body "PS52 登出 櫃檯作業 打帳單 帳單列表 現金收支登錄 材料自購登錄 每日結帳 排班表 現場電腦打卡 預約管理 預約管理 單日預約紀錄 單週預約紀錄 報表及…" at bounding box center [784, 374] width 1568 height 759
click at [671, 354] on li "1小時" at bounding box center [784, 344] width 324 height 27
type input "2"
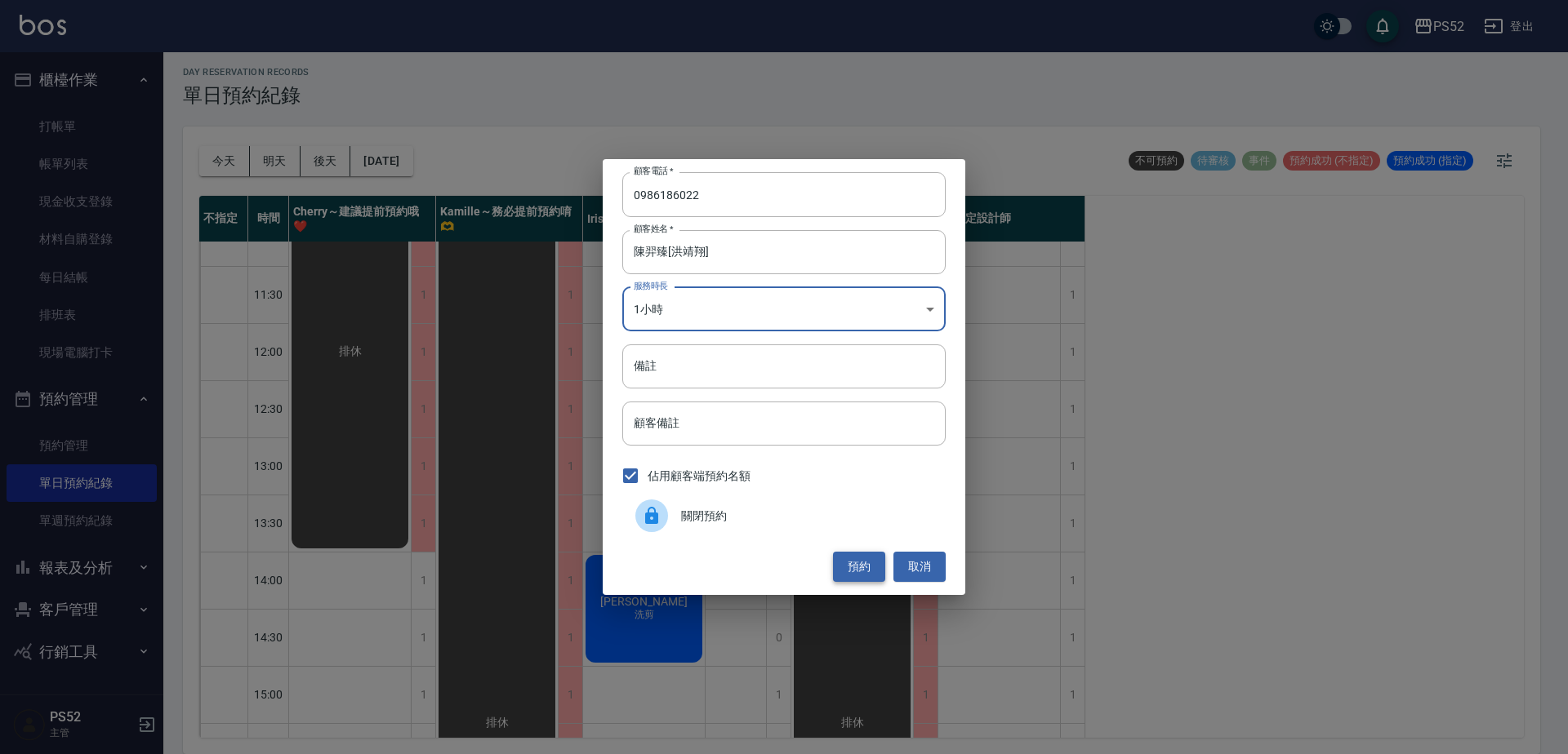
click at [845, 569] on button "預約" at bounding box center [858, 567] width 53 height 31
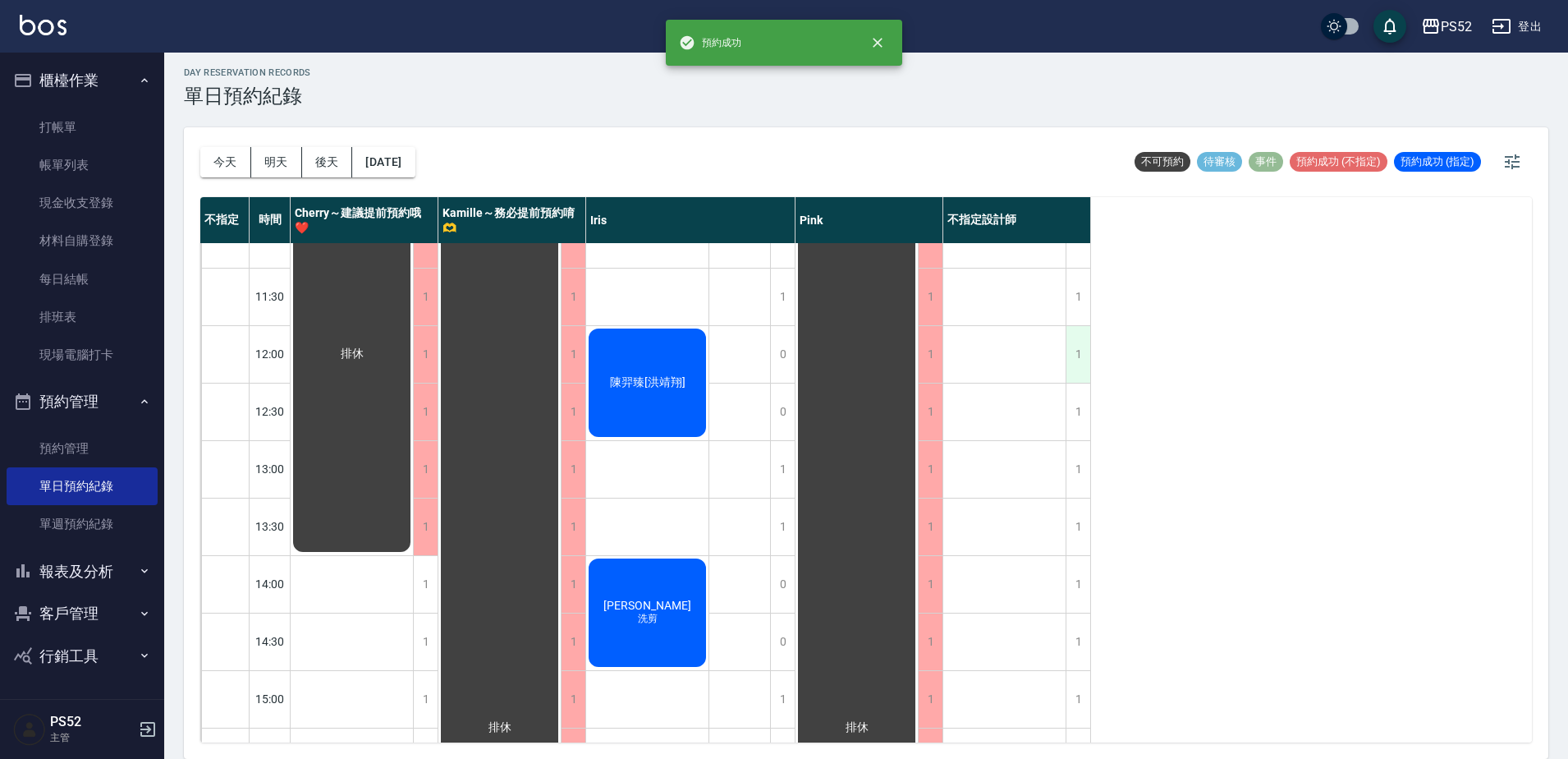
click at [1073, 376] on div "1" at bounding box center [1078, 355] width 25 height 57
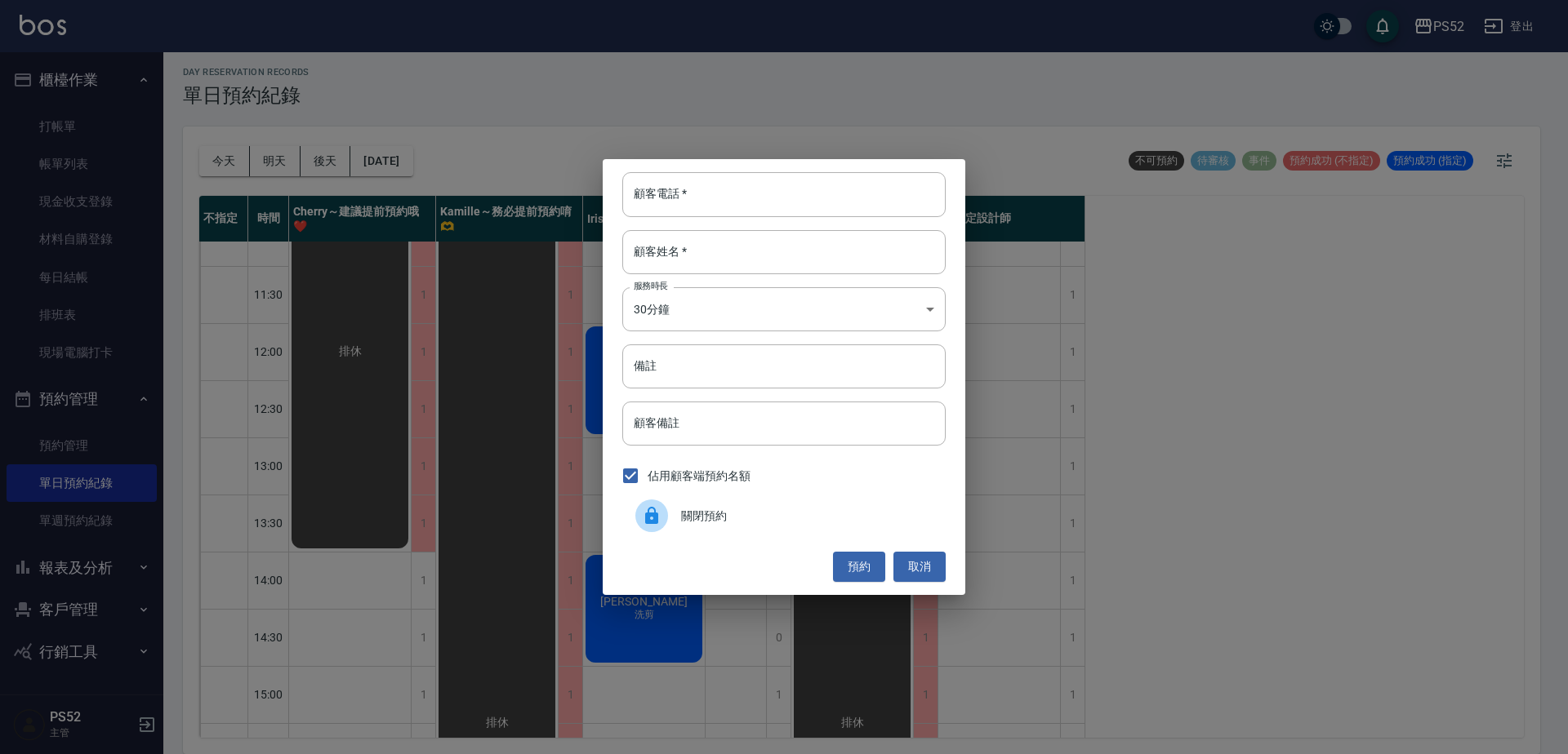
click at [690, 515] on span "關閉預約" at bounding box center [806, 516] width 251 height 17
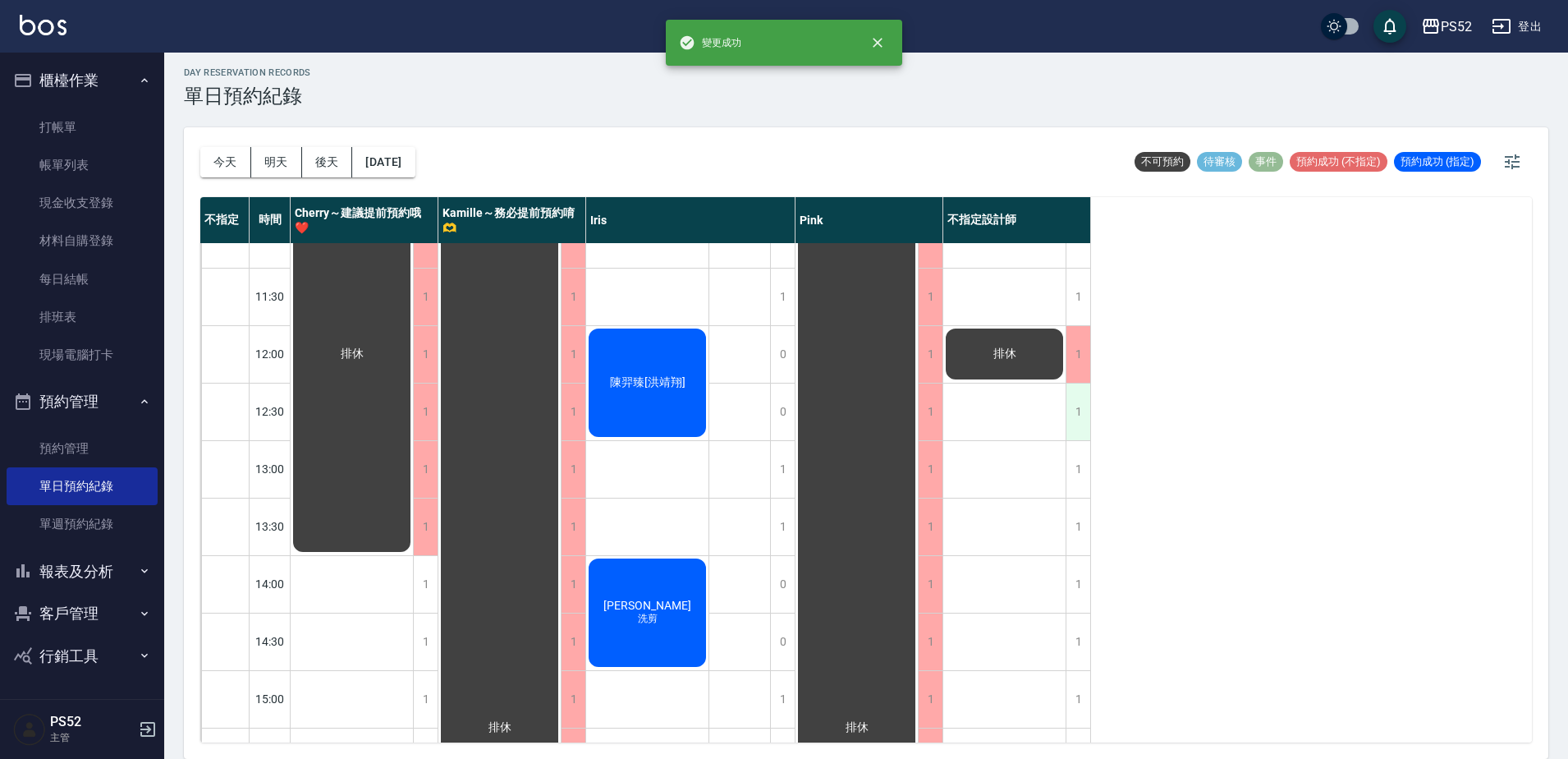
click at [1083, 416] on div "1" at bounding box center [1078, 411] width 25 height 57
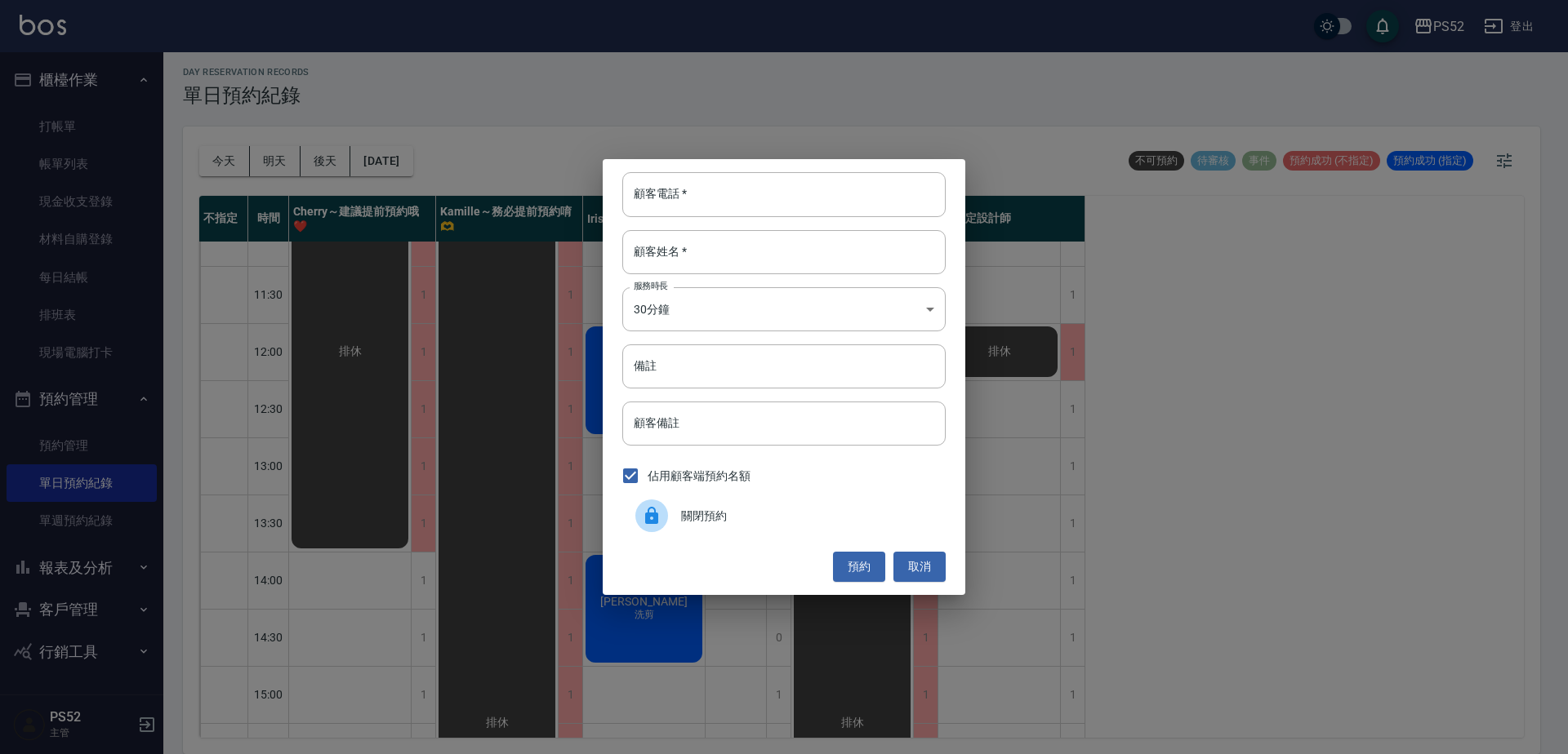
click at [716, 510] on span "關閉預約" at bounding box center [806, 516] width 251 height 17
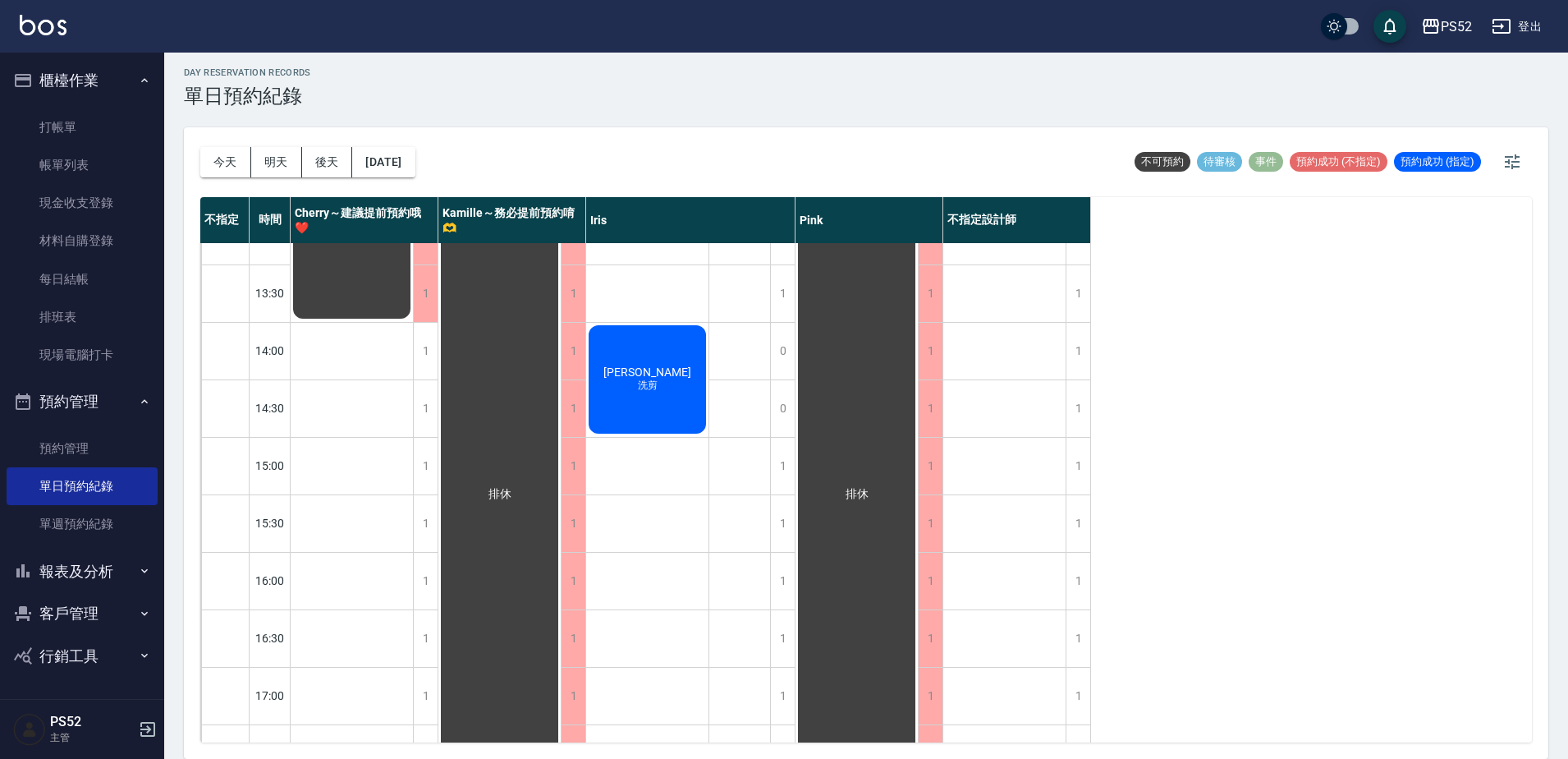
scroll to position [309, 0]
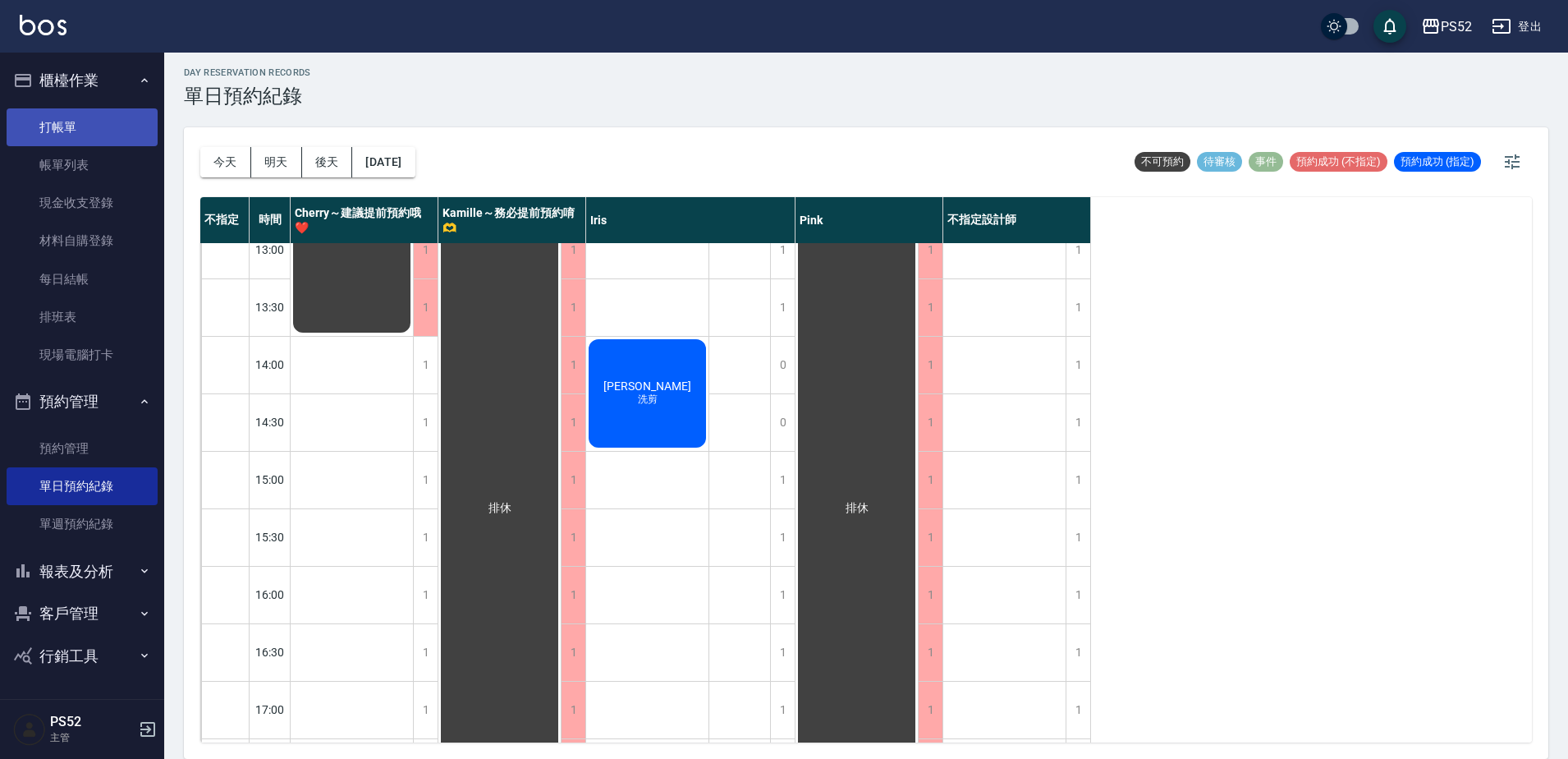
click at [68, 140] on link "打帳單" at bounding box center [82, 127] width 151 height 37
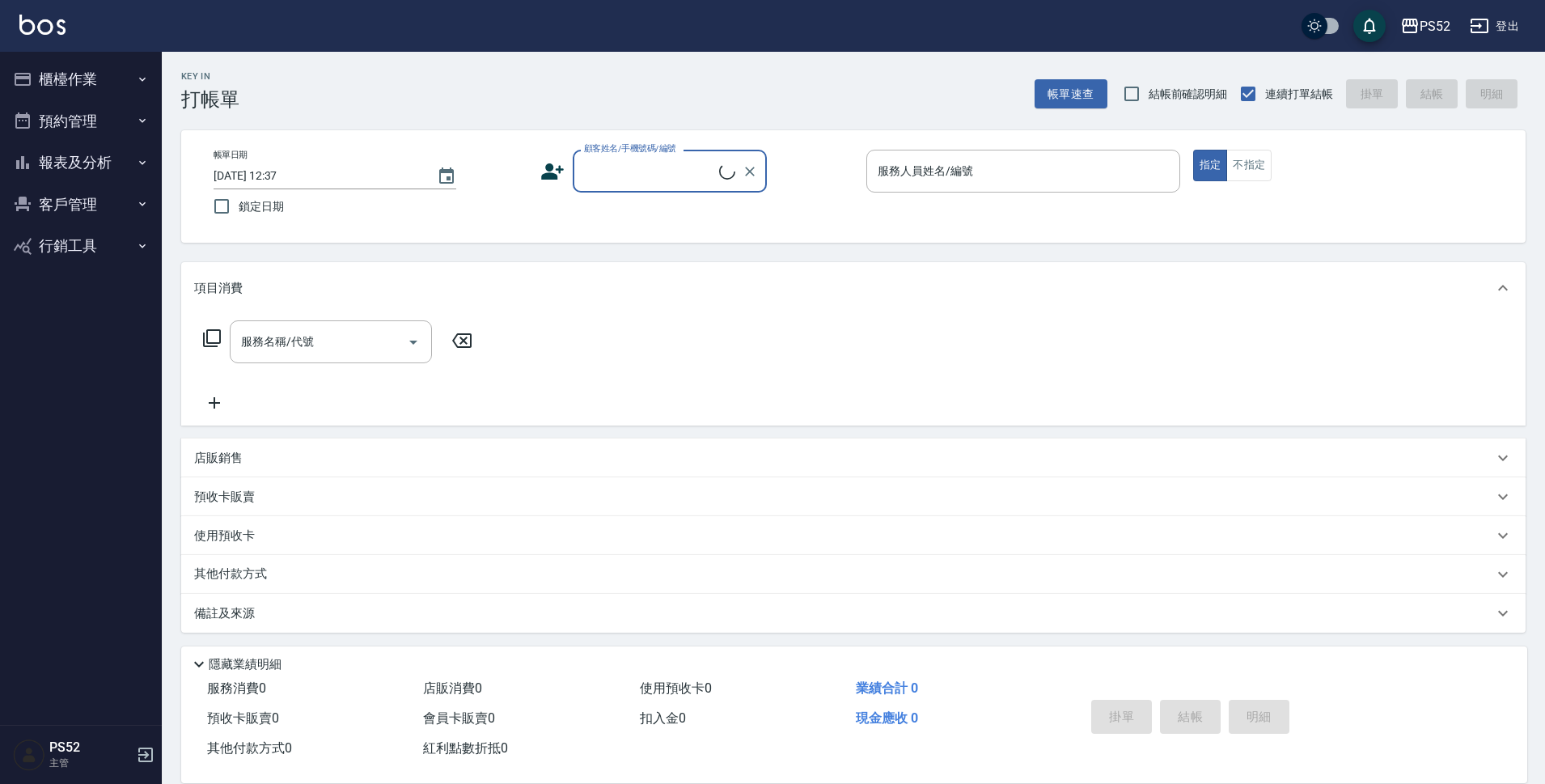
click at [74, 187] on button "客戶管理" at bounding box center [80, 204] width 149 height 42
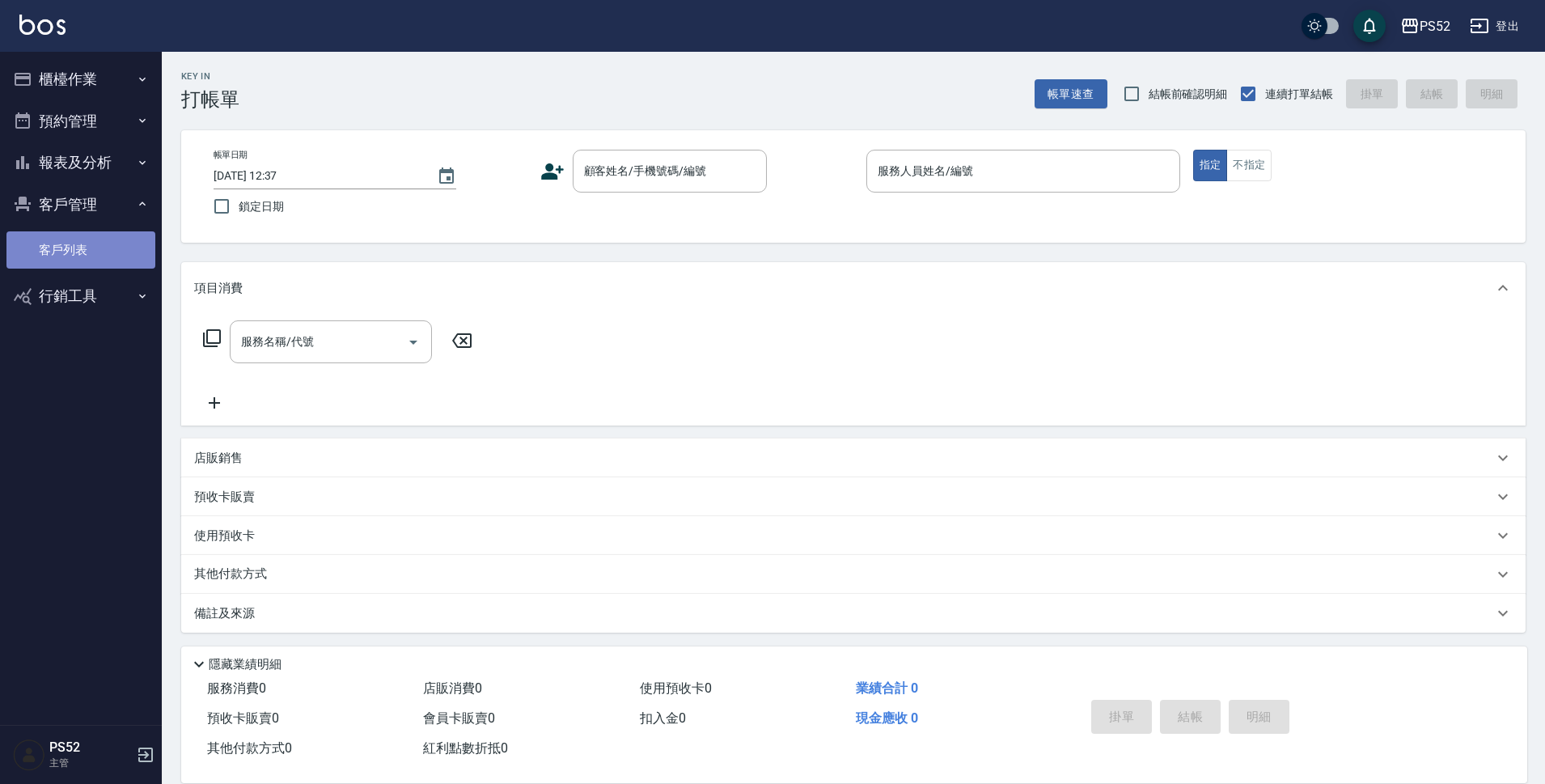
click at [77, 267] on link "客戶列表" at bounding box center [80, 250] width 149 height 37
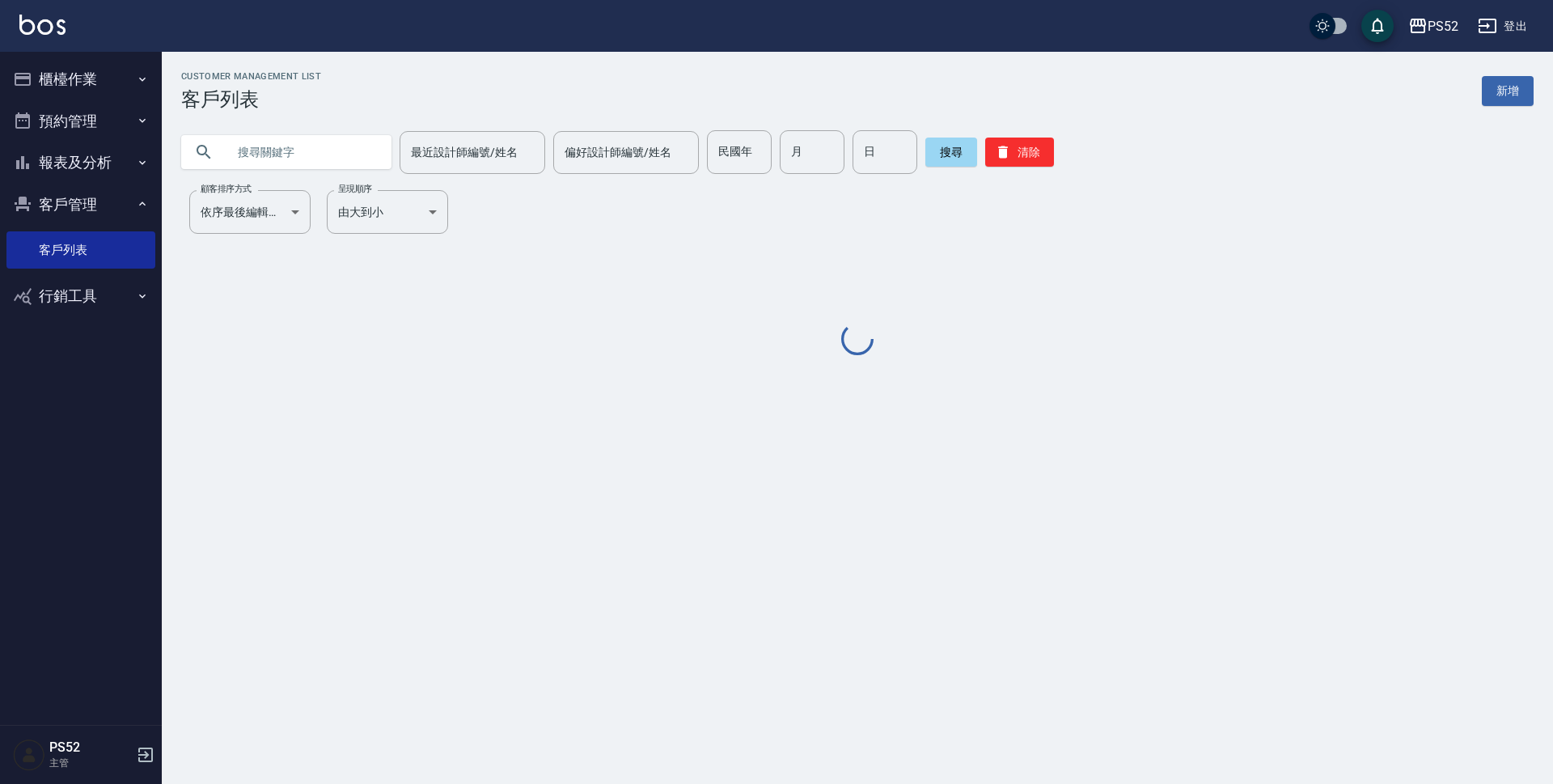
click at [330, 153] on input "text" at bounding box center [302, 152] width 152 height 44
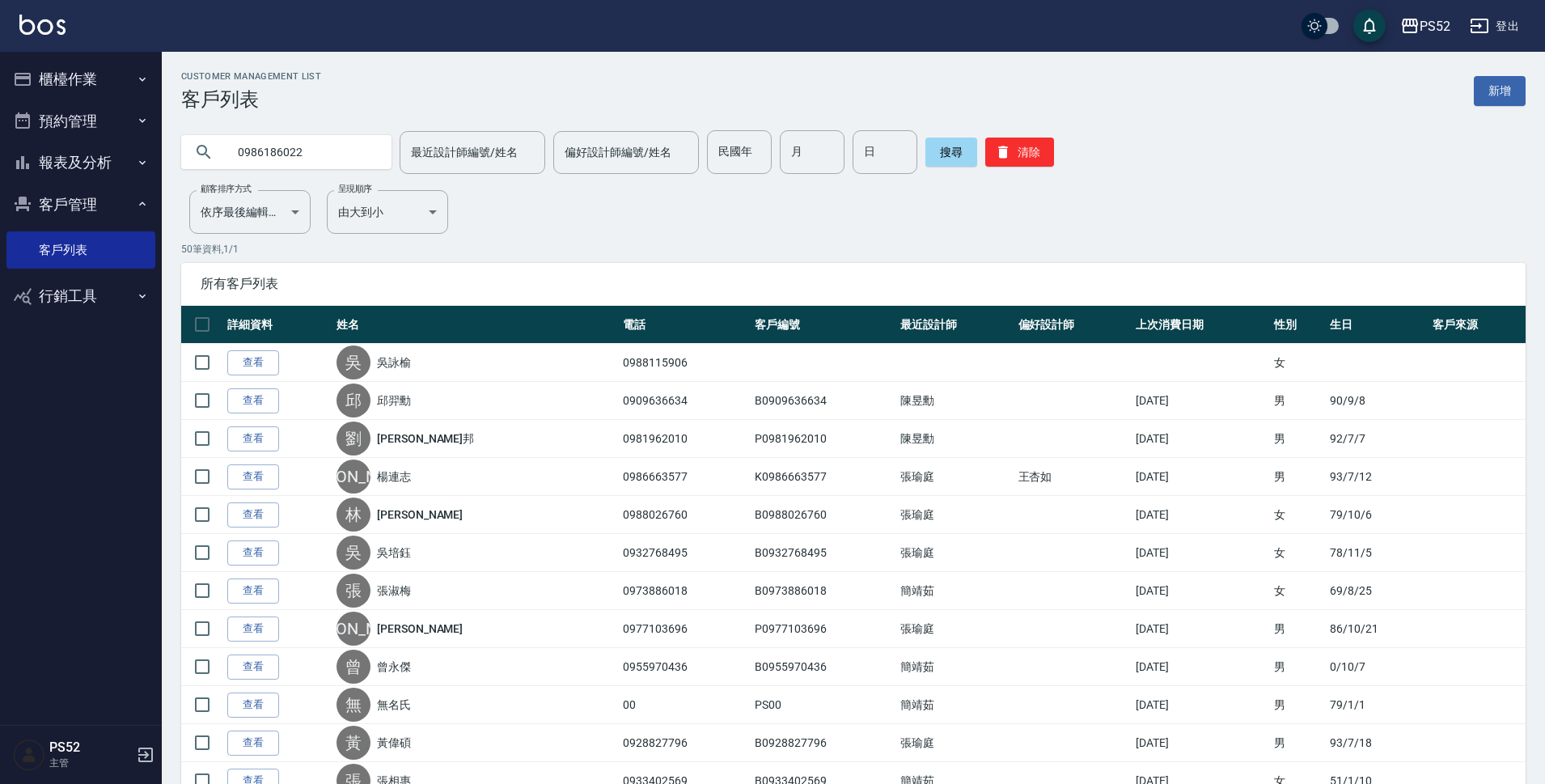
type input "0986186022"
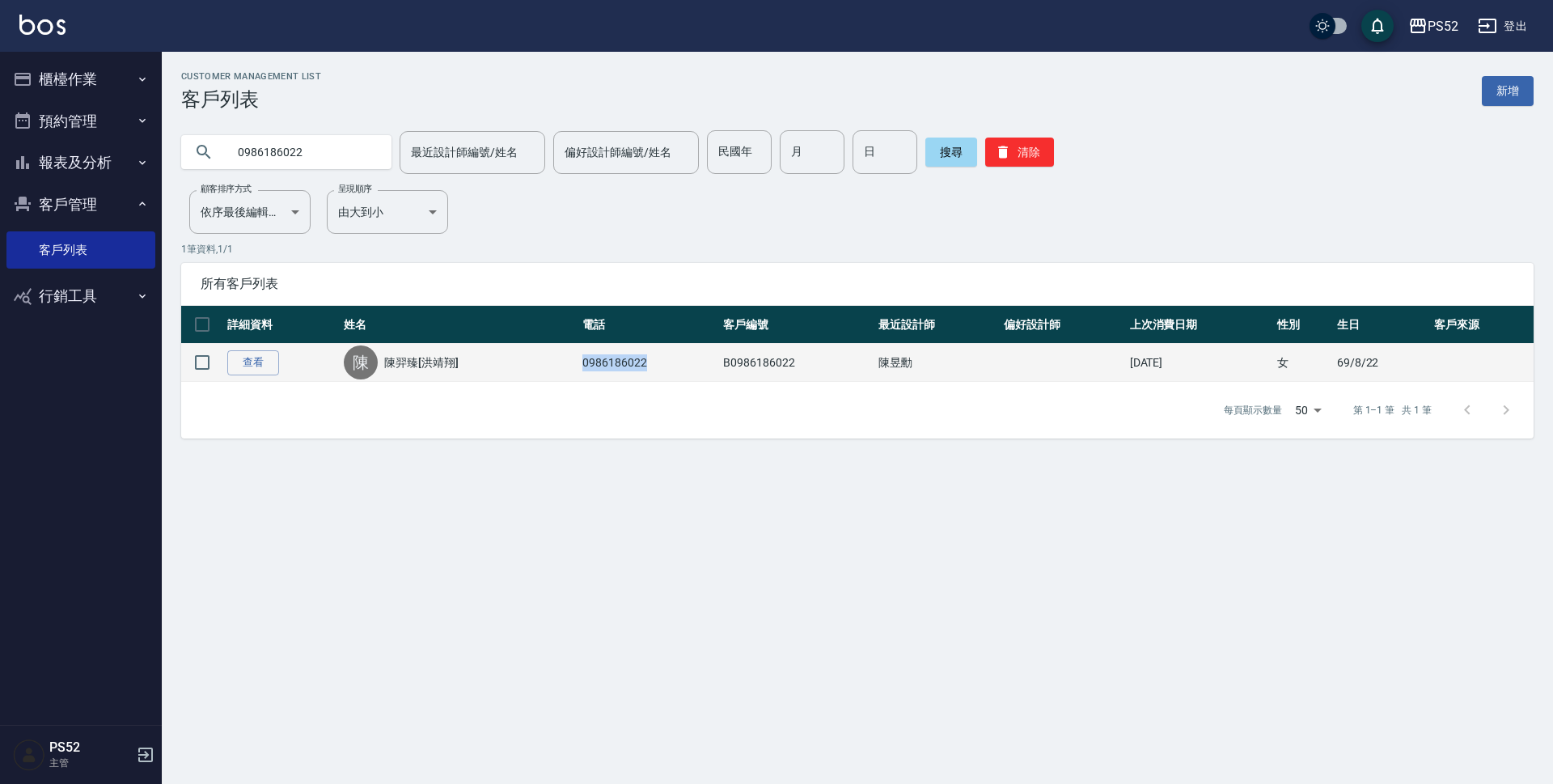
drag, startPoint x: 646, startPoint y: 361, endPoint x: 547, endPoint y: 380, distance: 100.8
click at [547, 380] on tr "查看 陳 陳羿臻[洪靖翔] 0986186022 B0986186022 陳昱勳 2025/05/13 女 69/8/22" at bounding box center [858, 362] width 1352 height 38
copy tr "陳羿臻[洪靖翔] 0986186022"
click at [415, 362] on link "陳羿臻[洪靖翔]" at bounding box center [421, 362] width 75 height 16
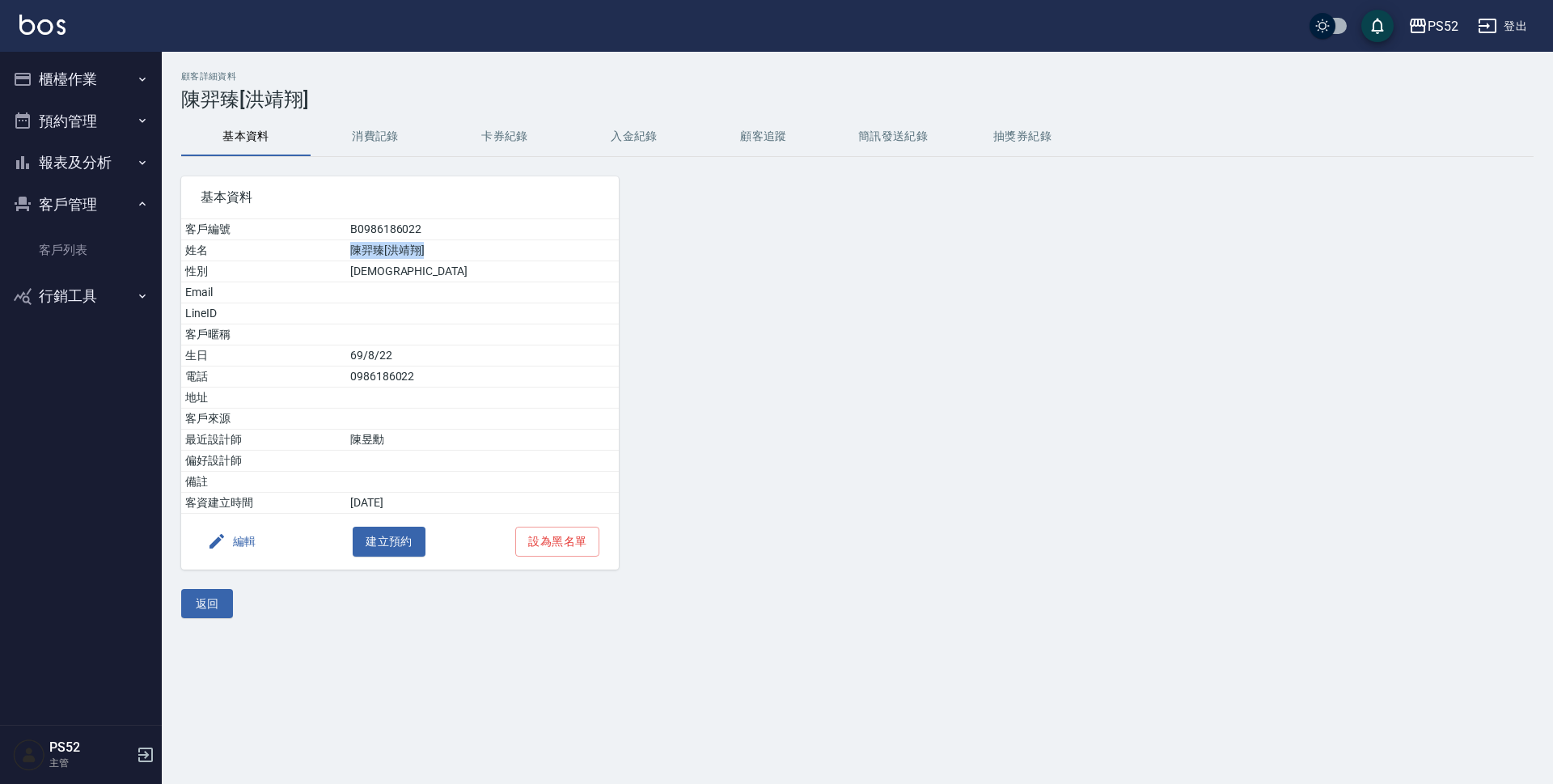
drag, startPoint x: 392, startPoint y: 253, endPoint x: 472, endPoint y: 257, distance: 80.1
click at [472, 257] on td "陳羿臻[洪靖翔]" at bounding box center [482, 251] width 272 height 21
copy td "陳羿臻[洪靖翔]"
drag, startPoint x: 462, startPoint y: 379, endPoint x: 389, endPoint y: 380, distance: 73.0
click at [389, 380] on tr "電話 0986186022" at bounding box center [400, 376] width 438 height 21
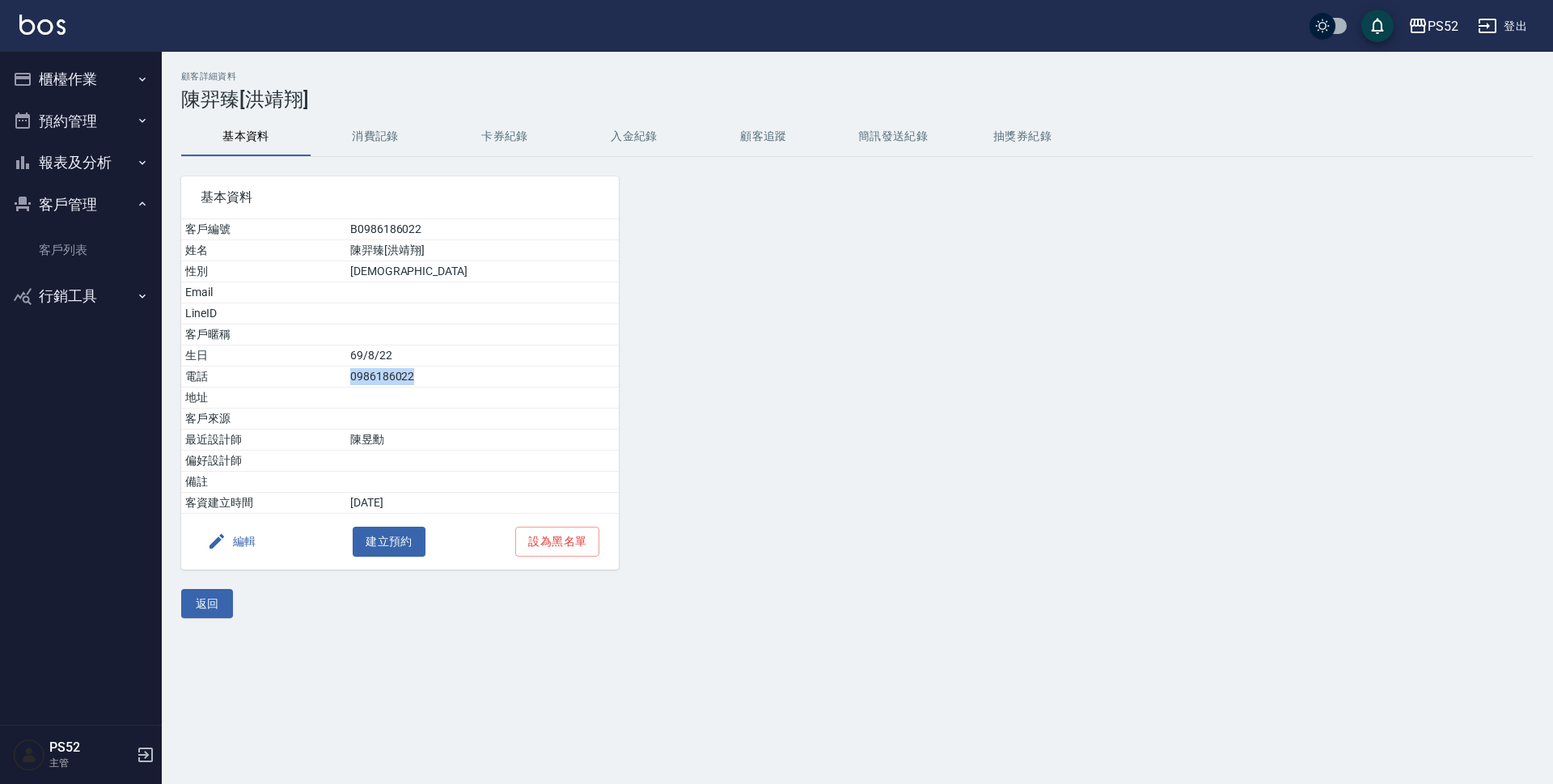
copy tr "電話 0986186022"
